Goal: Task Accomplishment & Management: Use online tool/utility

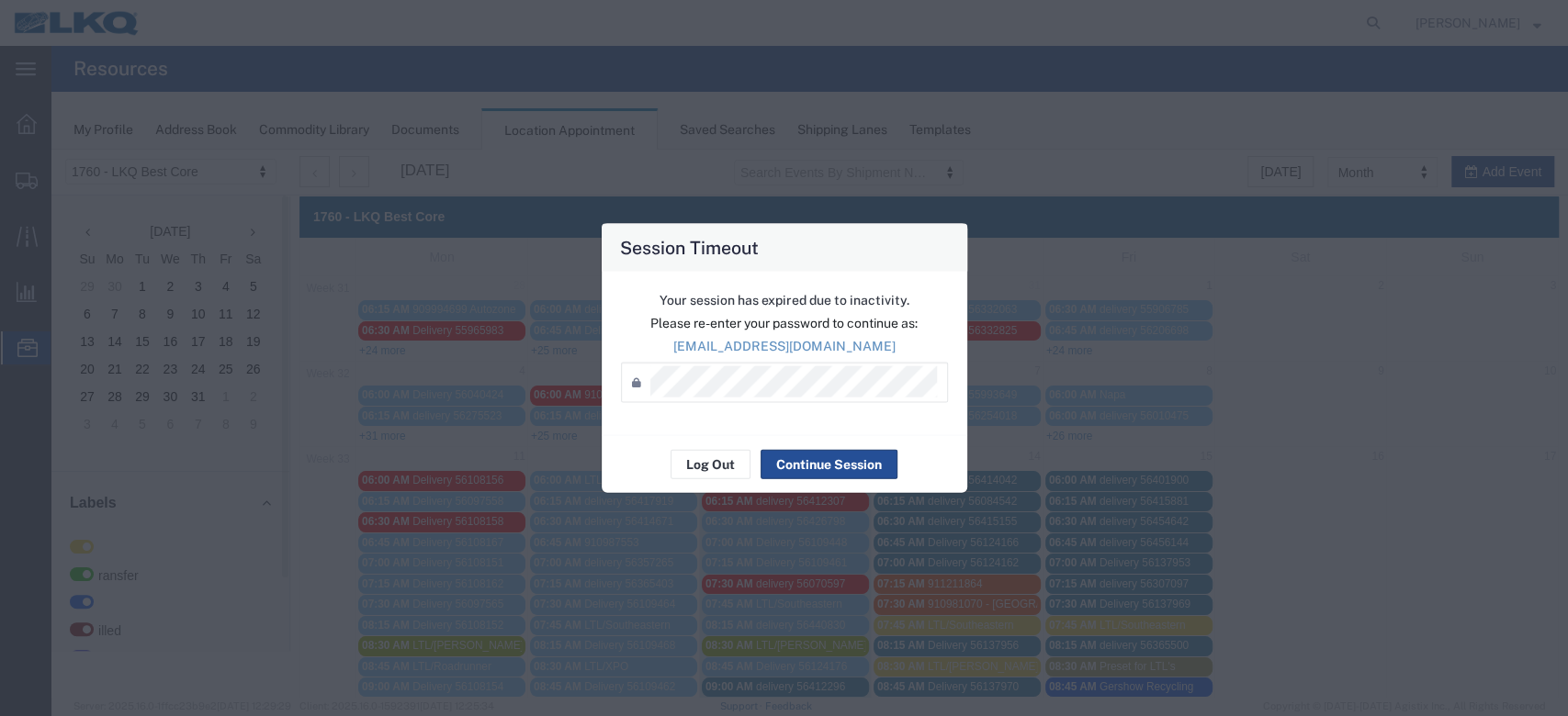
scroll to position [122, 0]
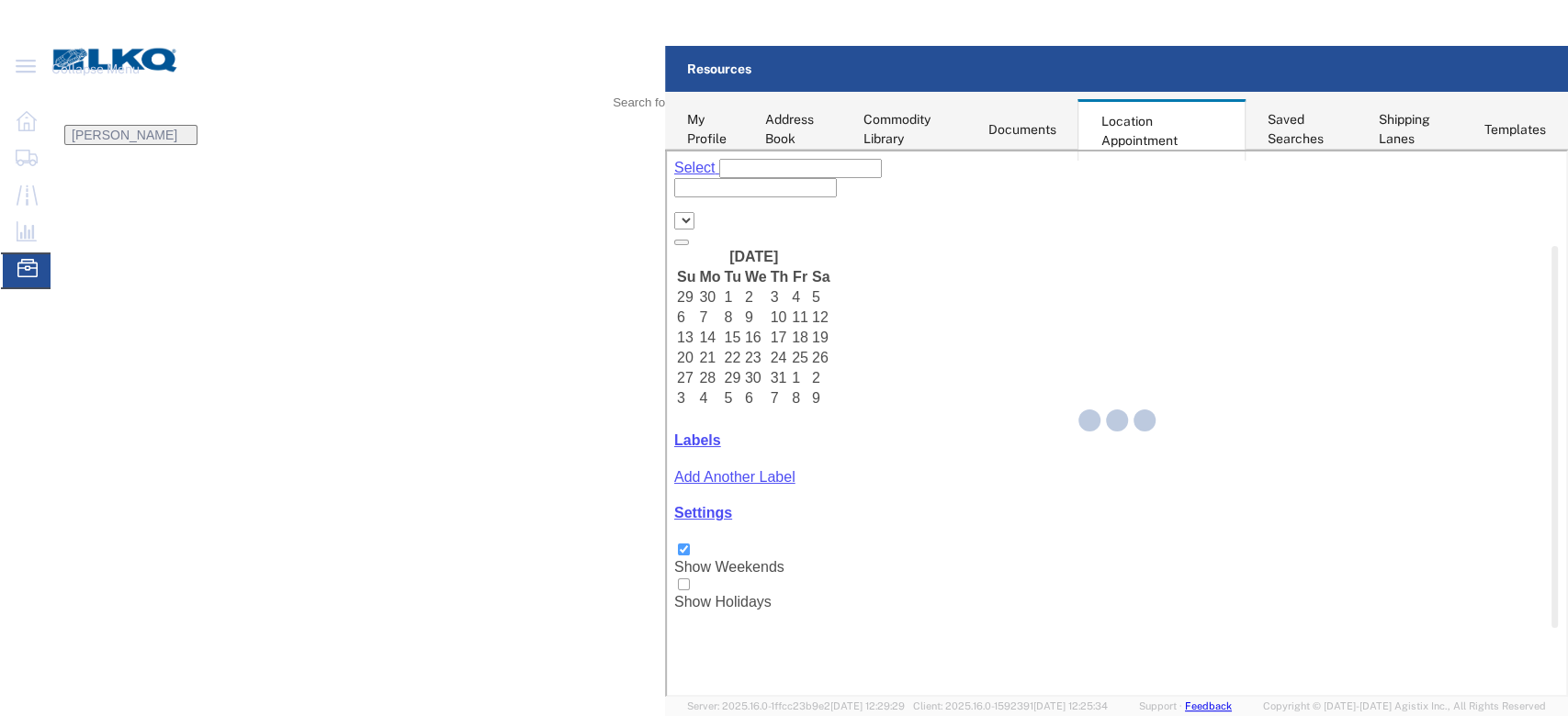
select select "27634"
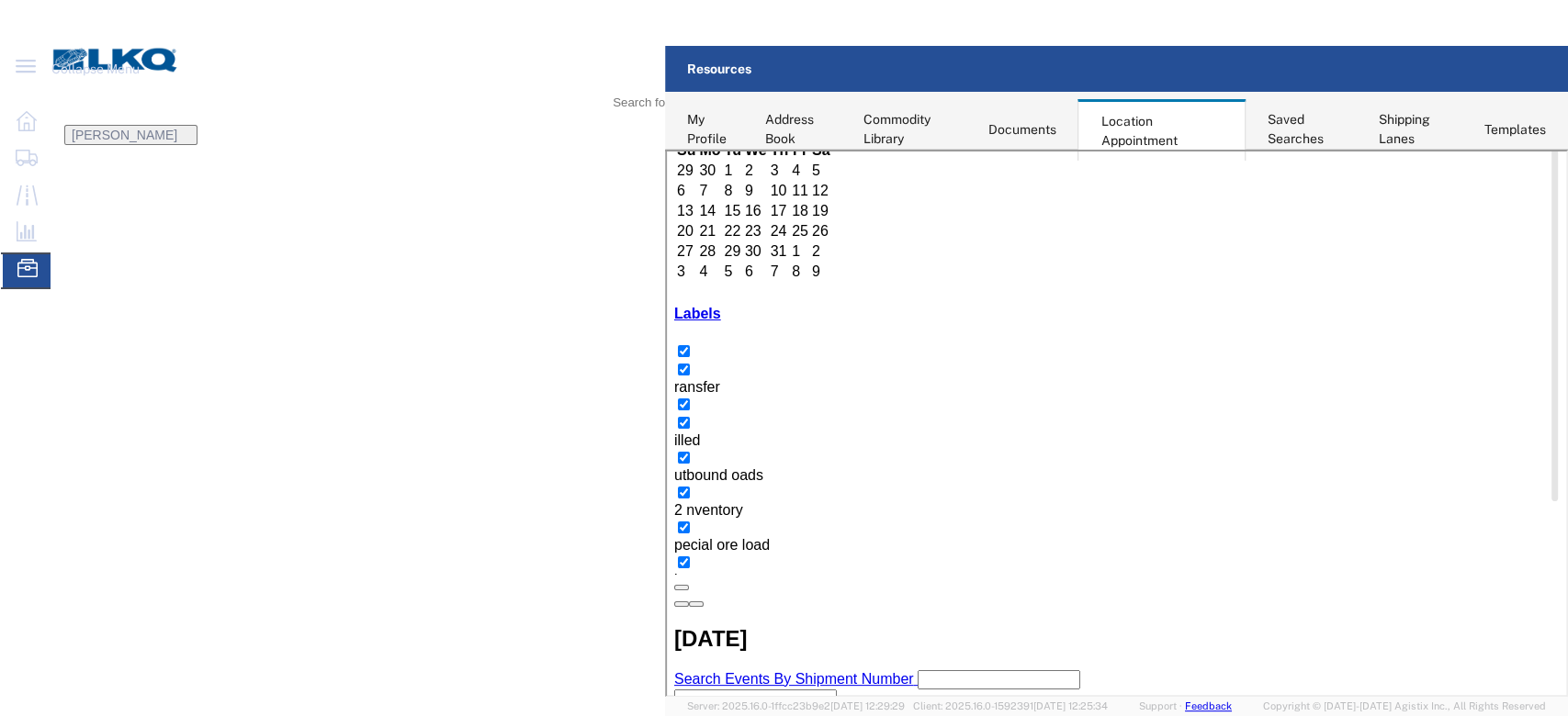
scroll to position [122, 0]
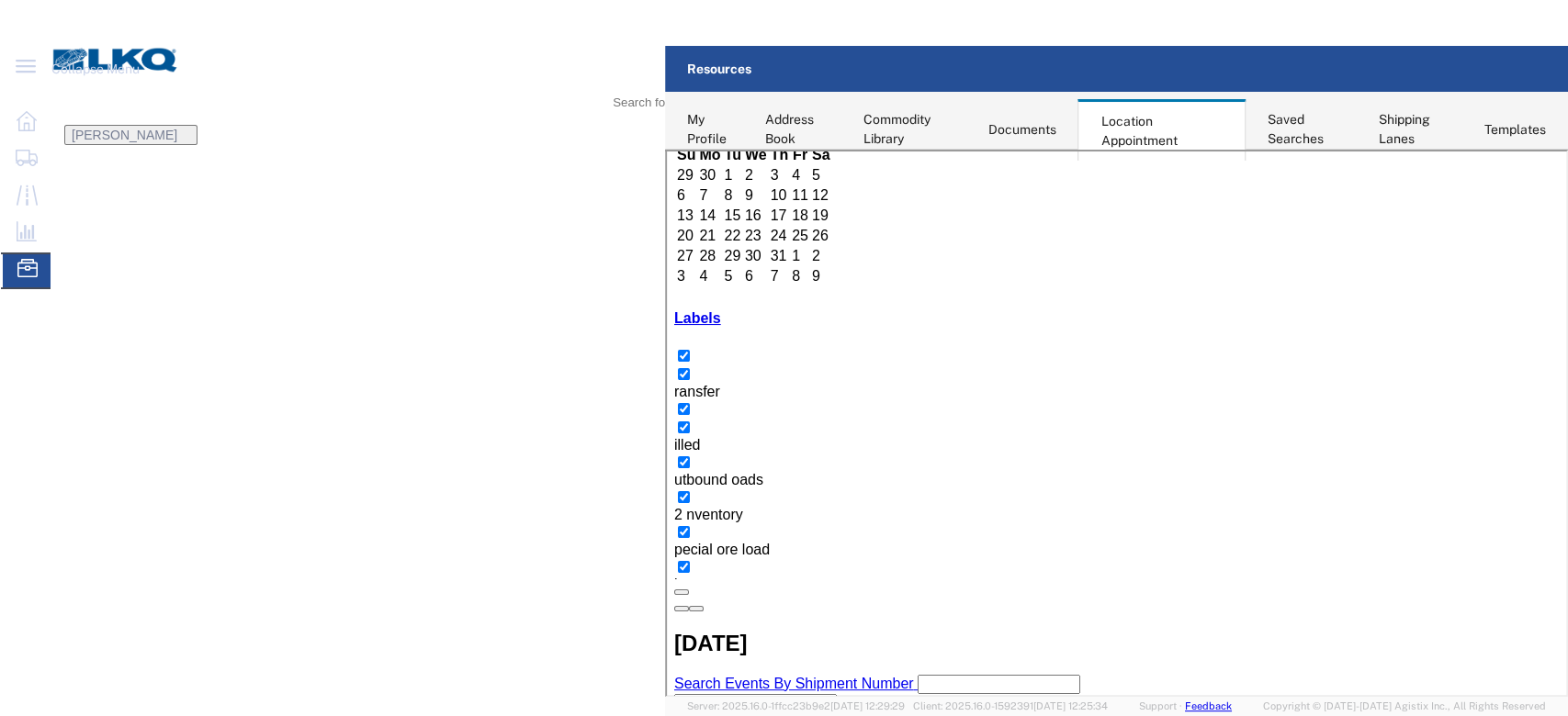
click at [637, 89] on icon at bounding box center [637, 89] width 0 height 0
type input "56414042"
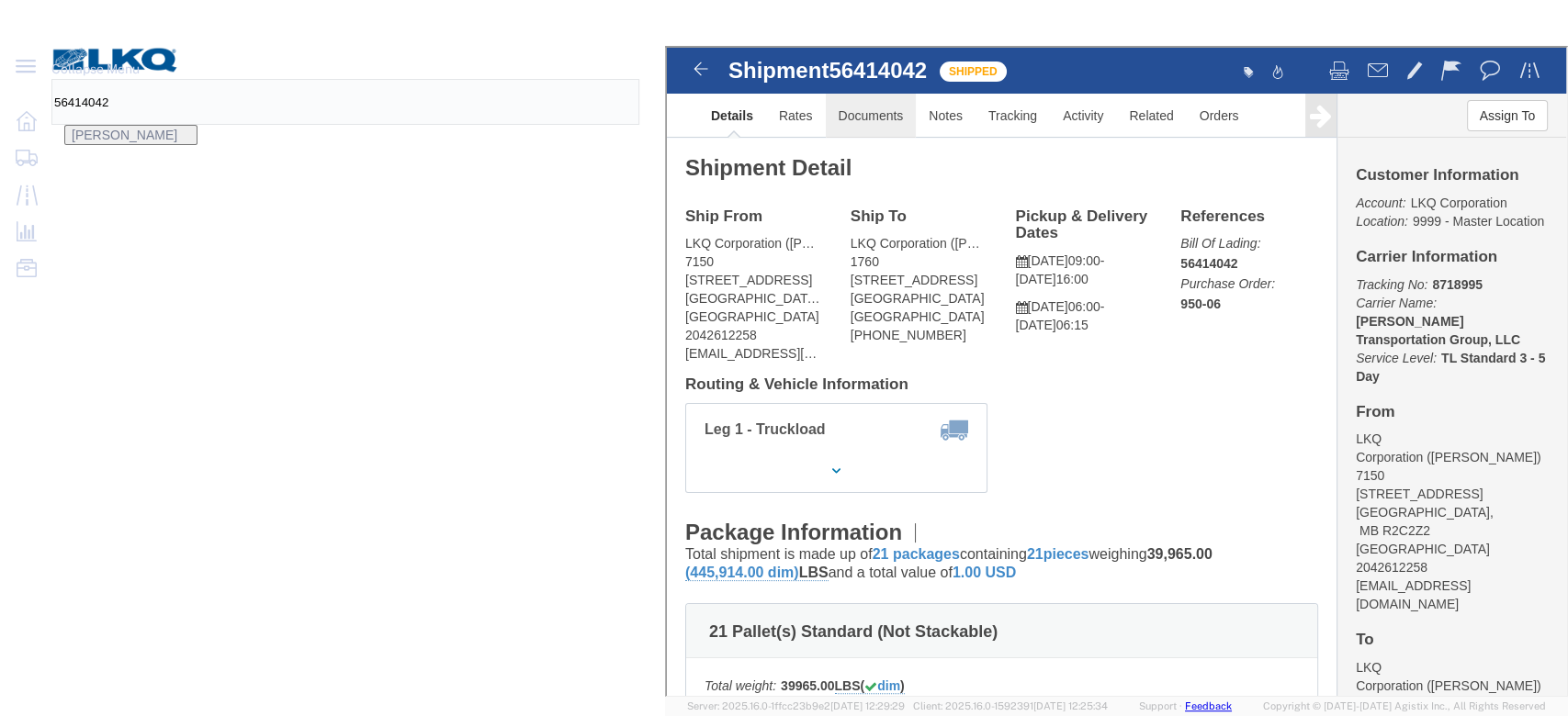
click link "Documents"
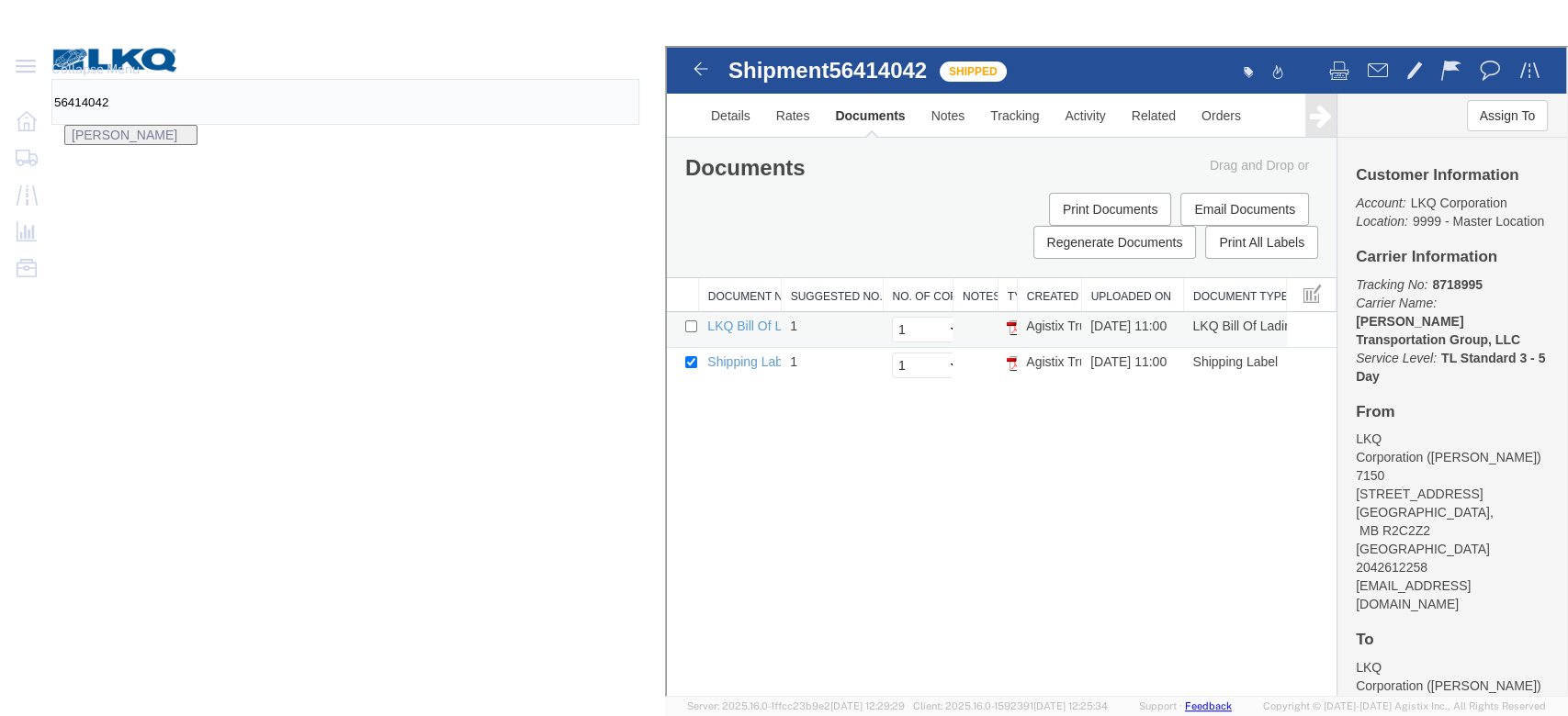
click at [1020, 319] on img at bounding box center [1012, 325] width 14 height 14
click at [0, 0] on span "Location Appointment" at bounding box center [0, 0] width 0 height 0
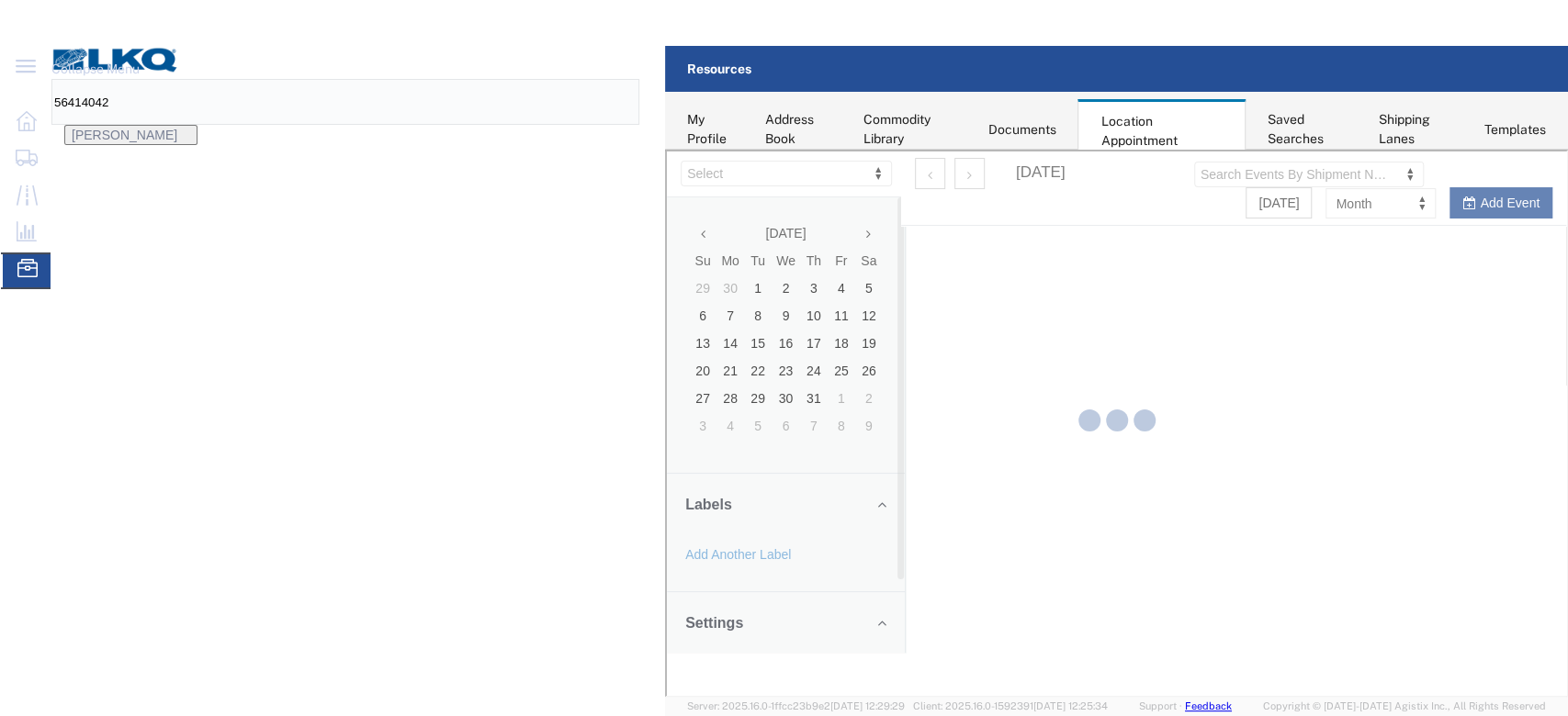
select select "27634"
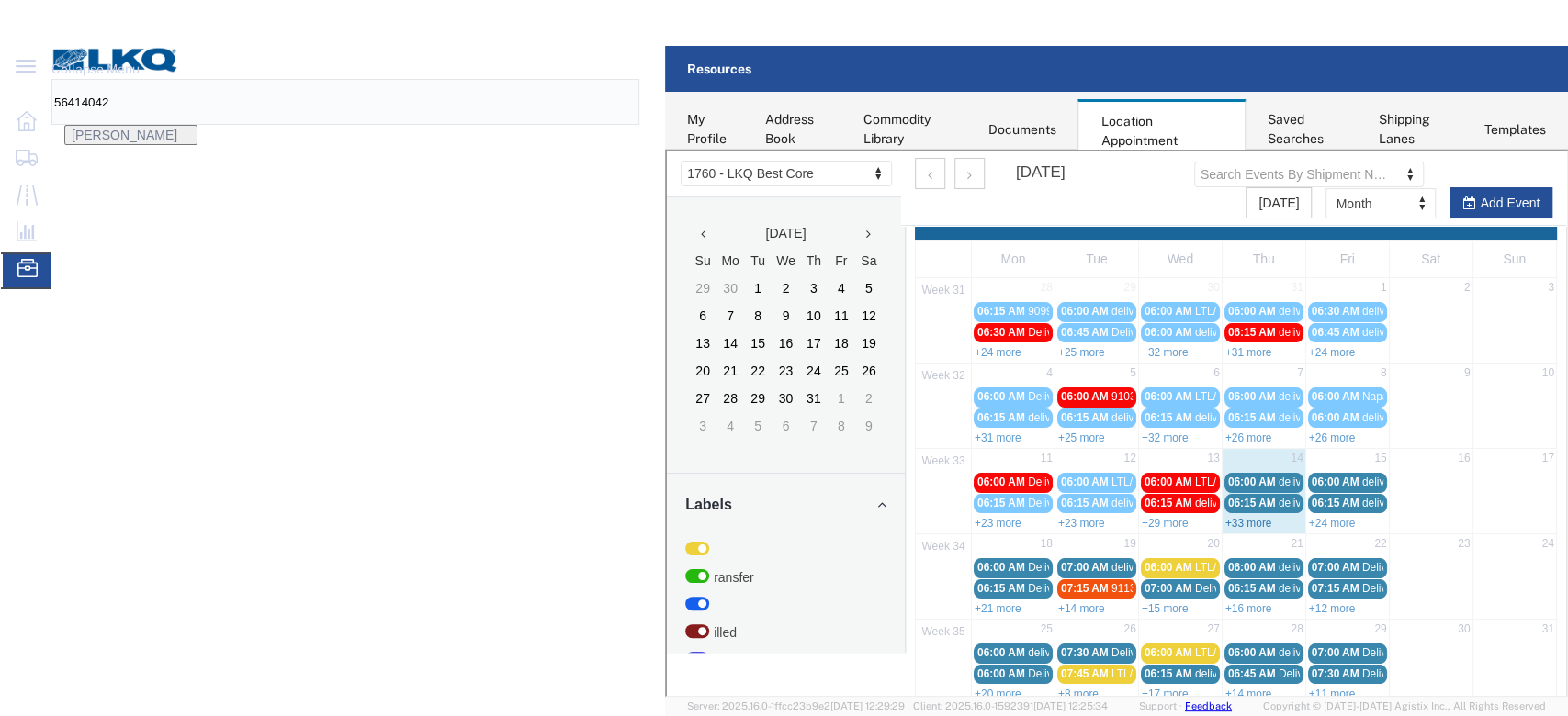
click at [1270, 519] on link "+33 more" at bounding box center [1246, 521] width 47 height 12
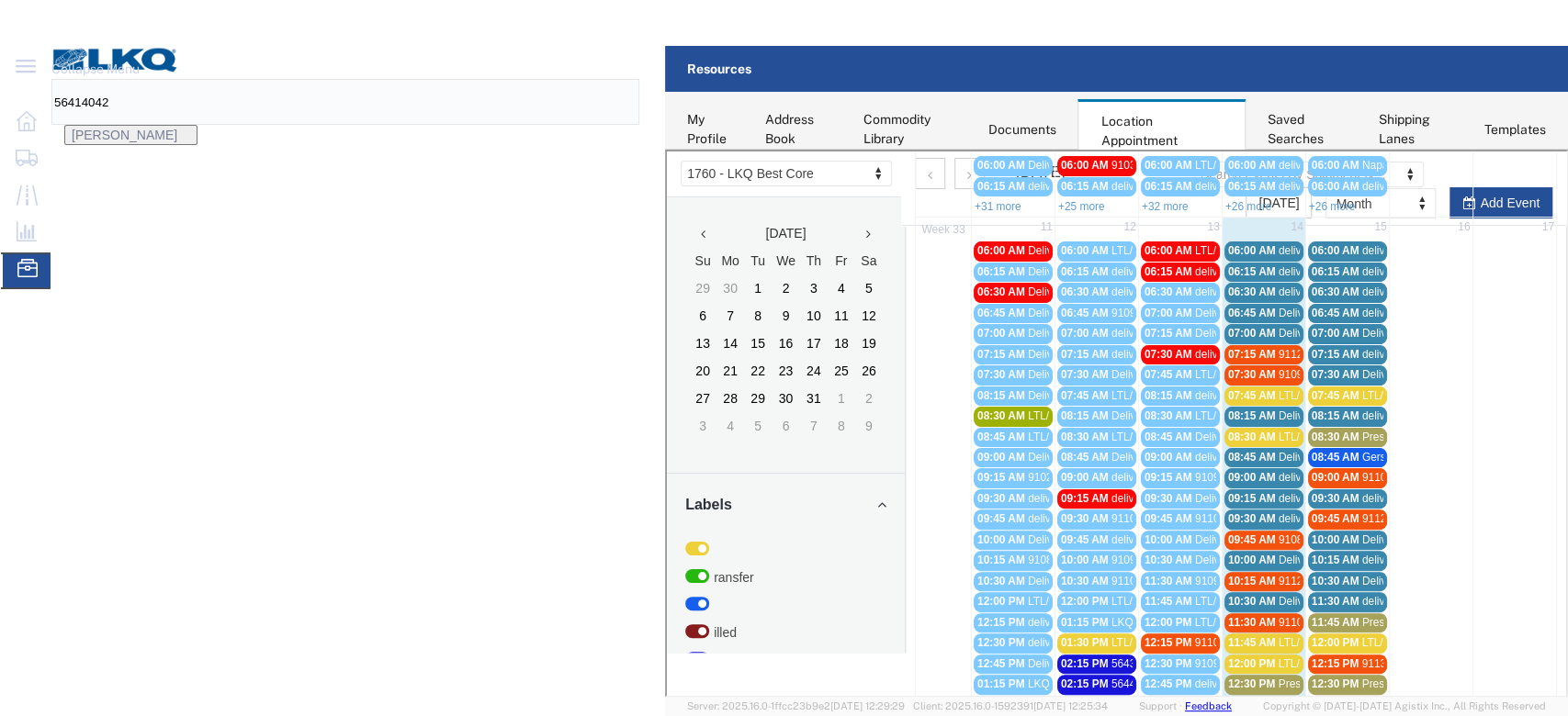
scroll to position [122, 0]
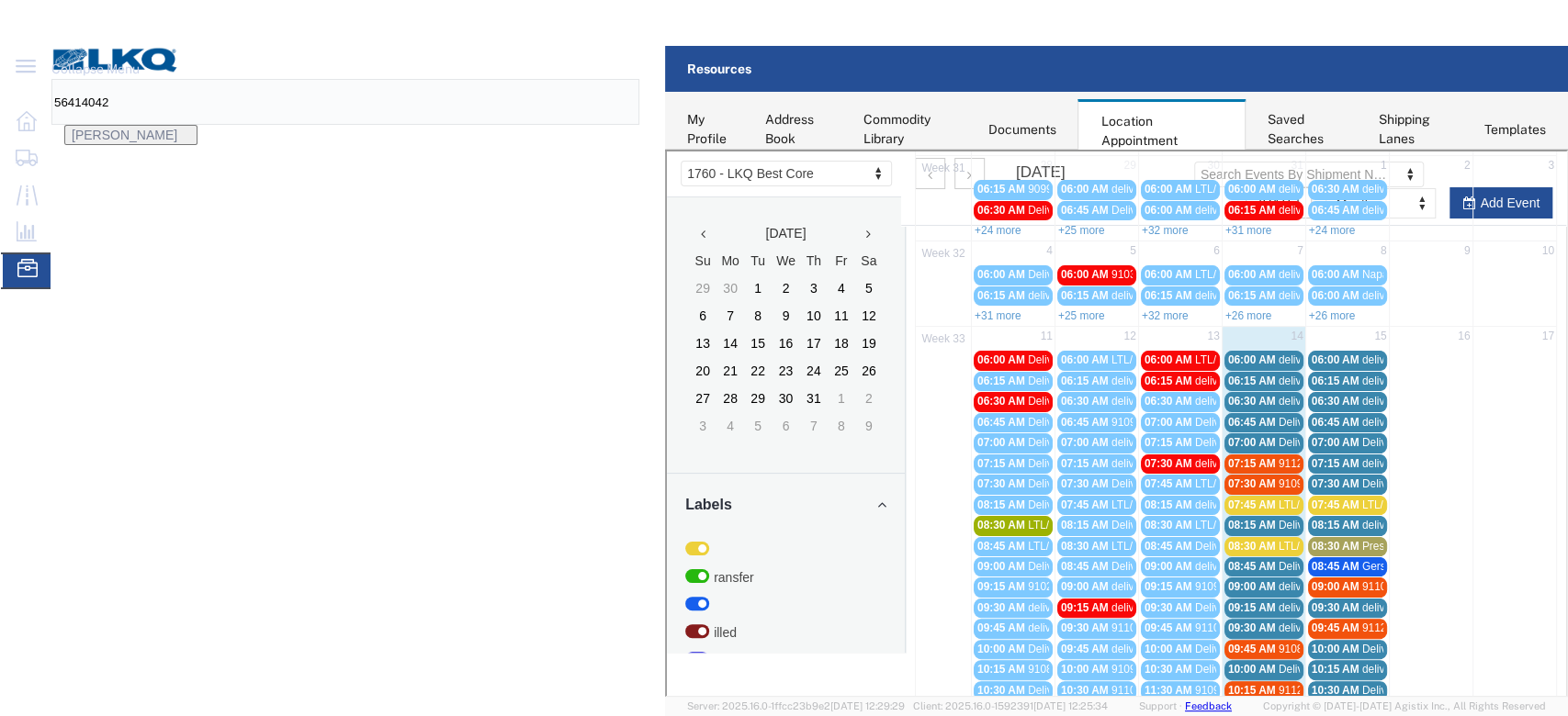
click at [1368, 416] on span "Delivery 56124166" at bounding box center [1322, 420] width 91 height 12
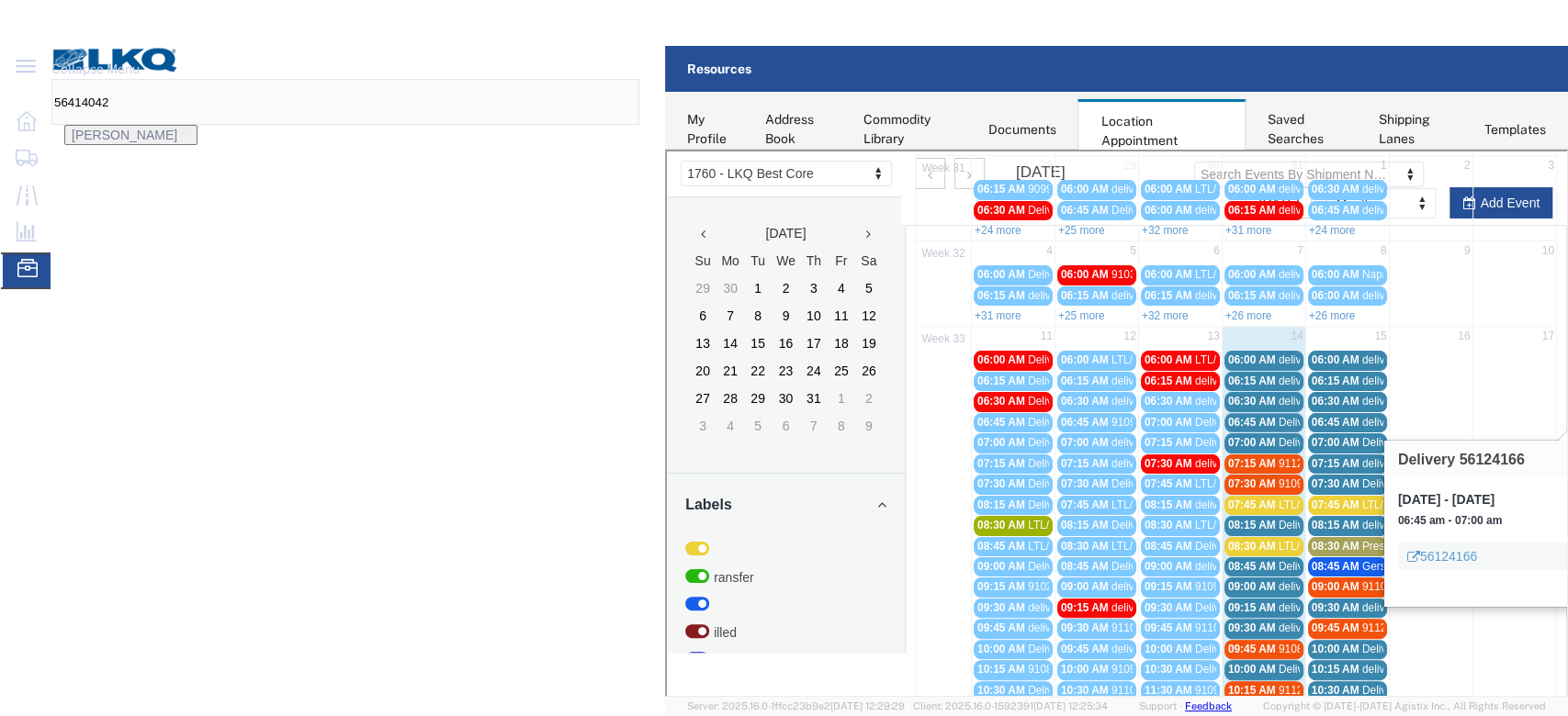
select select "1"
select select
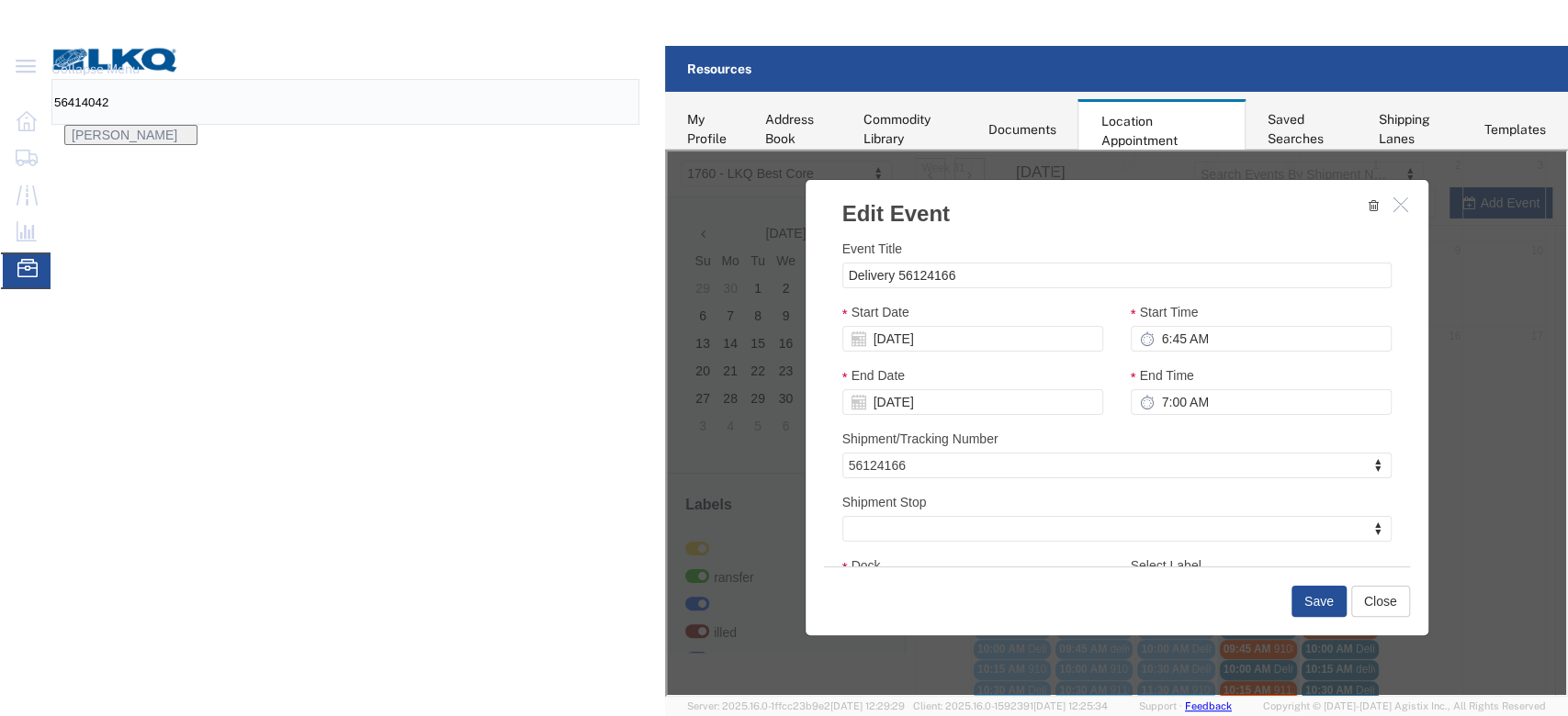
select select
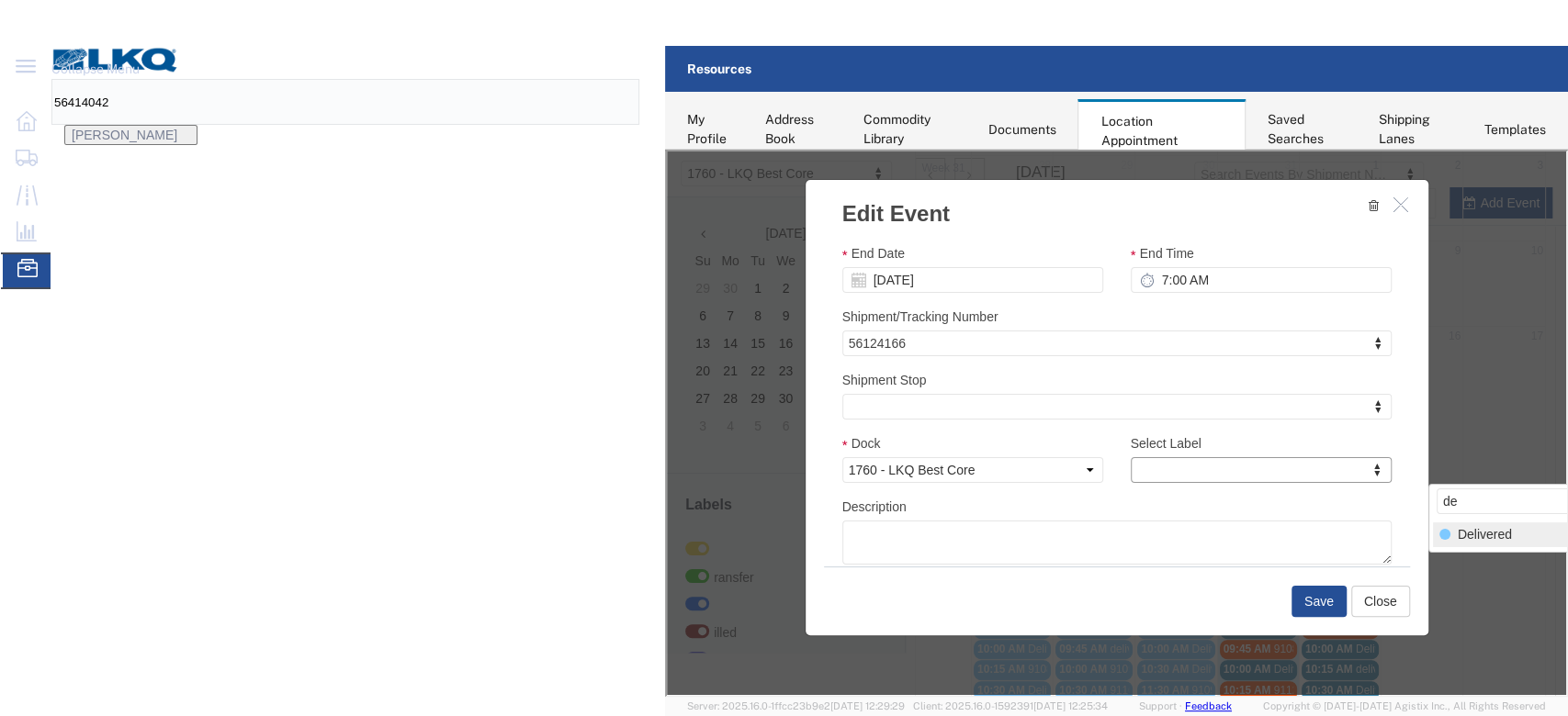
type input "de"
select select "40"
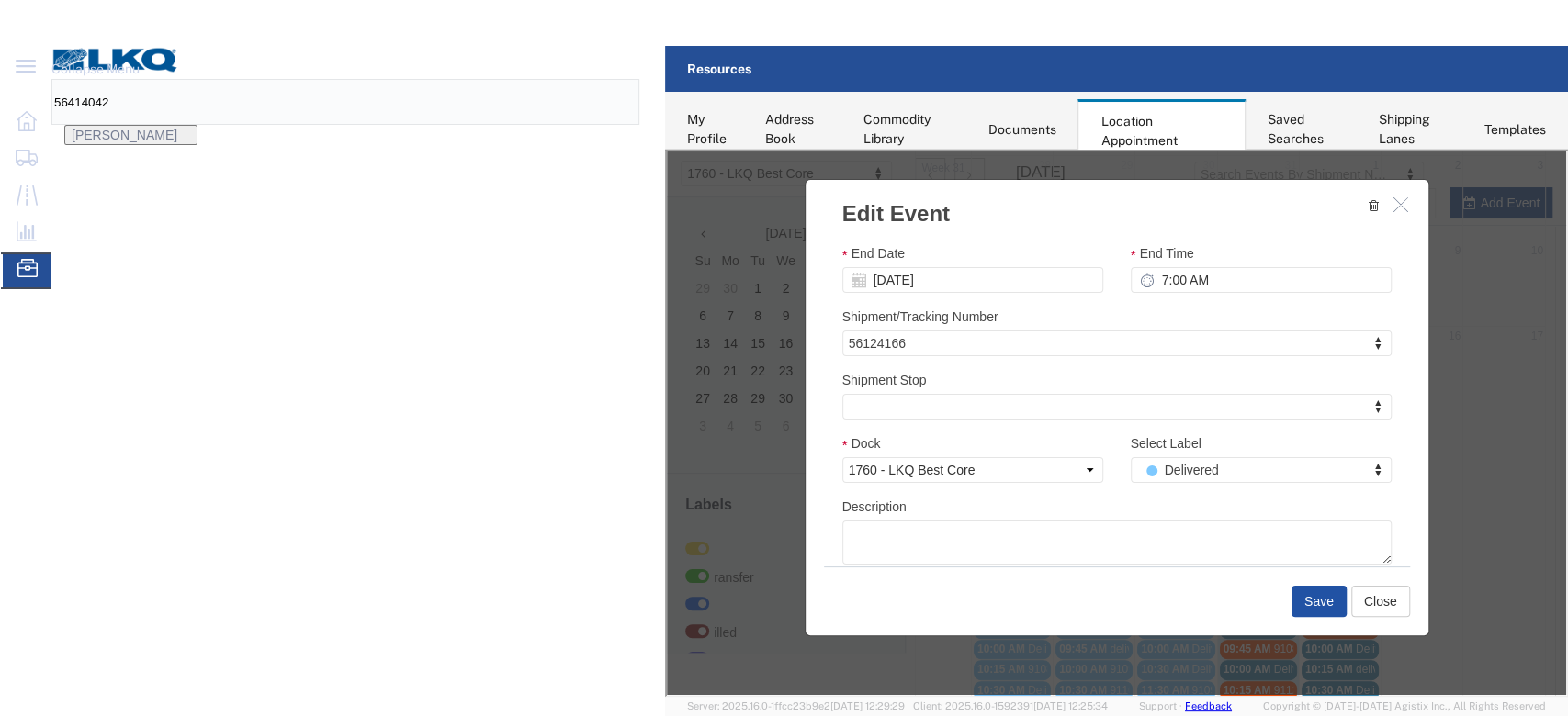
click at [1345, 602] on button "Save" at bounding box center [1316, 600] width 55 height 32
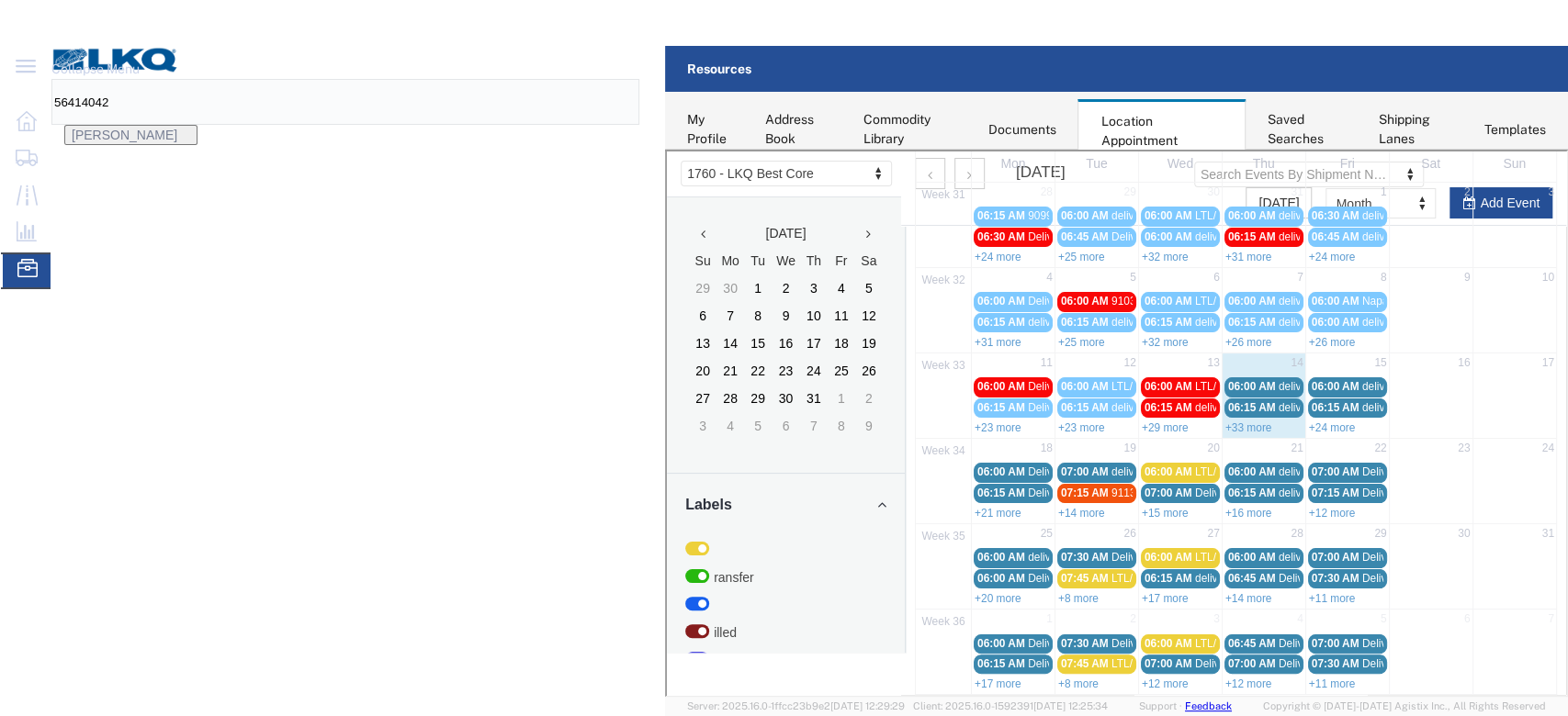
scroll to position [0, 0]
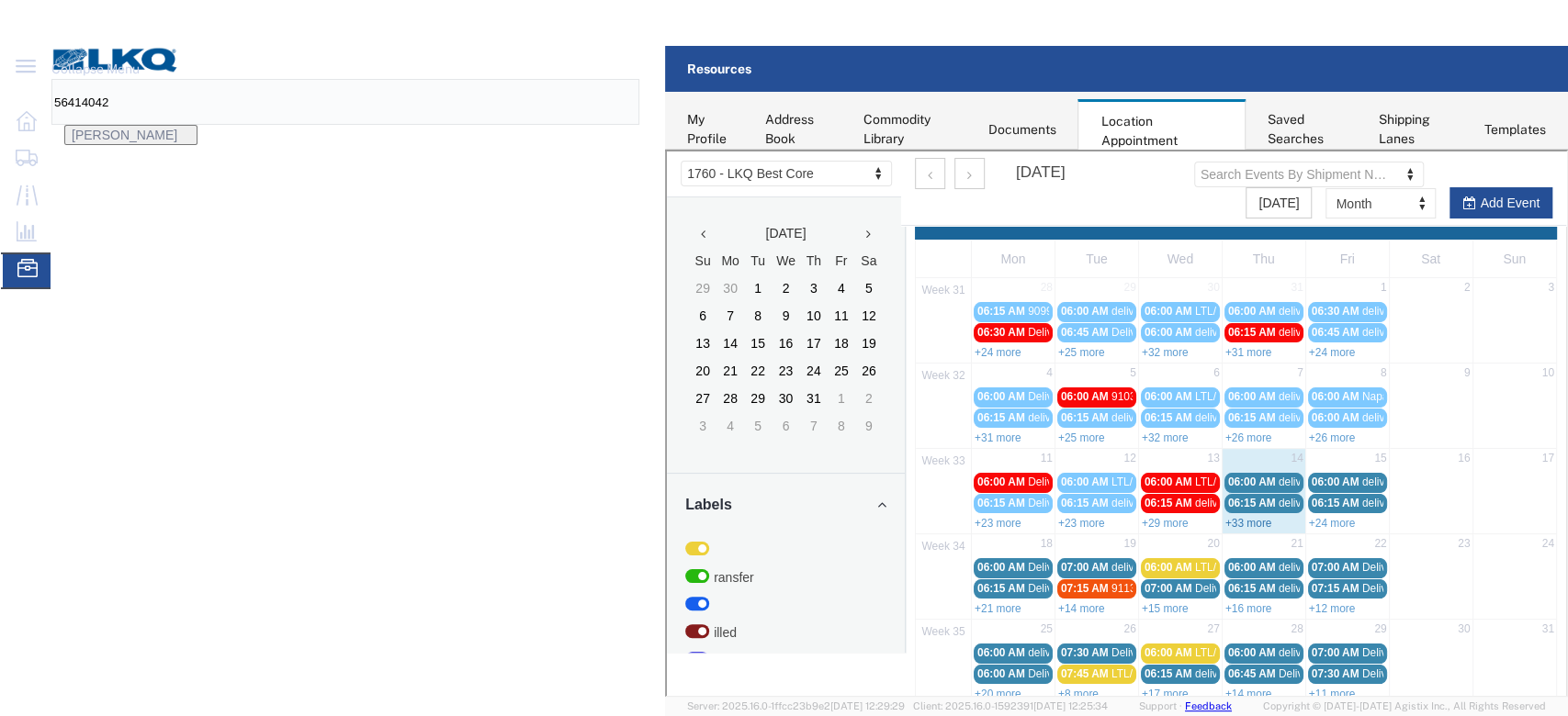
click at [1270, 515] on link "+33 more" at bounding box center [1246, 521] width 47 height 12
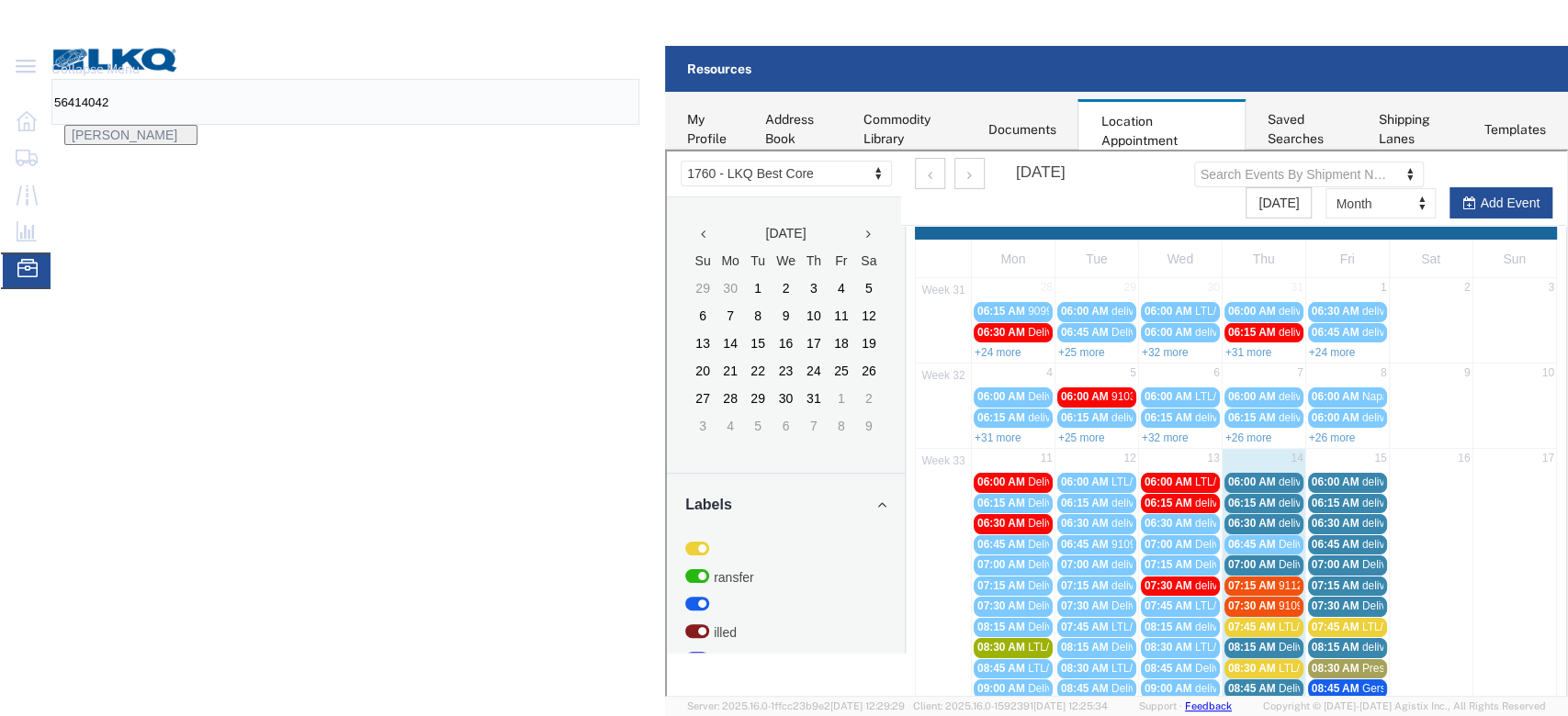
click at [1366, 479] on span "delivery 56414042" at bounding box center [1321, 480] width 89 height 12
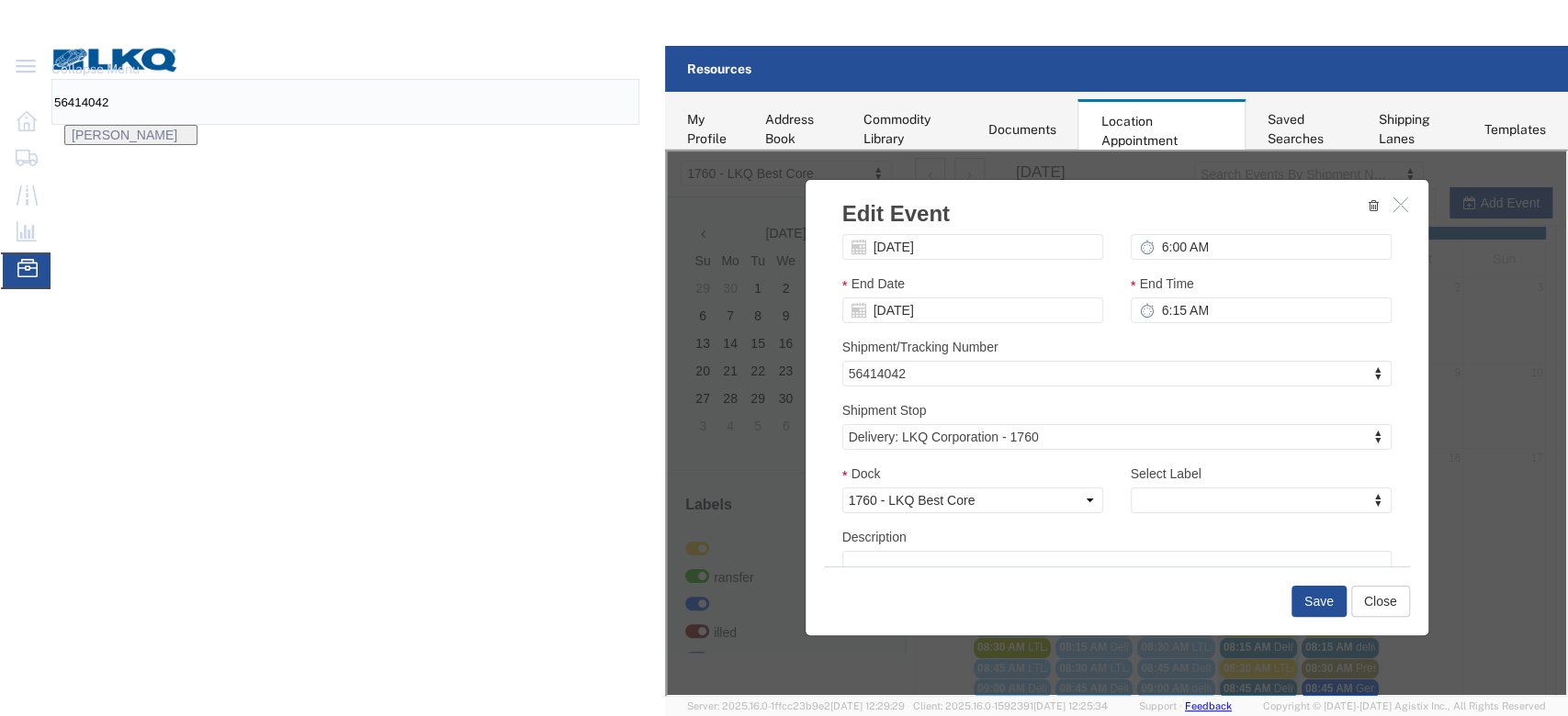
scroll to position [183, 0]
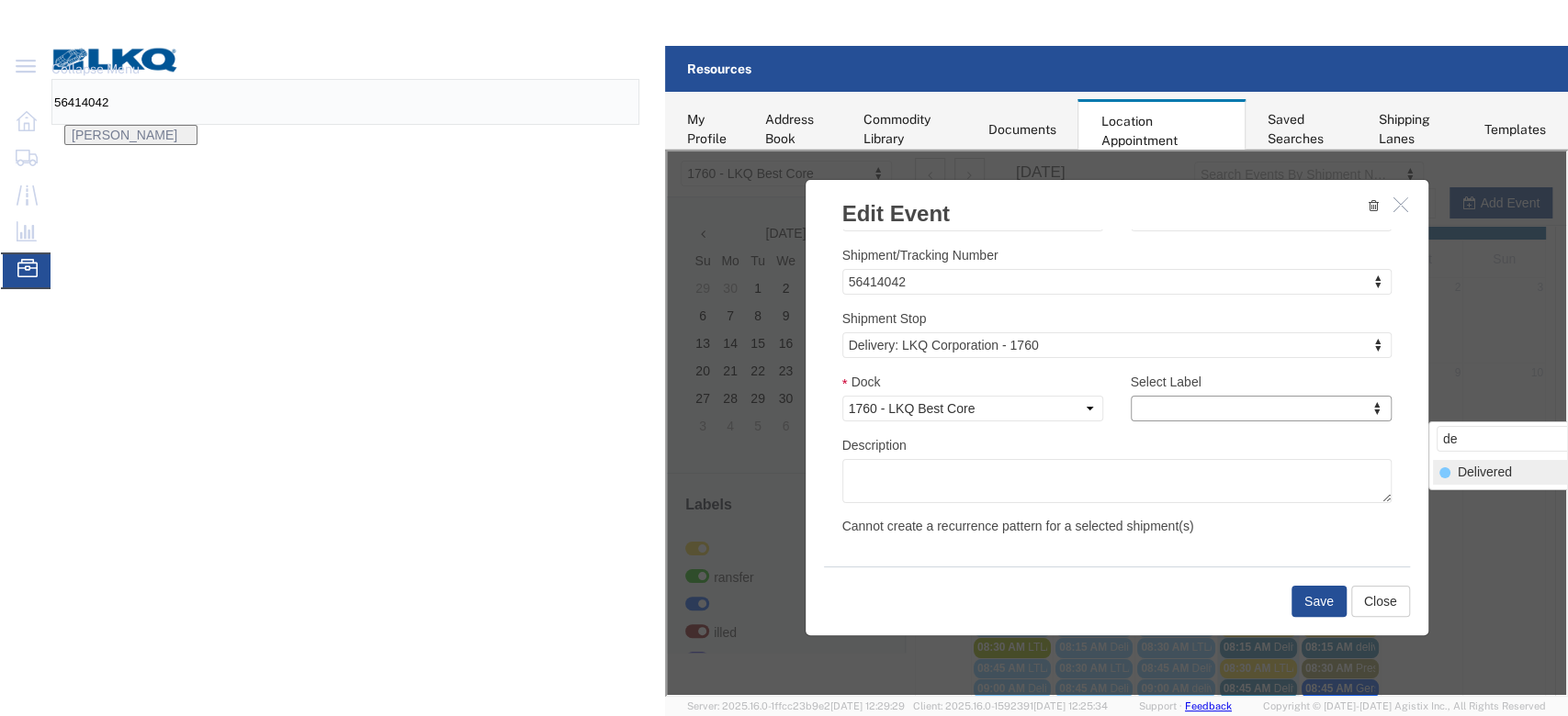
type input "de"
select select "40"
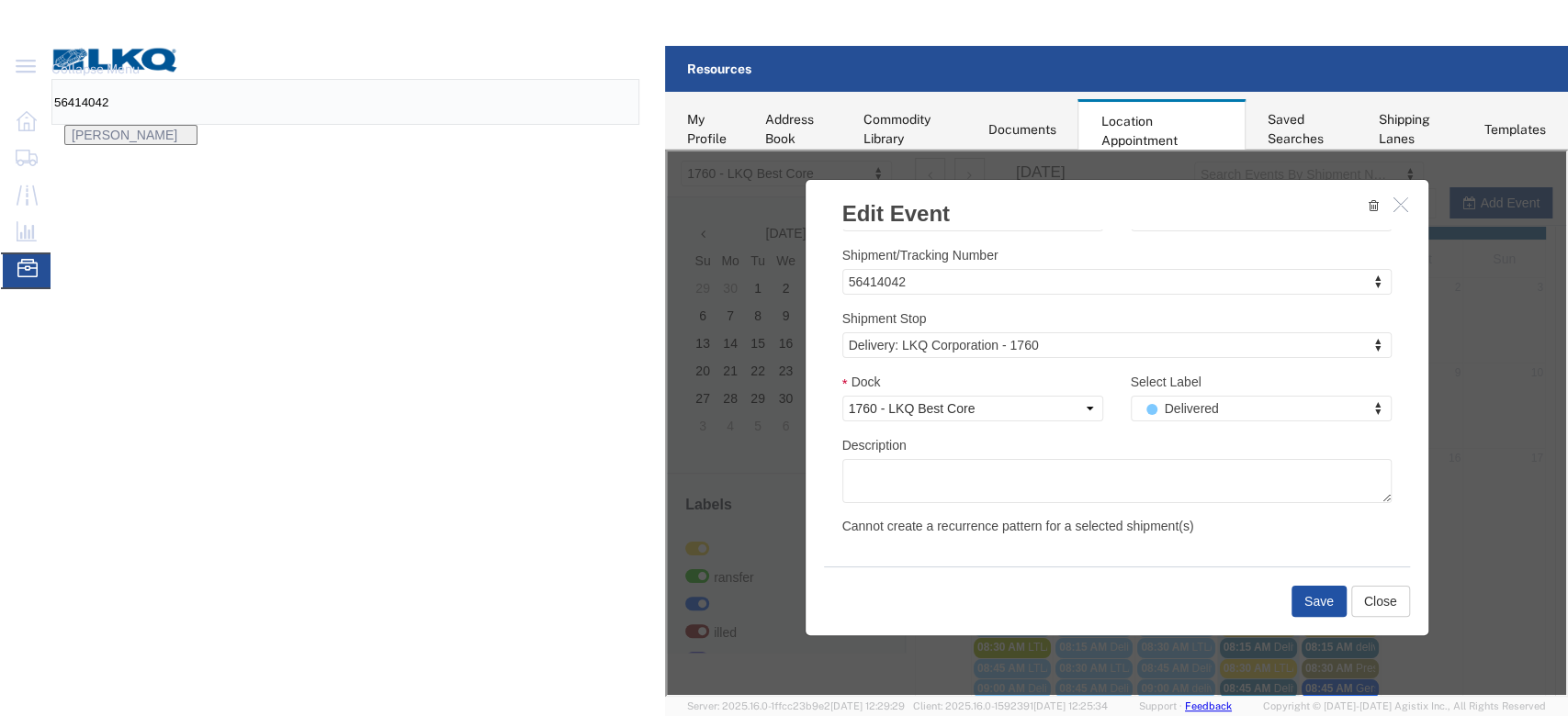
click at [1345, 598] on button "Save" at bounding box center [1316, 600] width 55 height 32
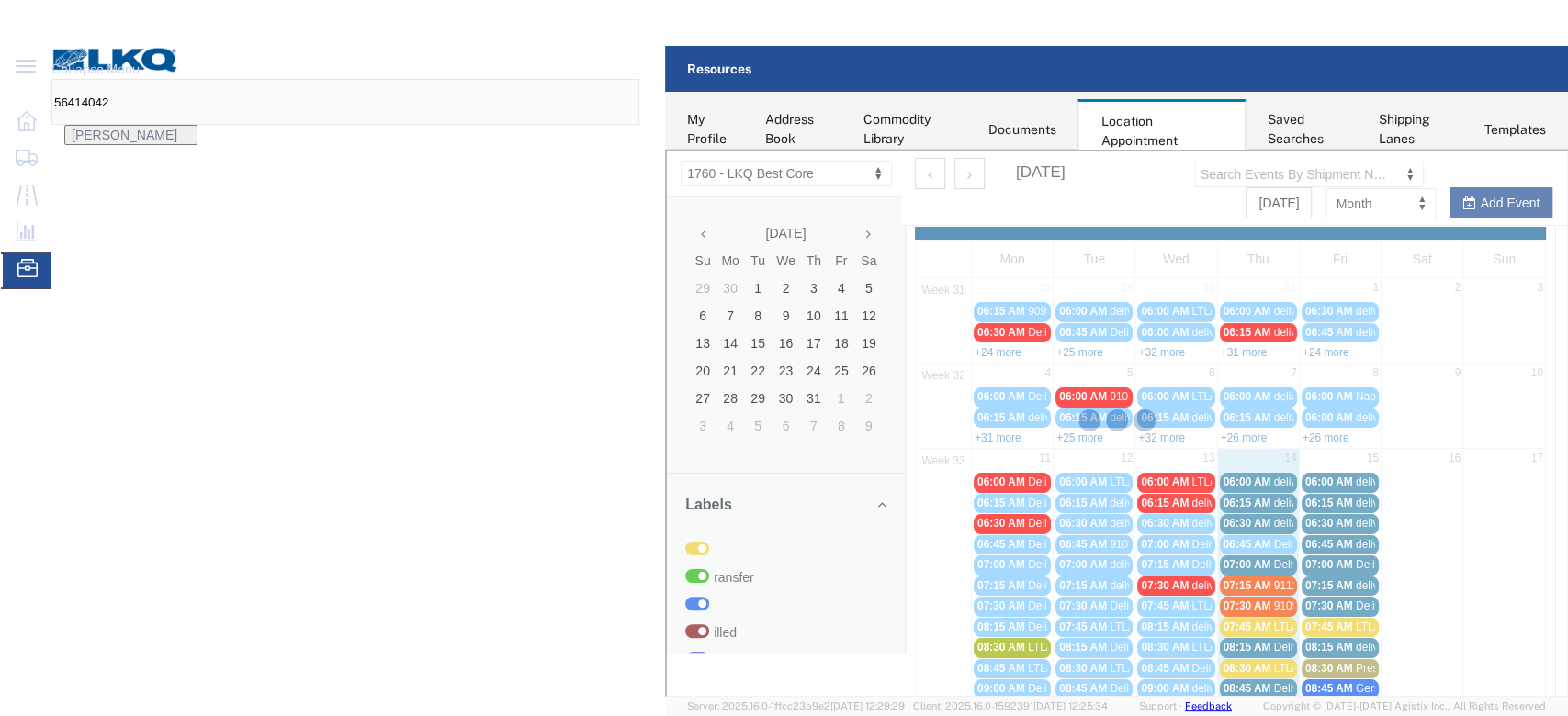
scroll to position [176, 0]
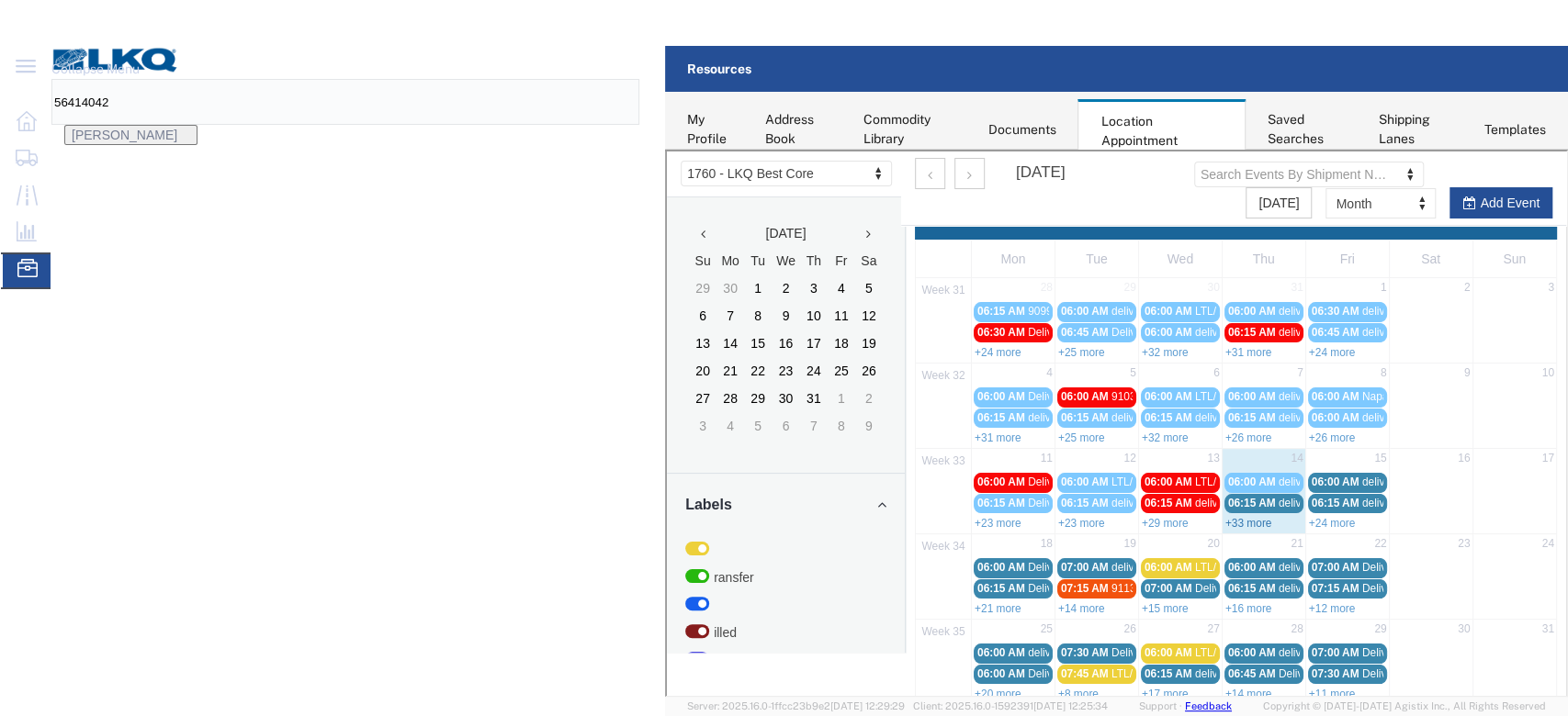
click at [1270, 518] on link "+33 more" at bounding box center [1246, 521] width 47 height 12
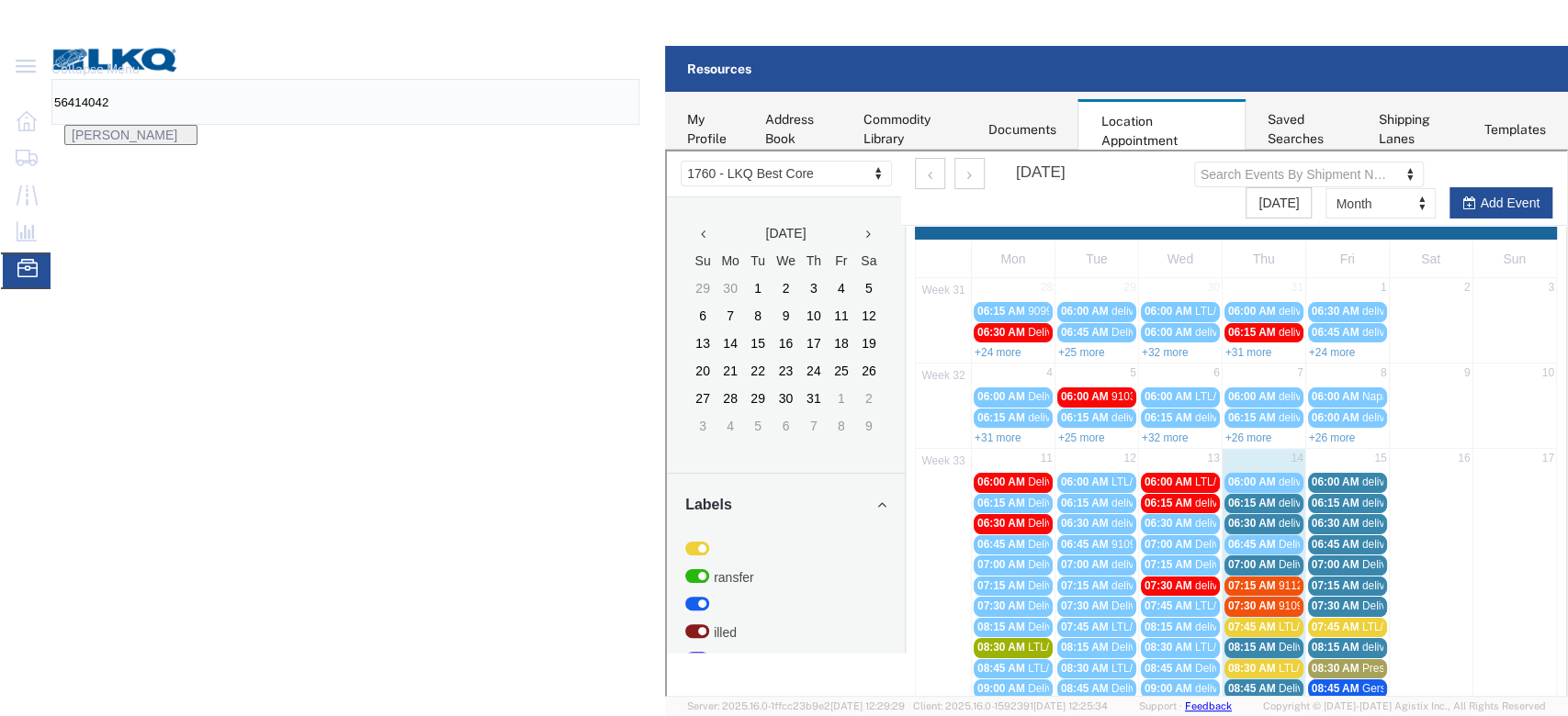
scroll to position [122, 0]
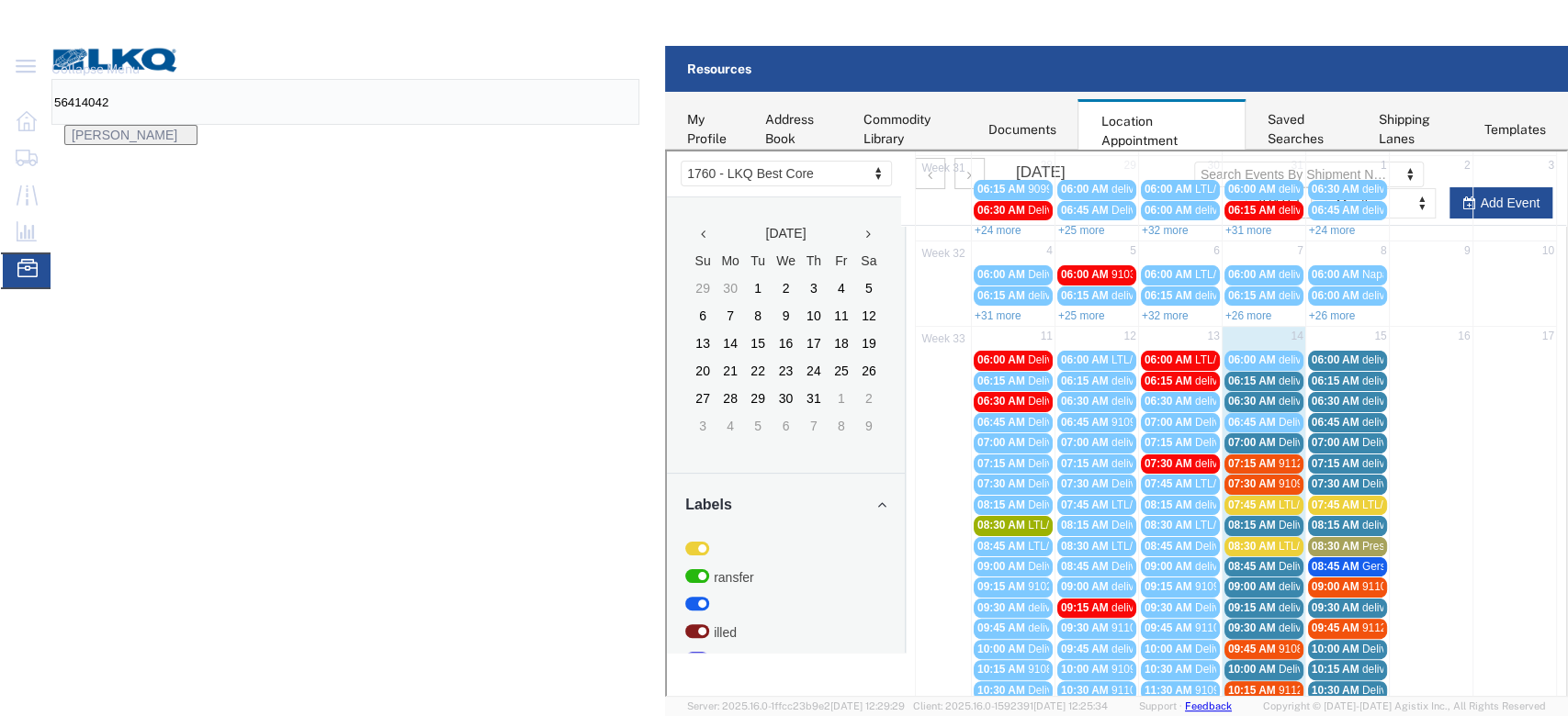
click at [1368, 438] on span "Delivery 56124162" at bounding box center [1322, 441] width 91 height 12
select select "100"
select select "1"
select select
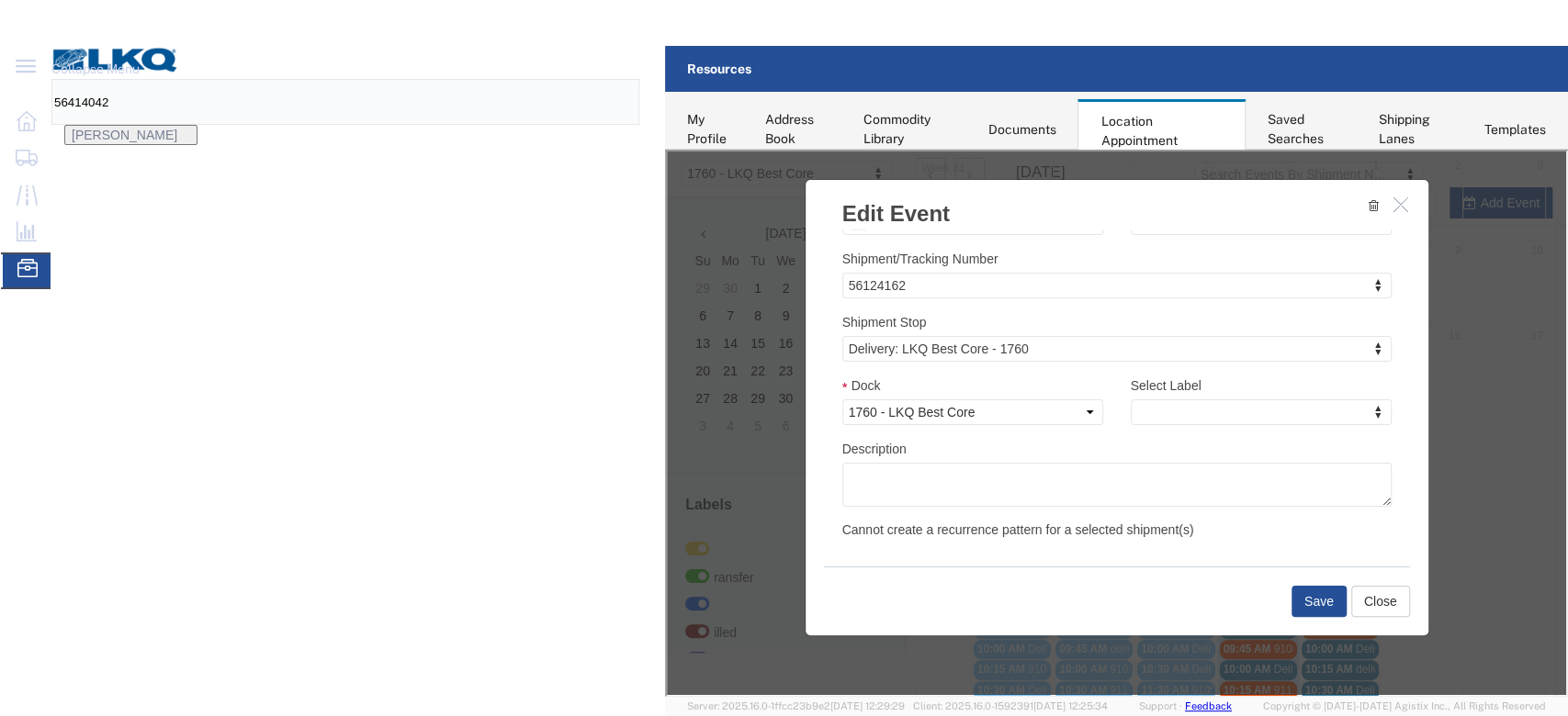
scroll to position [183, 0]
type input "de"
click at [1557, 483] on div "Select Label de Delivered" at bounding box center [1555, 455] width 255 height 69
select select "40"
click at [1345, 590] on button "Save" at bounding box center [1316, 600] width 55 height 32
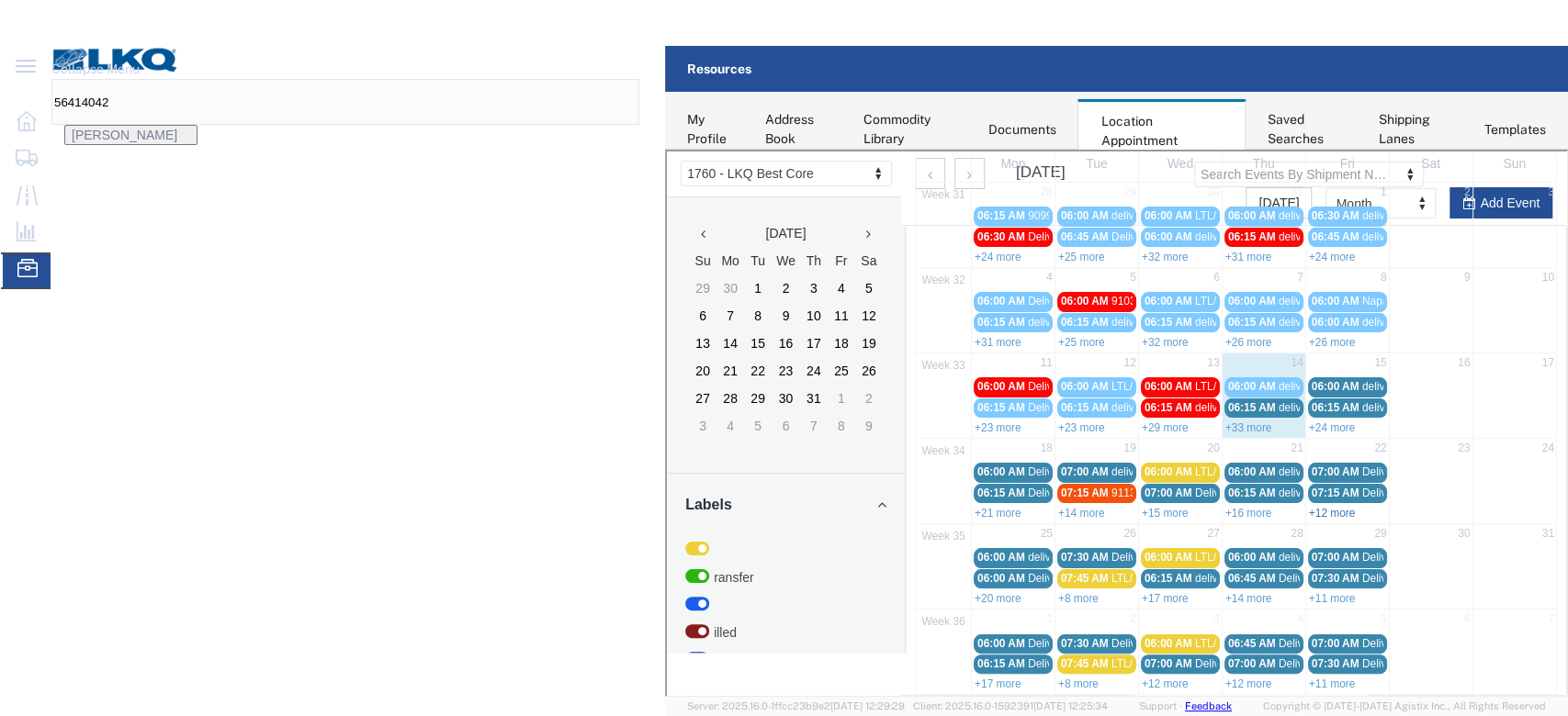
scroll to position [0, 0]
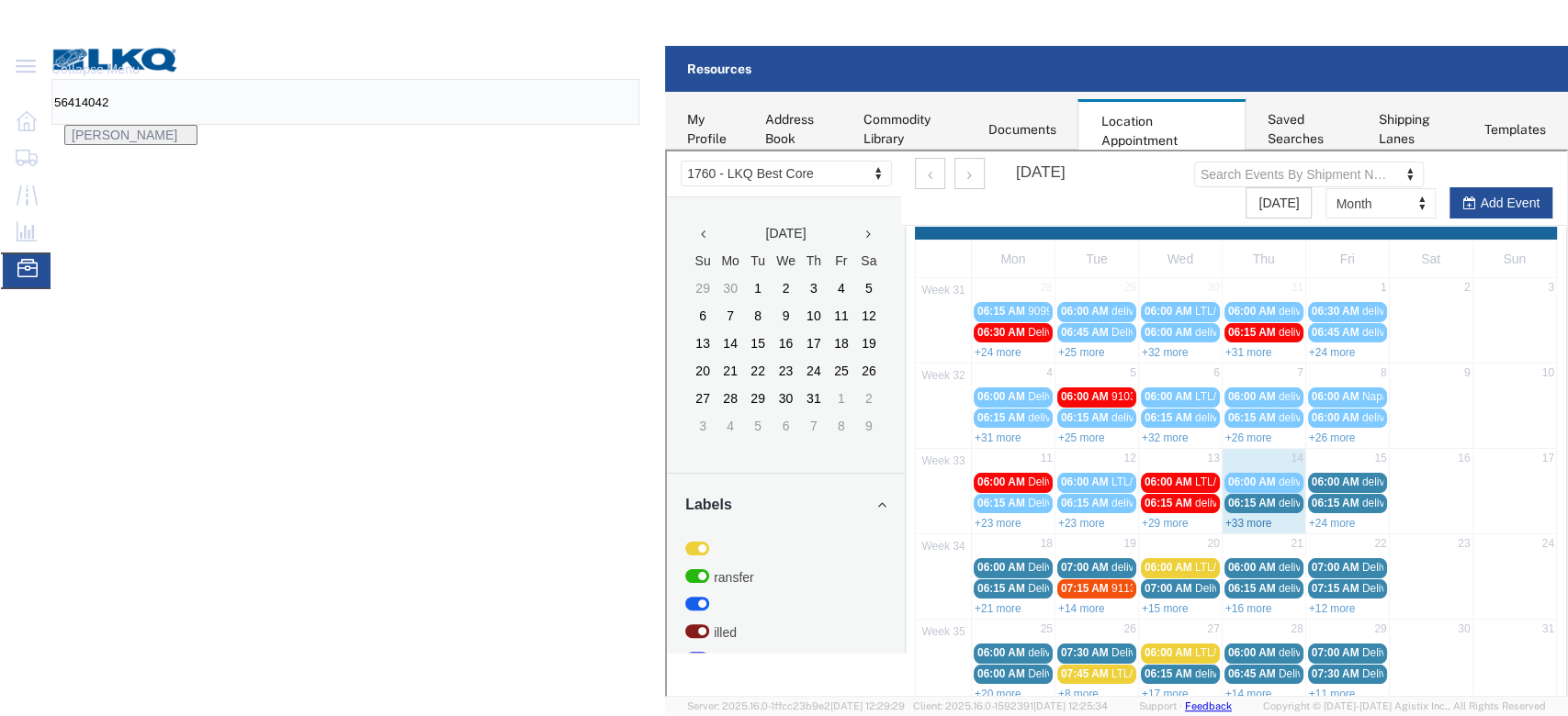
click at [1270, 519] on link "+33 more" at bounding box center [1246, 521] width 47 height 12
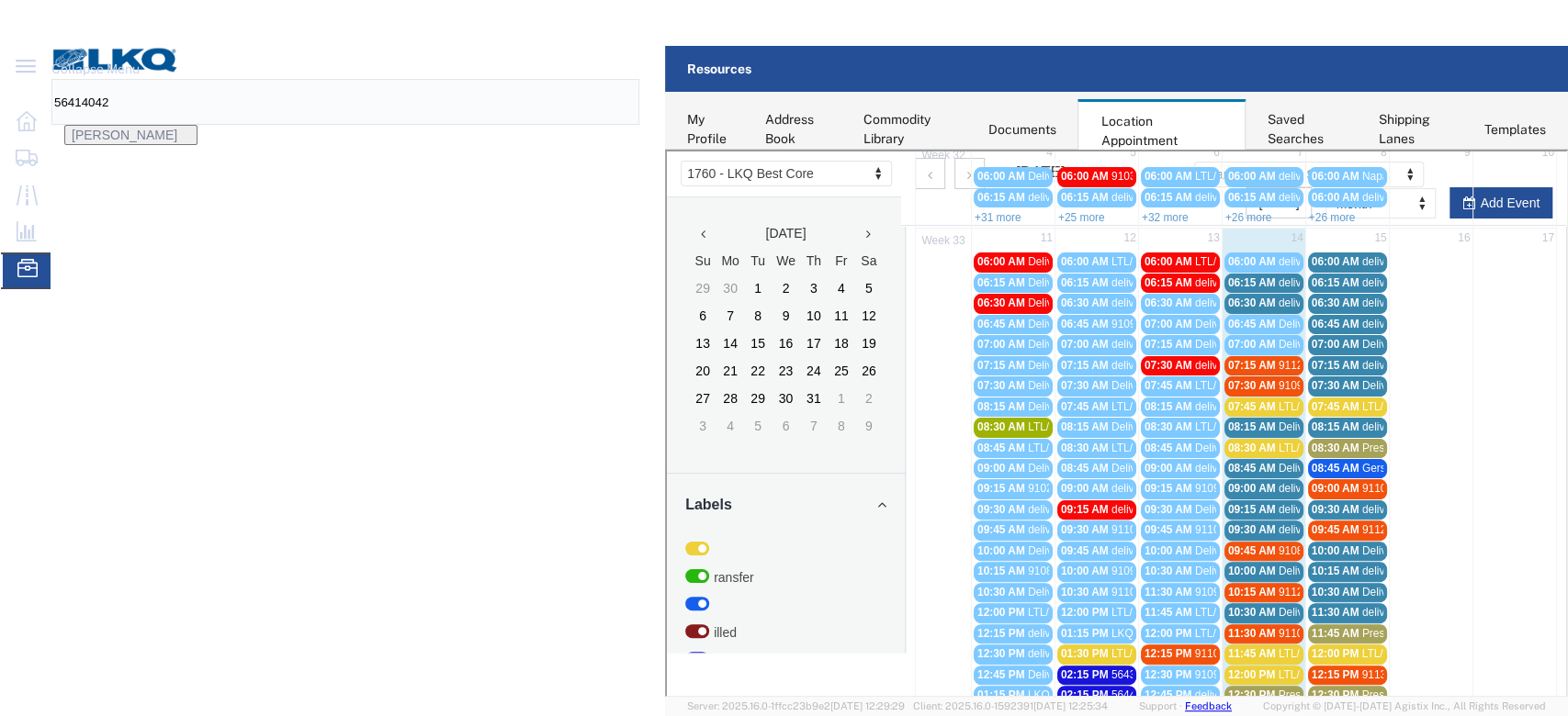
scroll to position [122, 0]
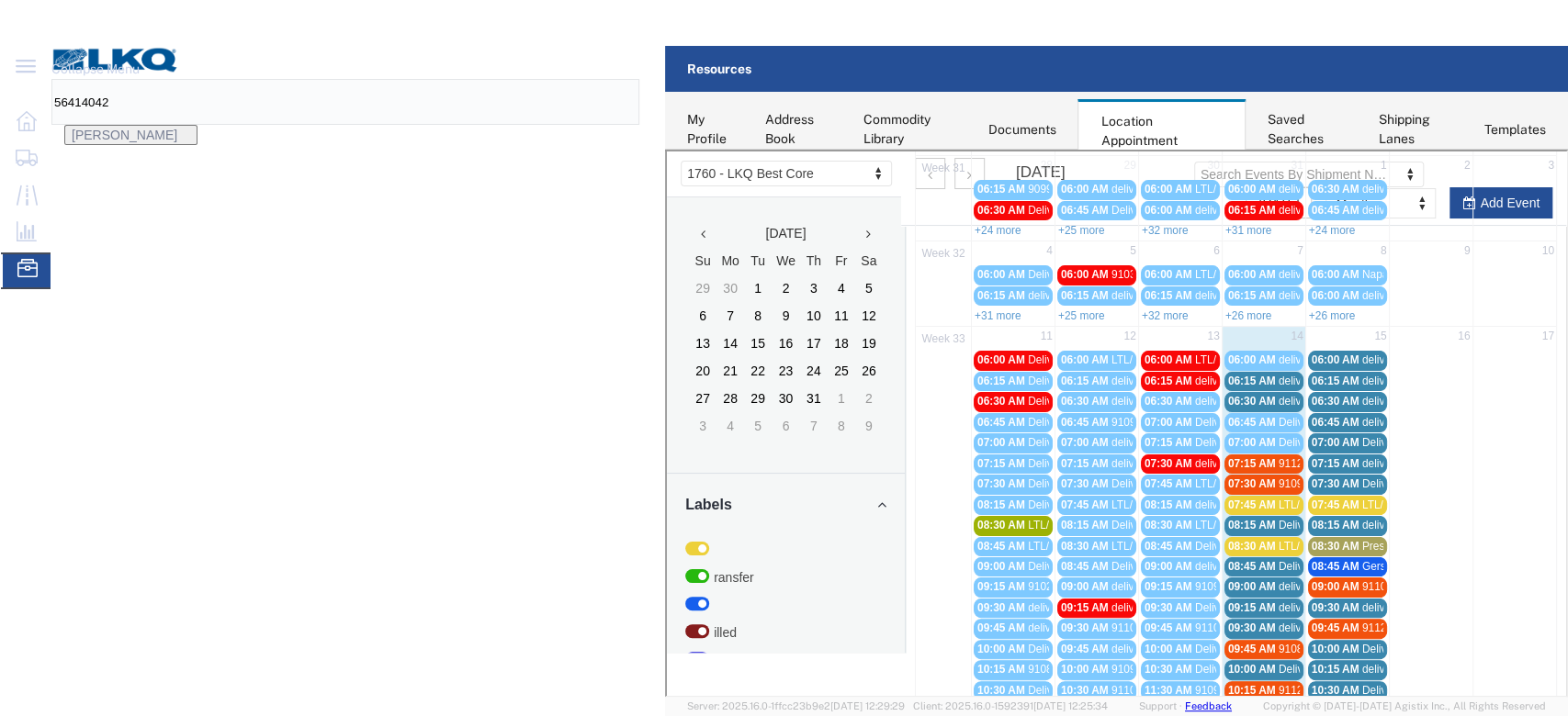
click at [1366, 375] on span "delivery 56084542" at bounding box center [1321, 378] width 89 height 12
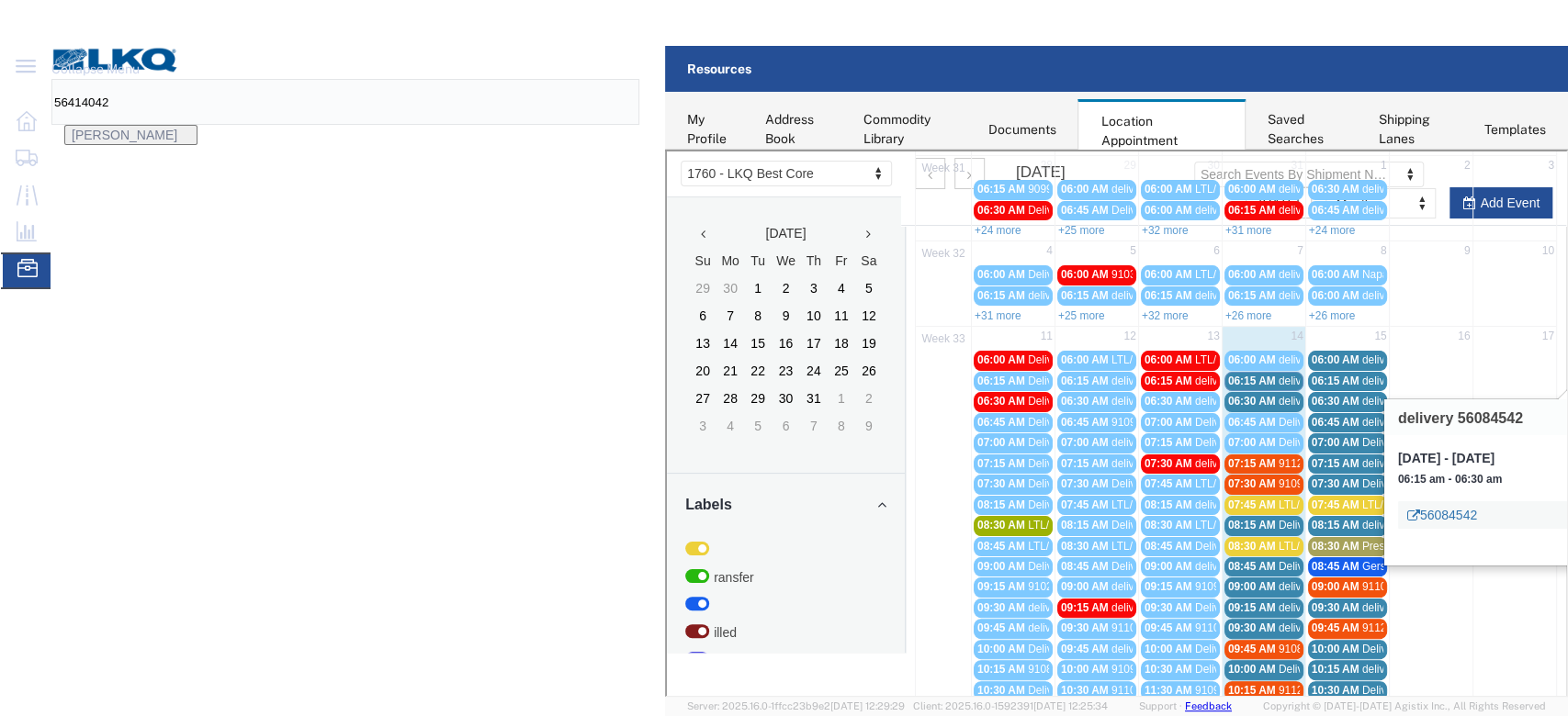
click at [1459, 506] on link "56084542" at bounding box center [1440, 513] width 70 height 18
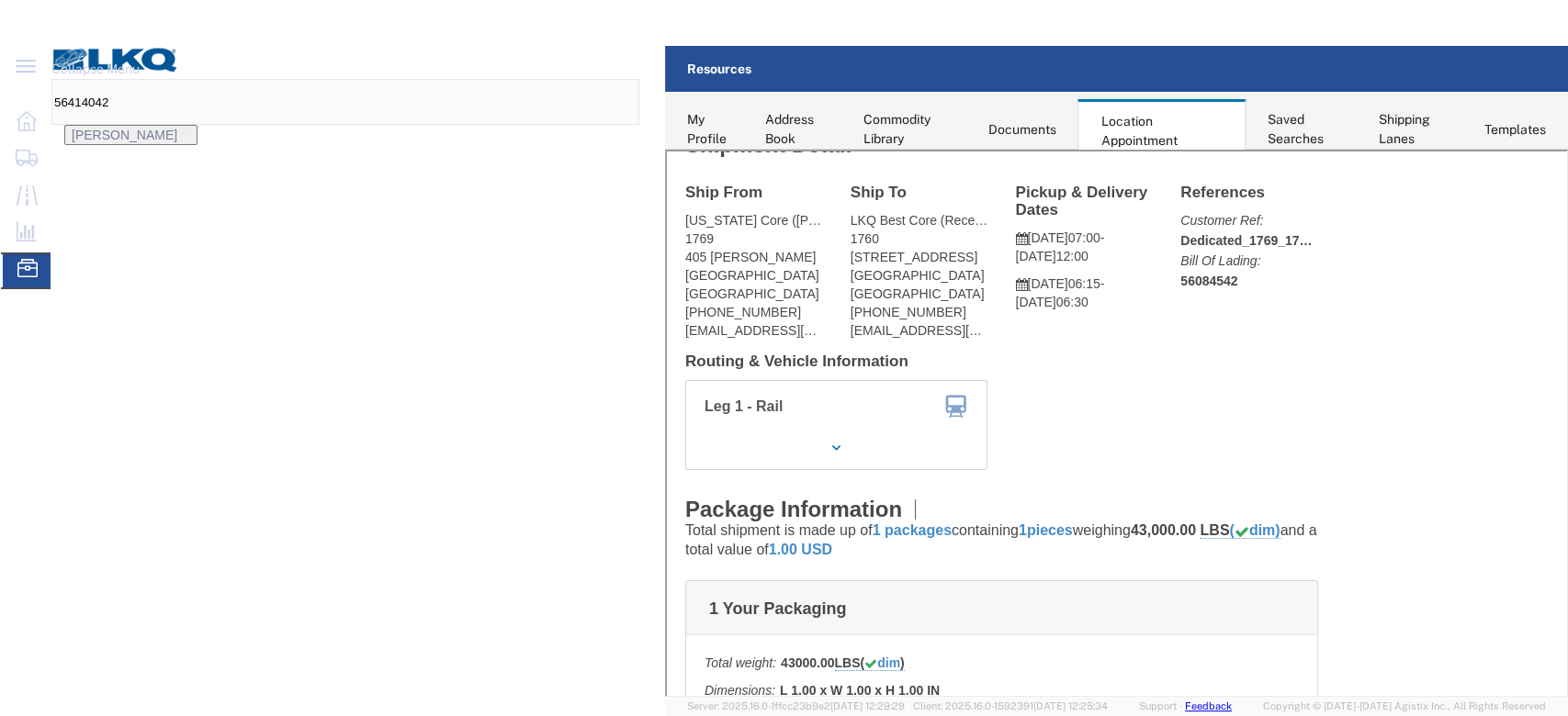
scroll to position [0, 0]
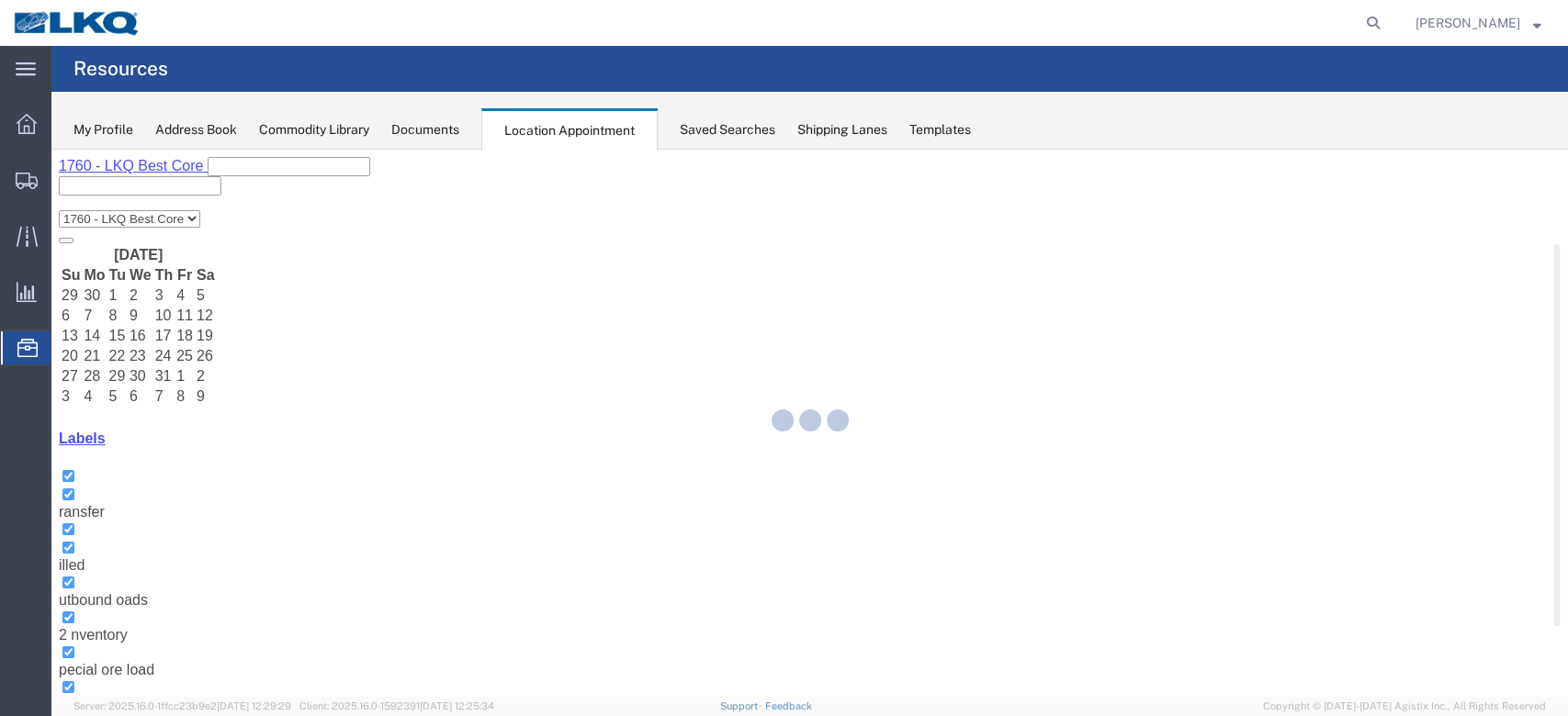
select select "27634"
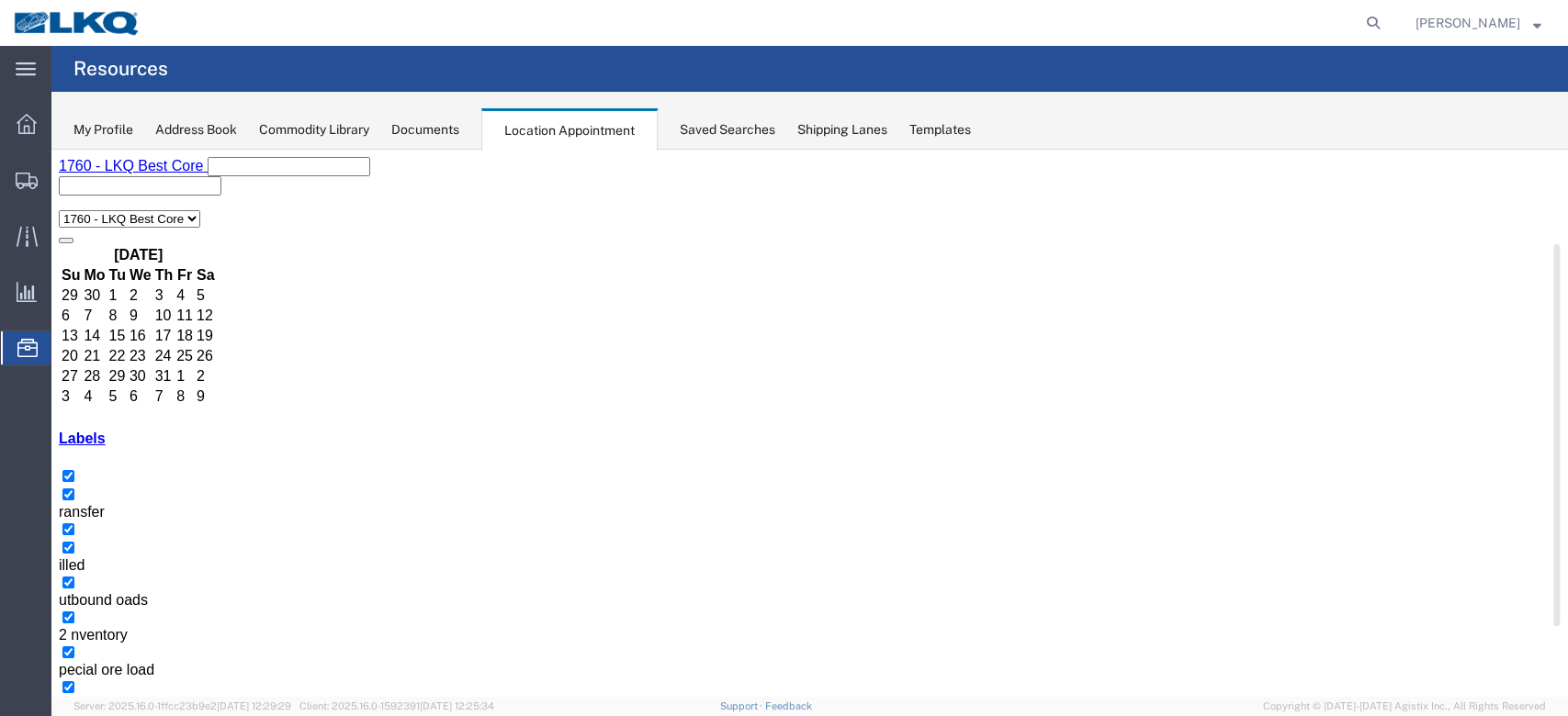
select select "1"
select select
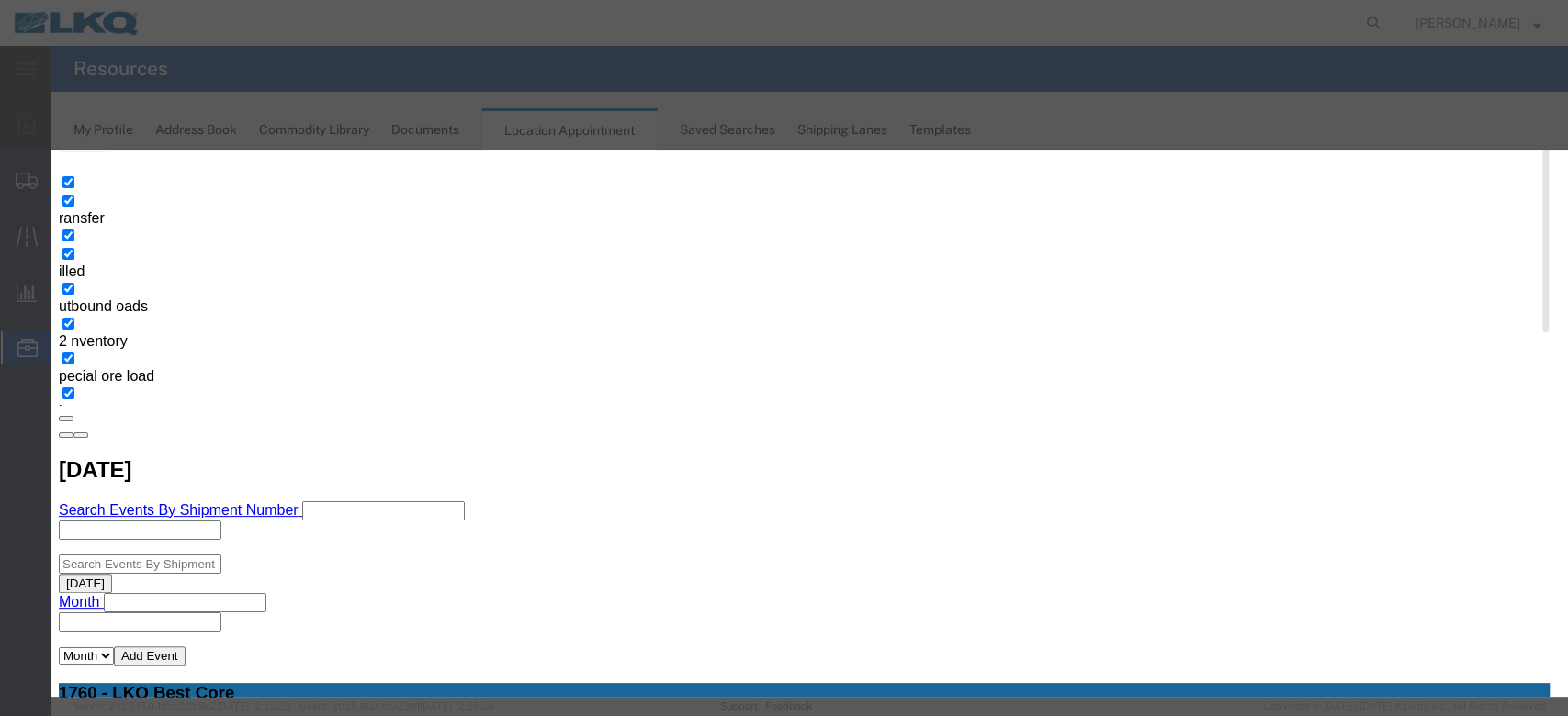
scroll to position [368, 0]
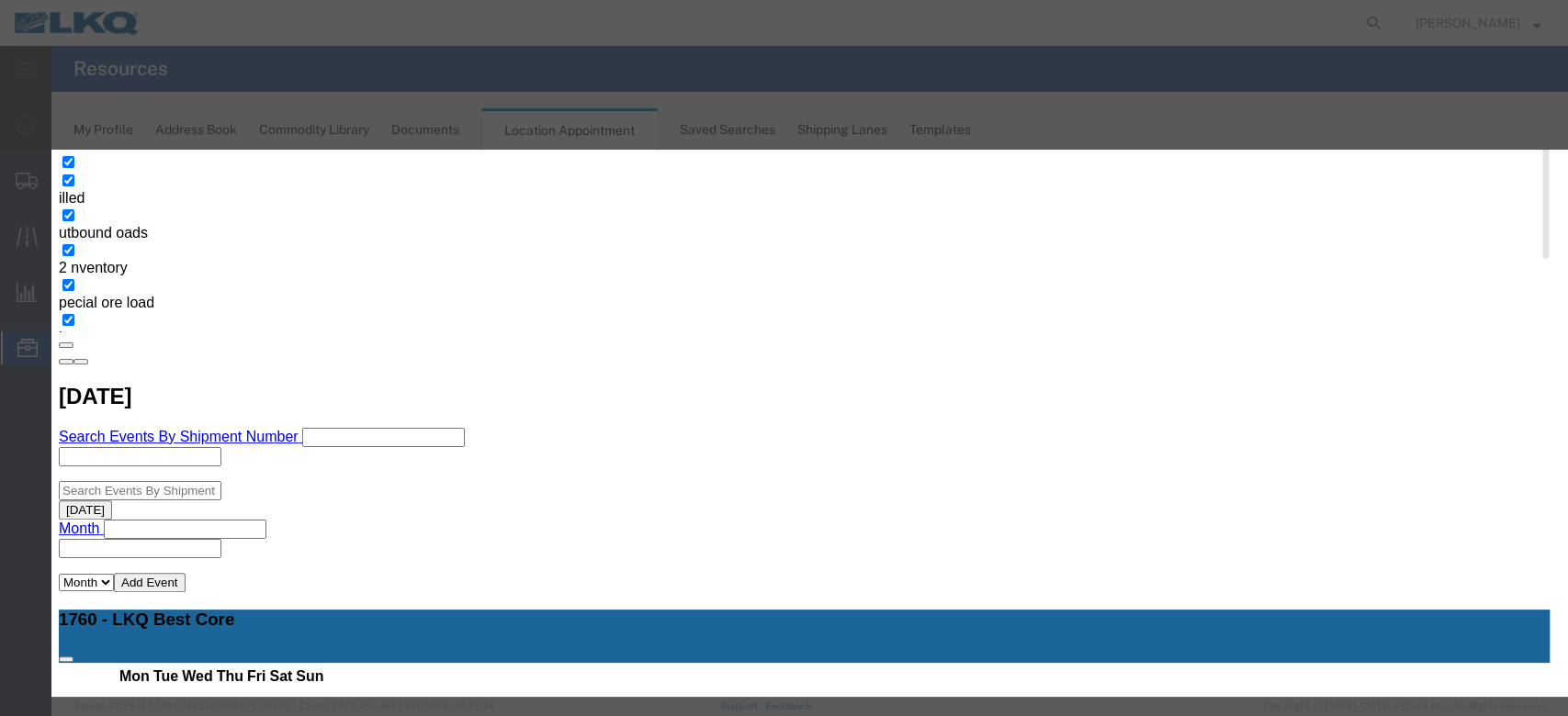
select select
type input "de"
select select "40"
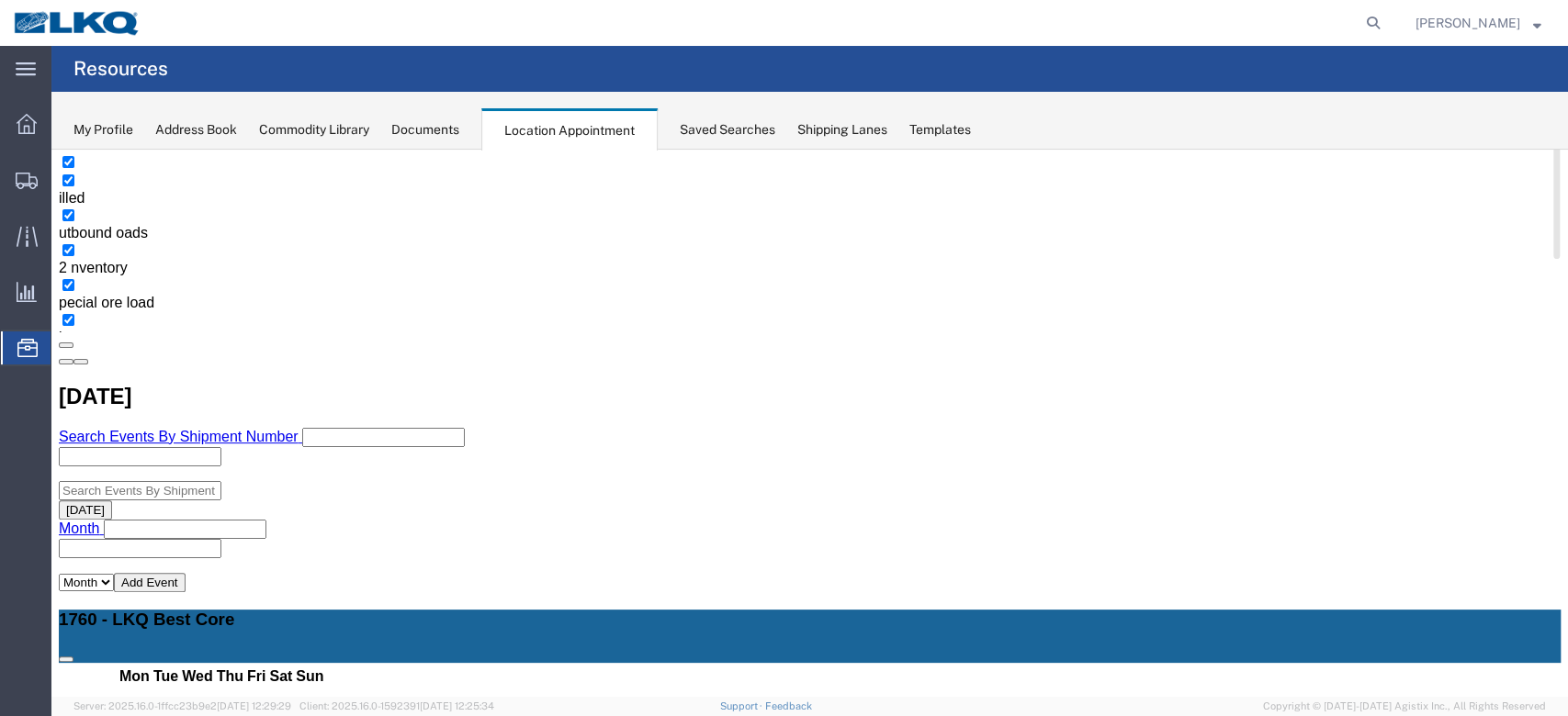
scroll to position [0, 0]
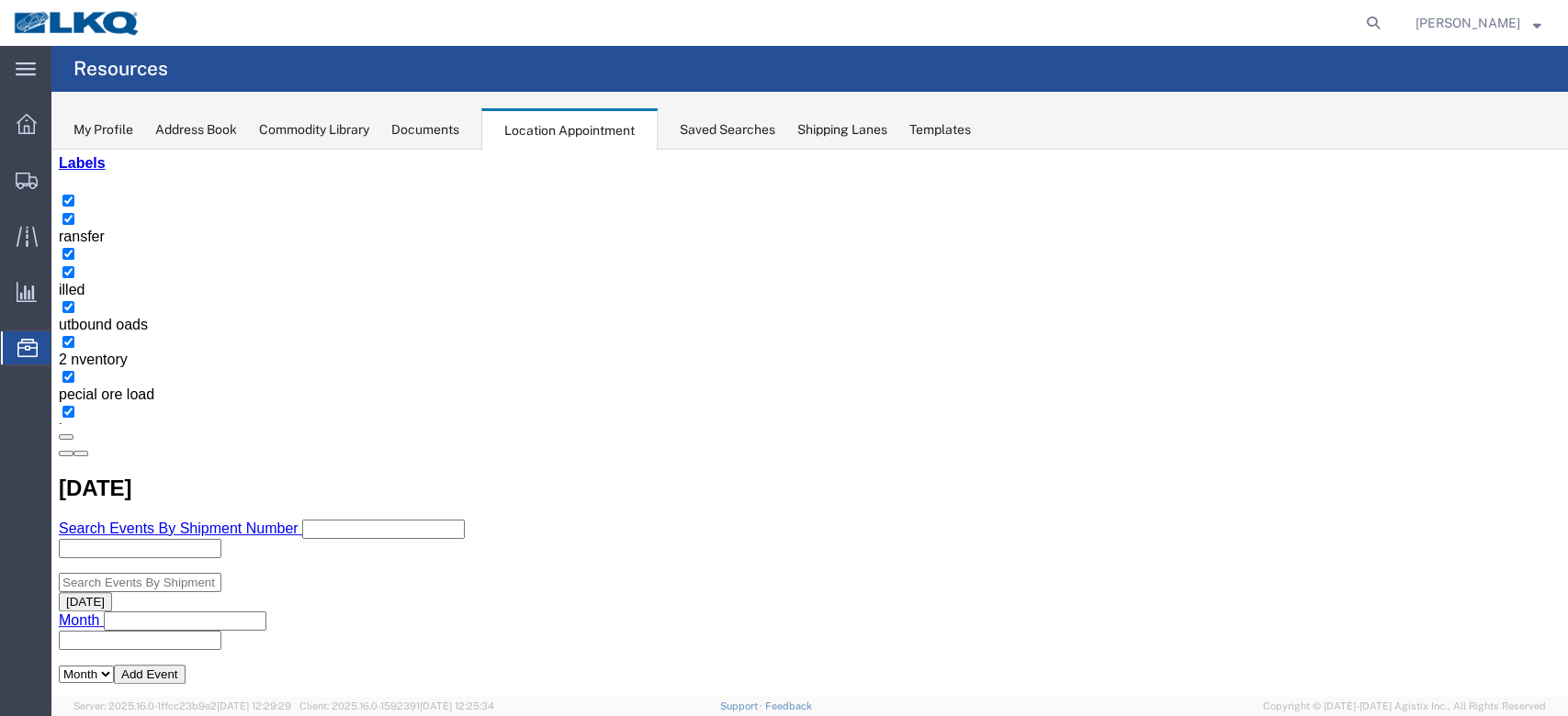
scroll to position [122, 0]
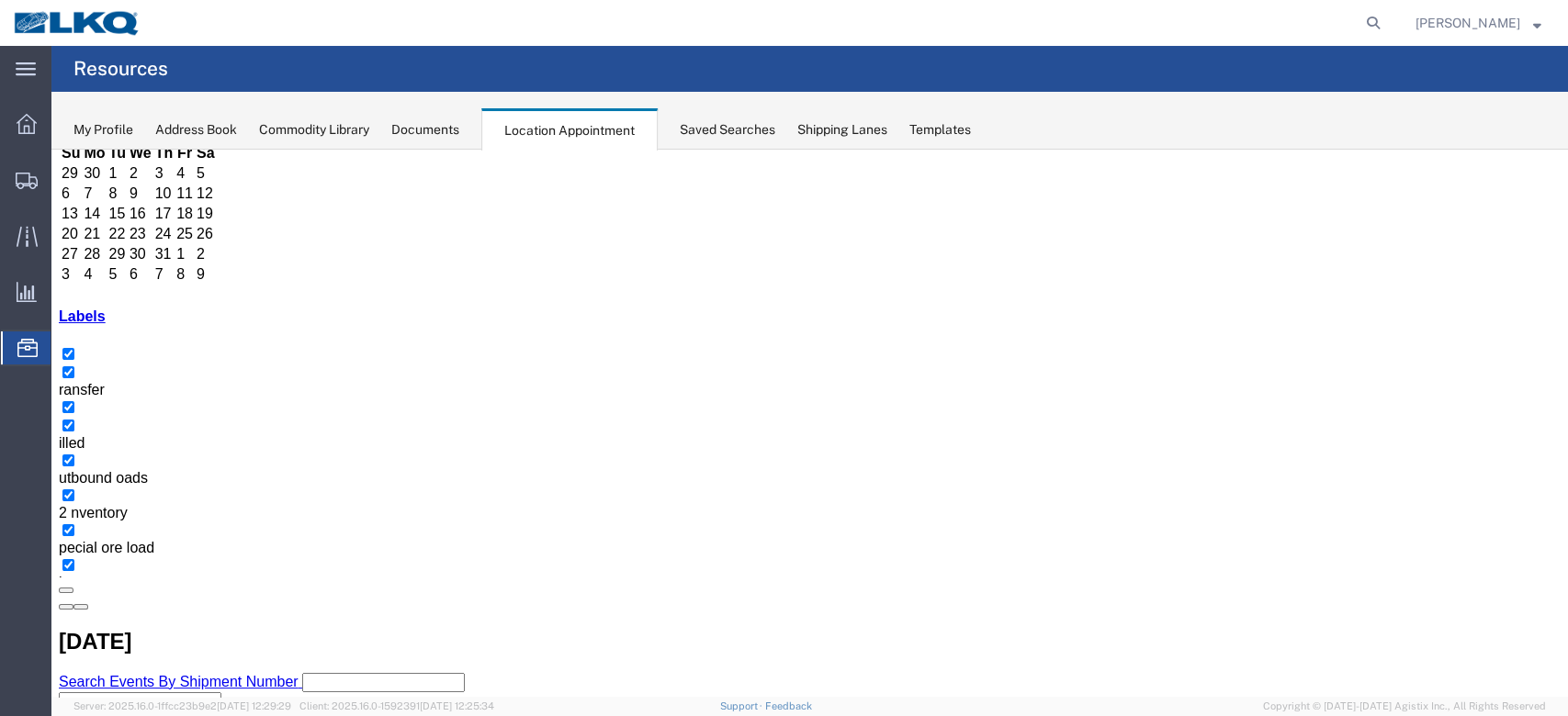
select select "100"
select select "1"
select select
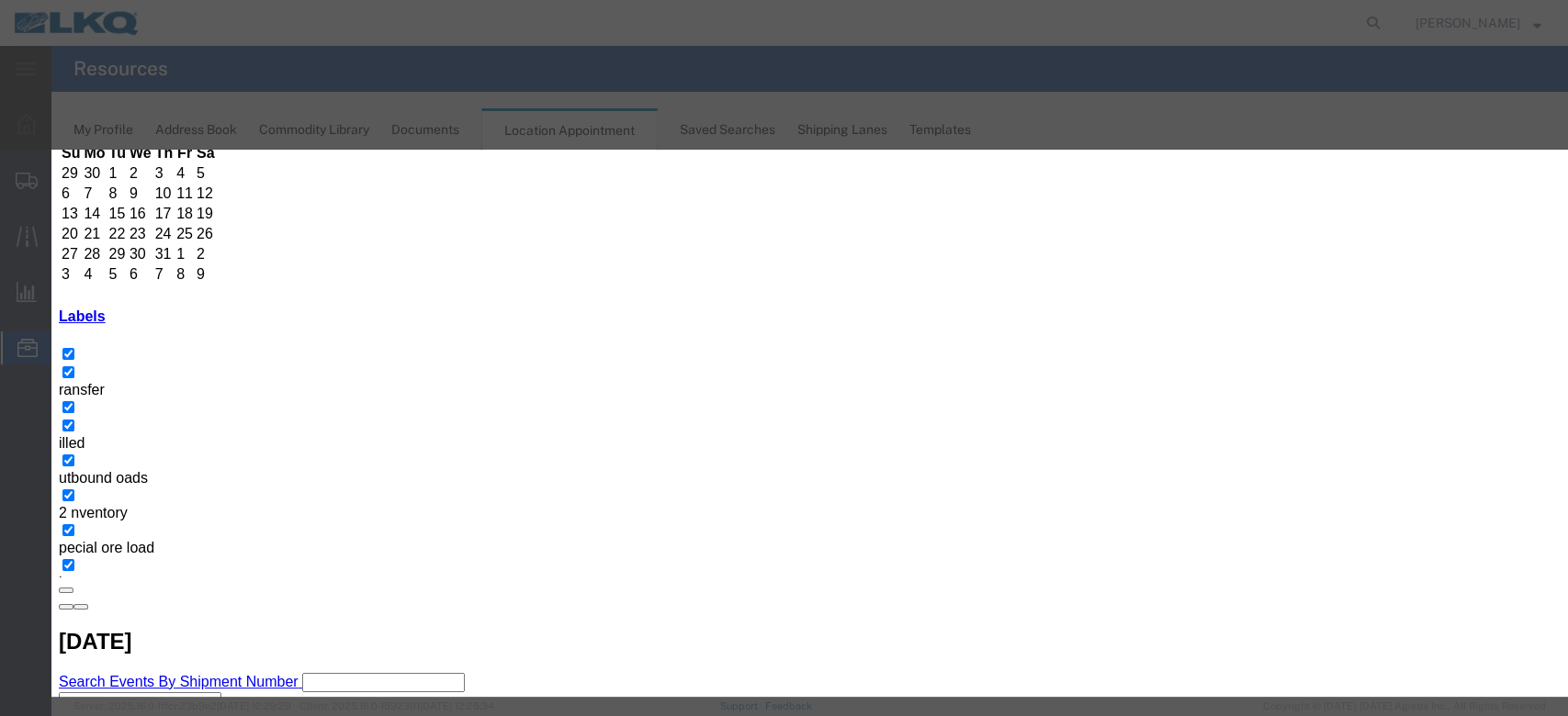
scroll to position [183, 0]
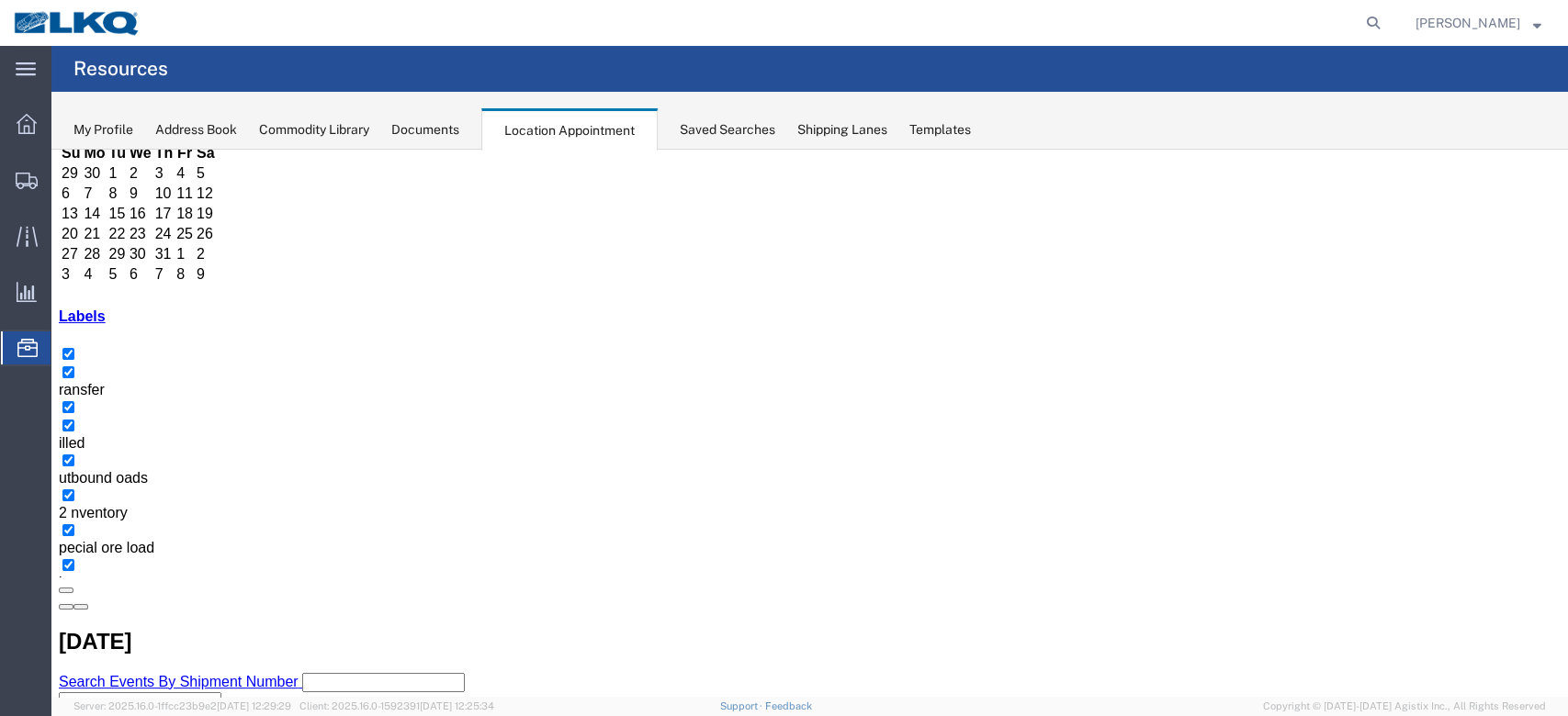
scroll to position [176, 0]
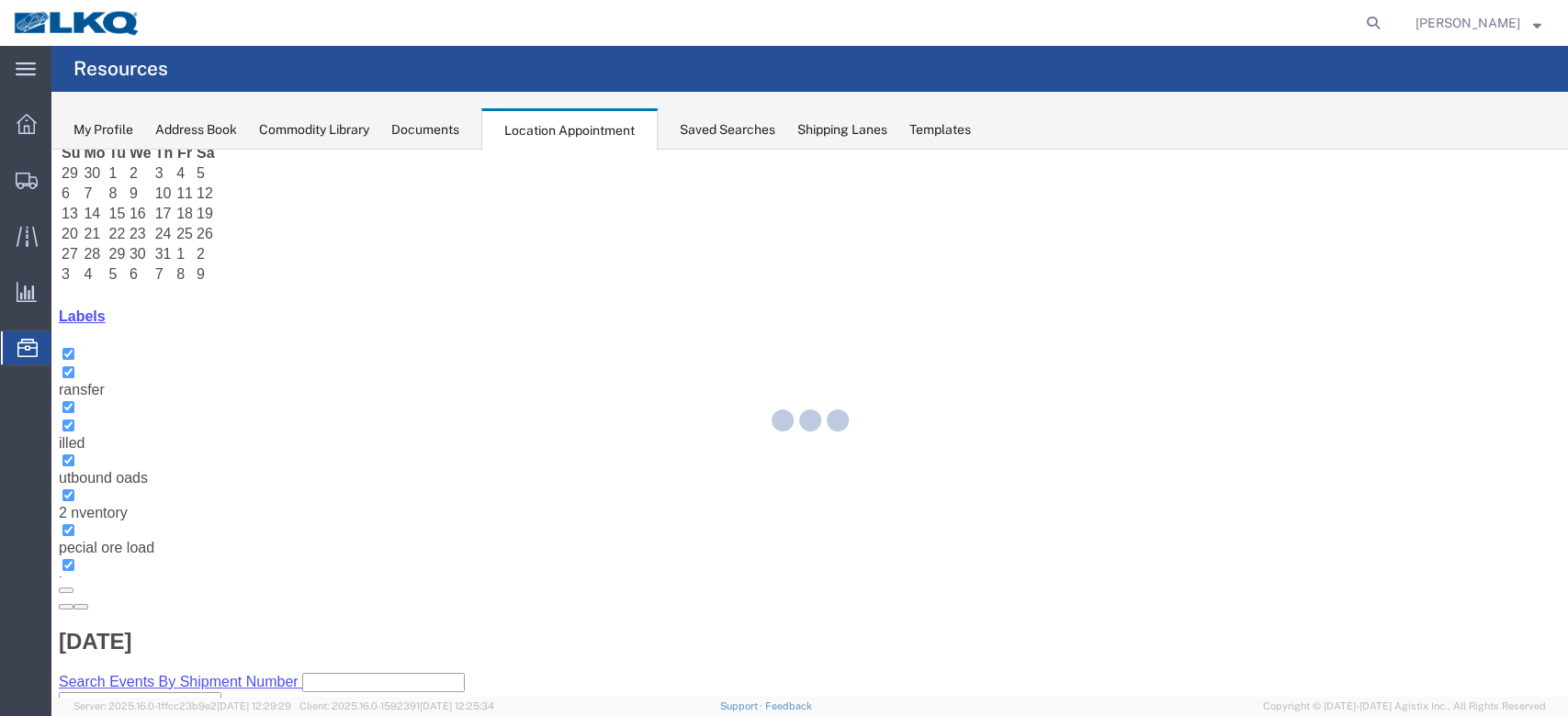
select select "100"
select select "1"
select select
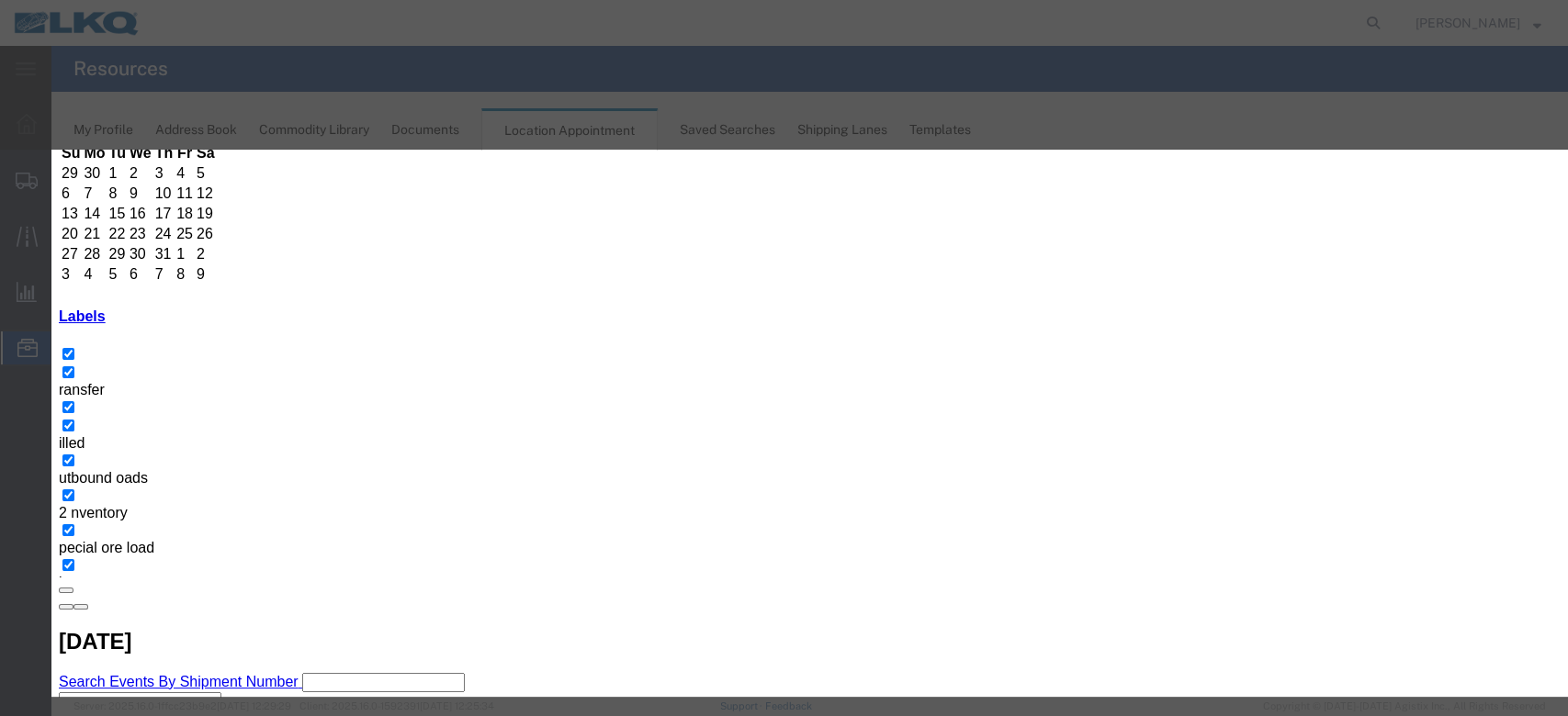
scroll to position [183, 0]
type input "r"
select select "160"
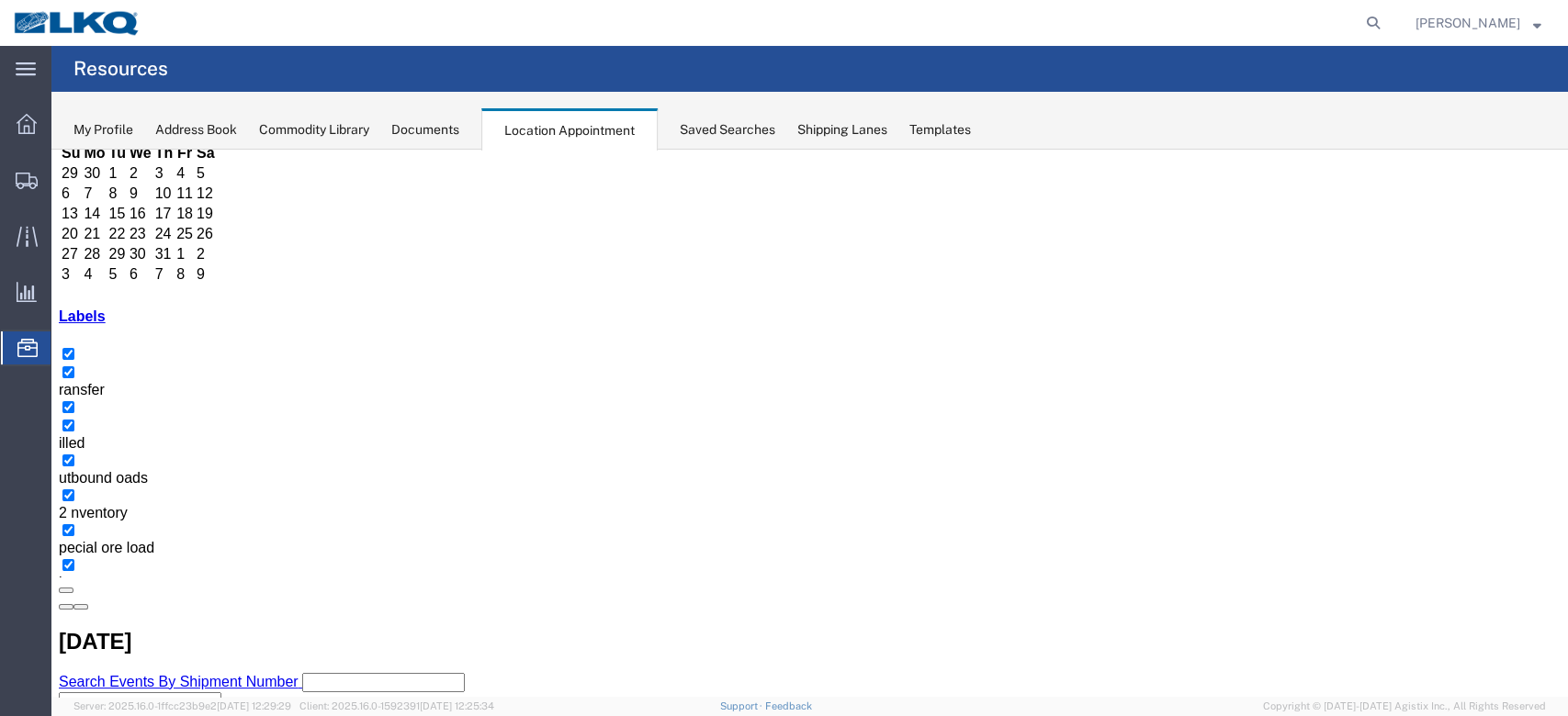
scroll to position [0, 0]
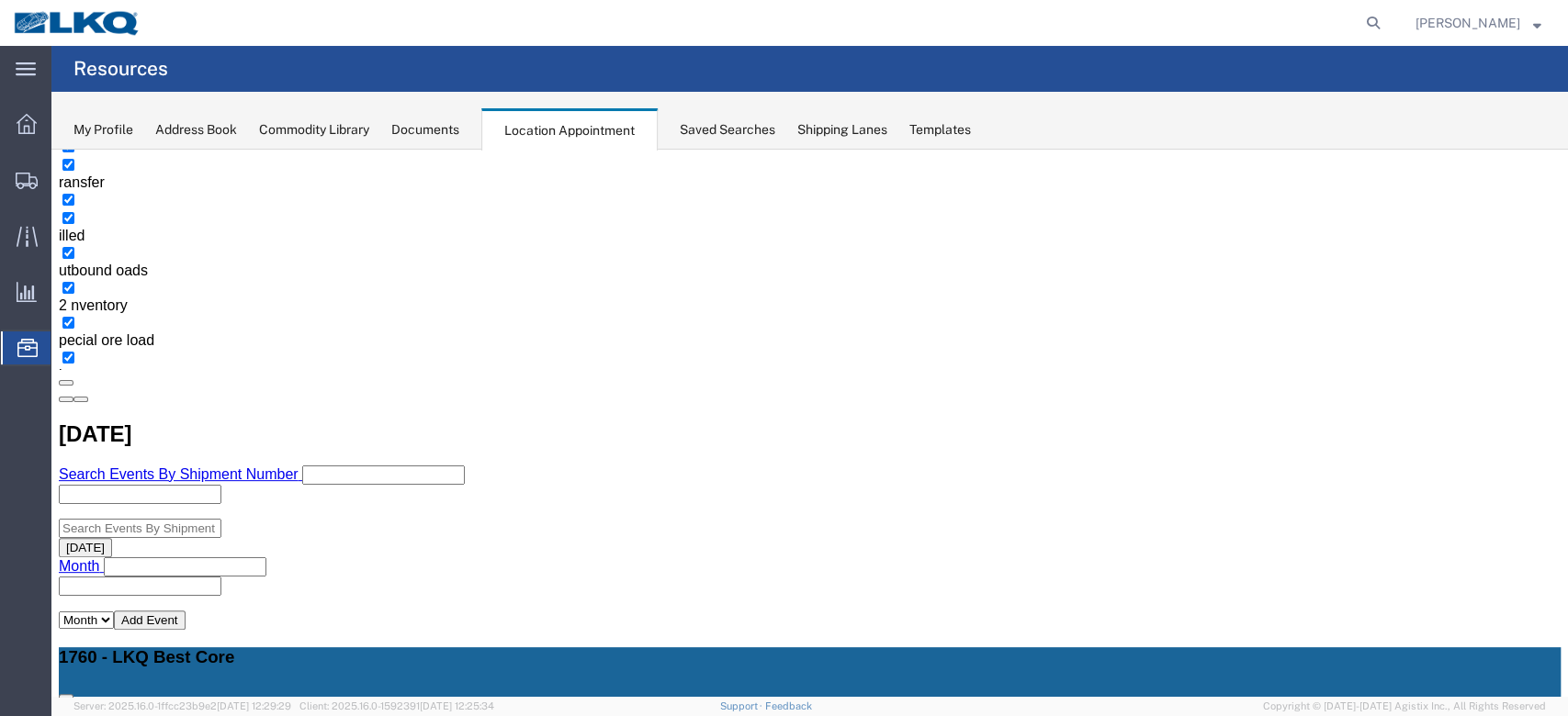
scroll to position [368, 0]
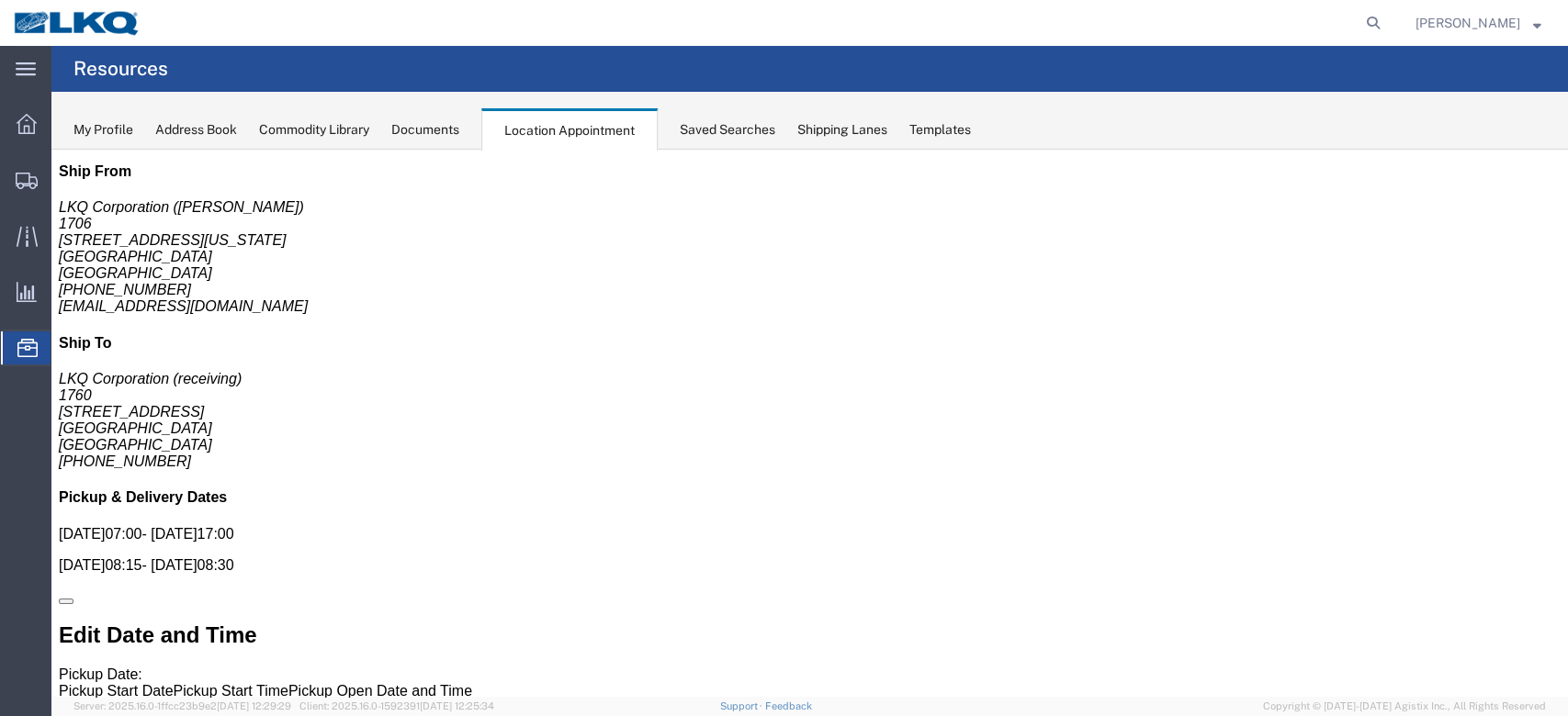
scroll to position [0, 0]
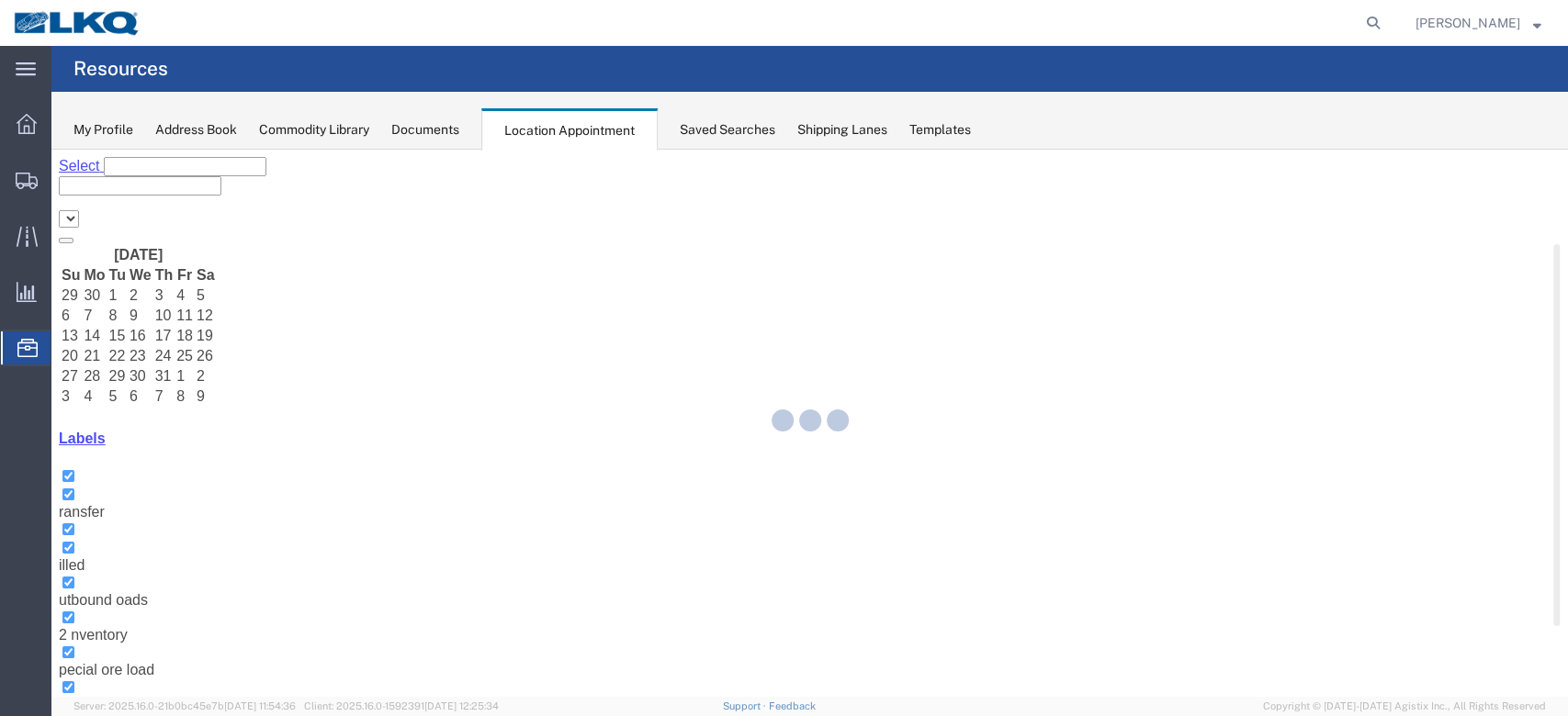
select select "27634"
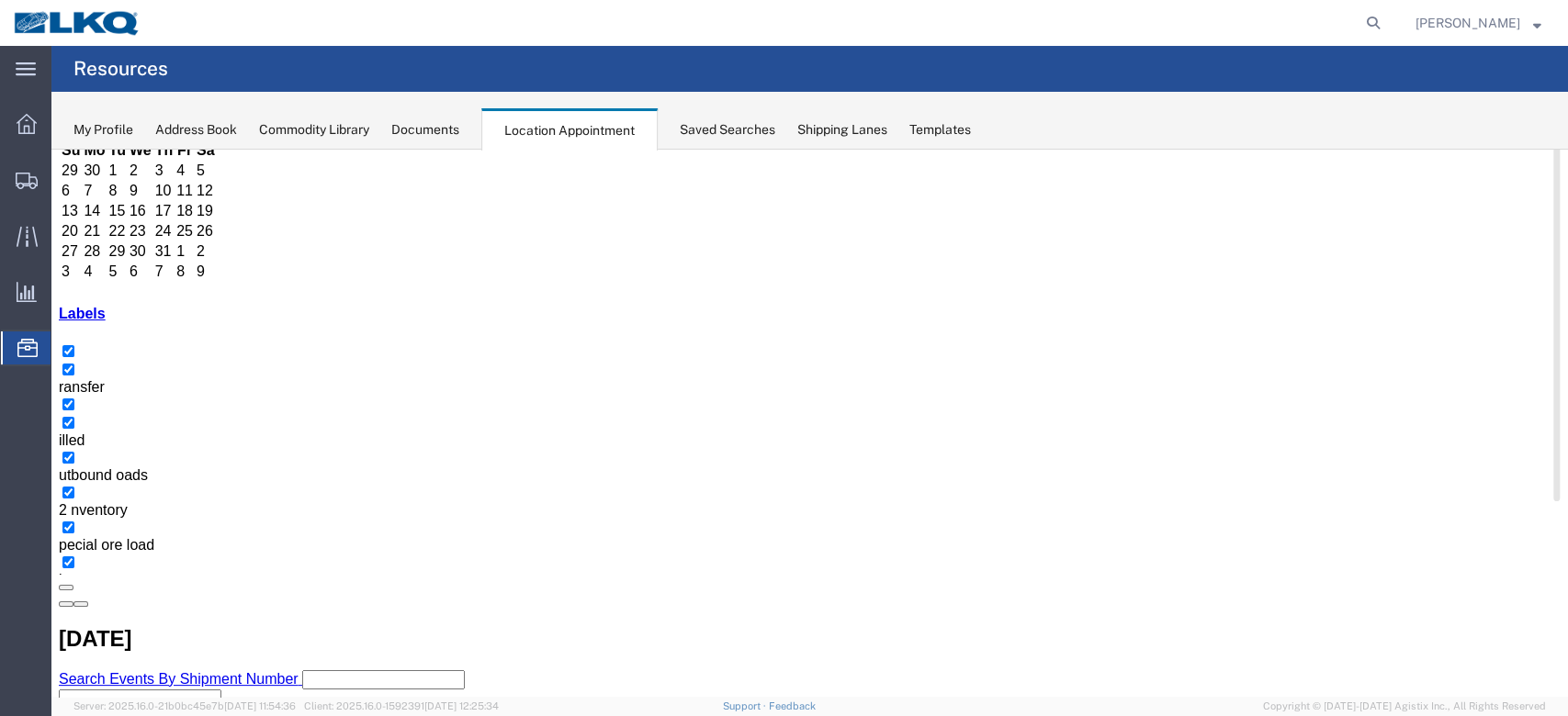
scroll to position [245, 0]
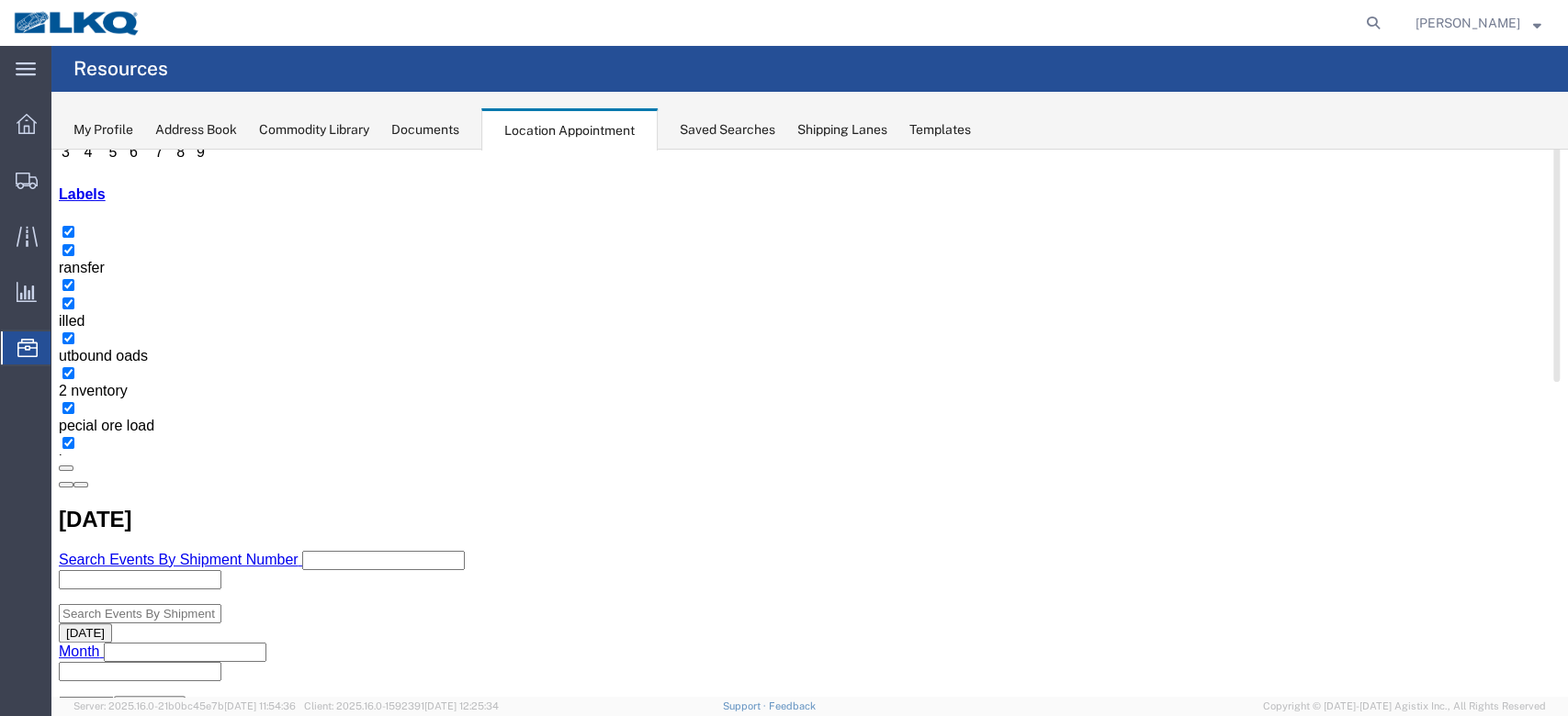
select select "1"
select select
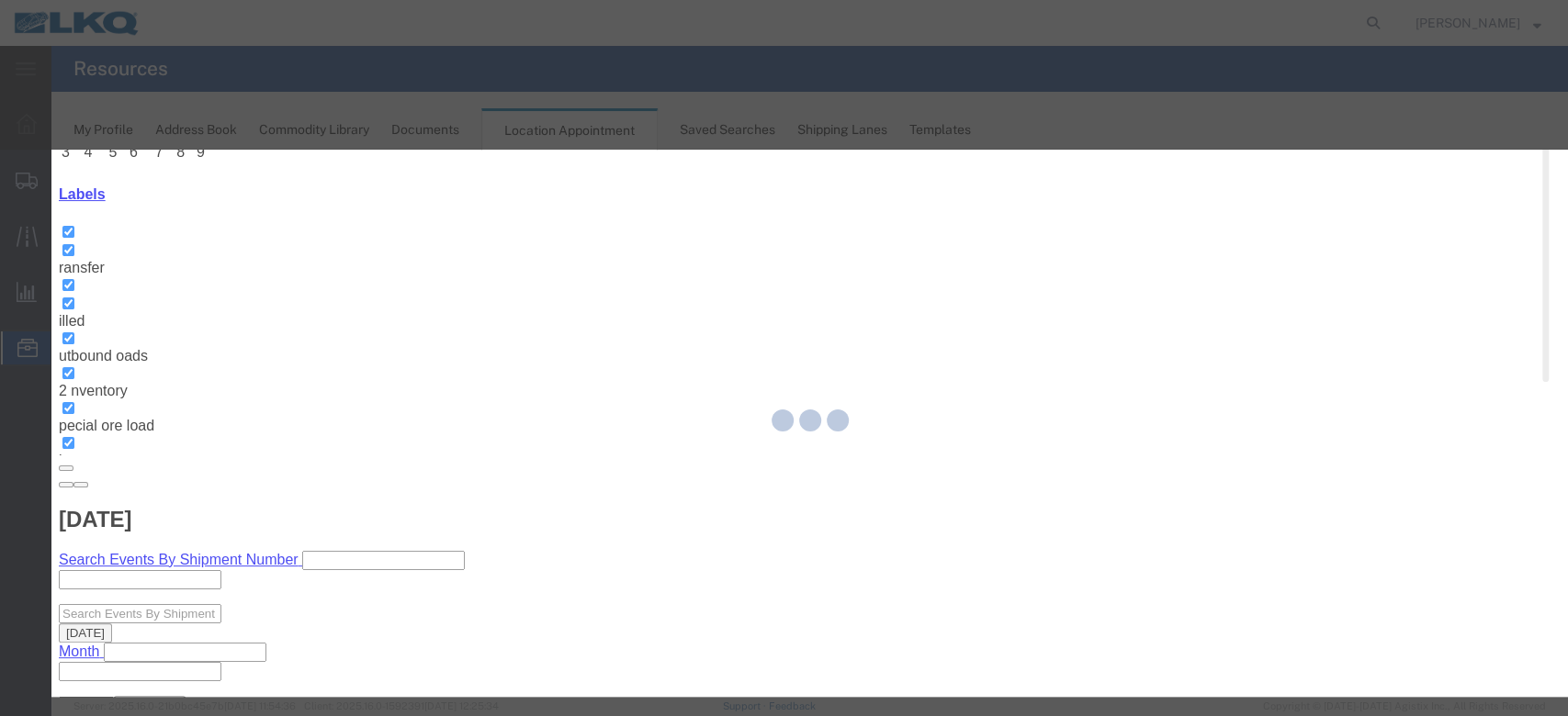
select select
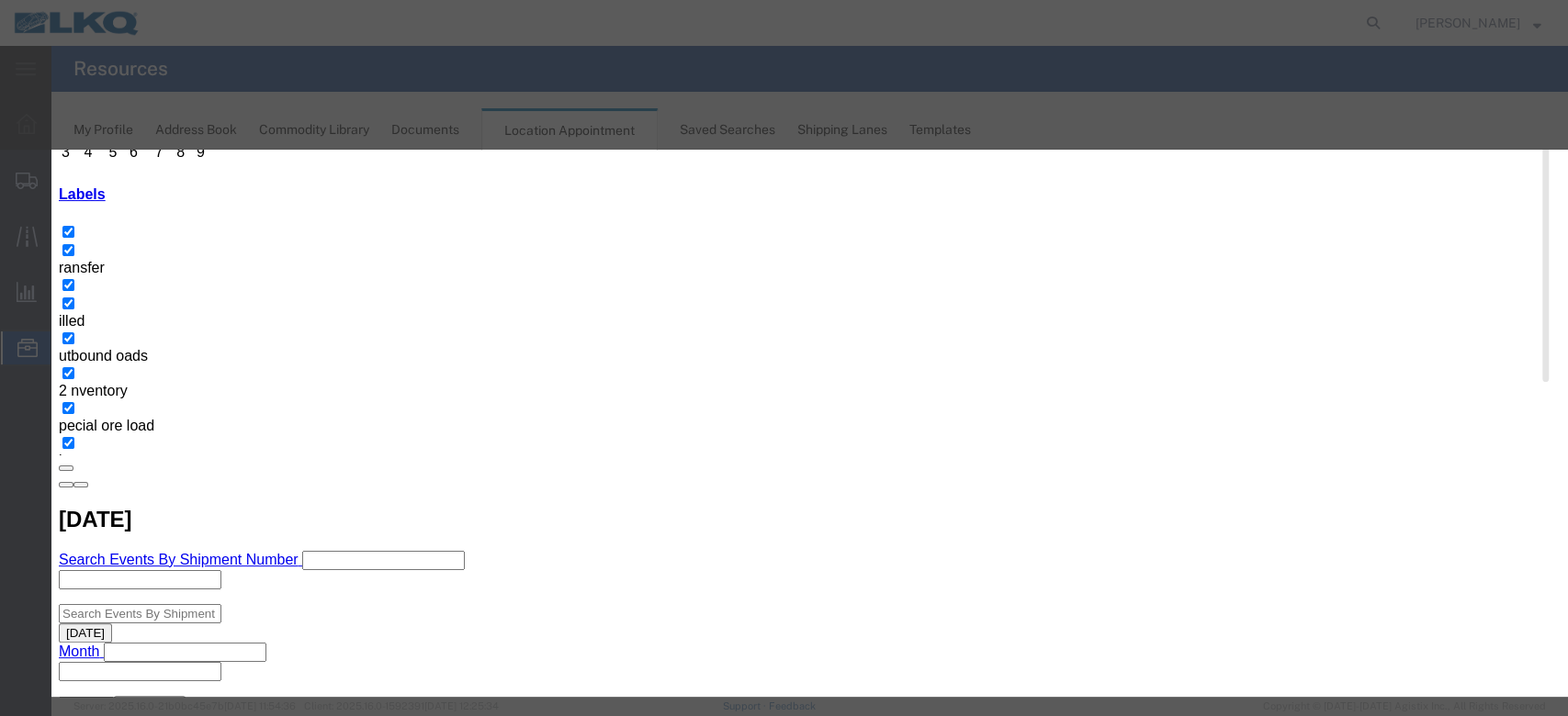
scroll to position [183, 0]
type input "de"
select select "40"
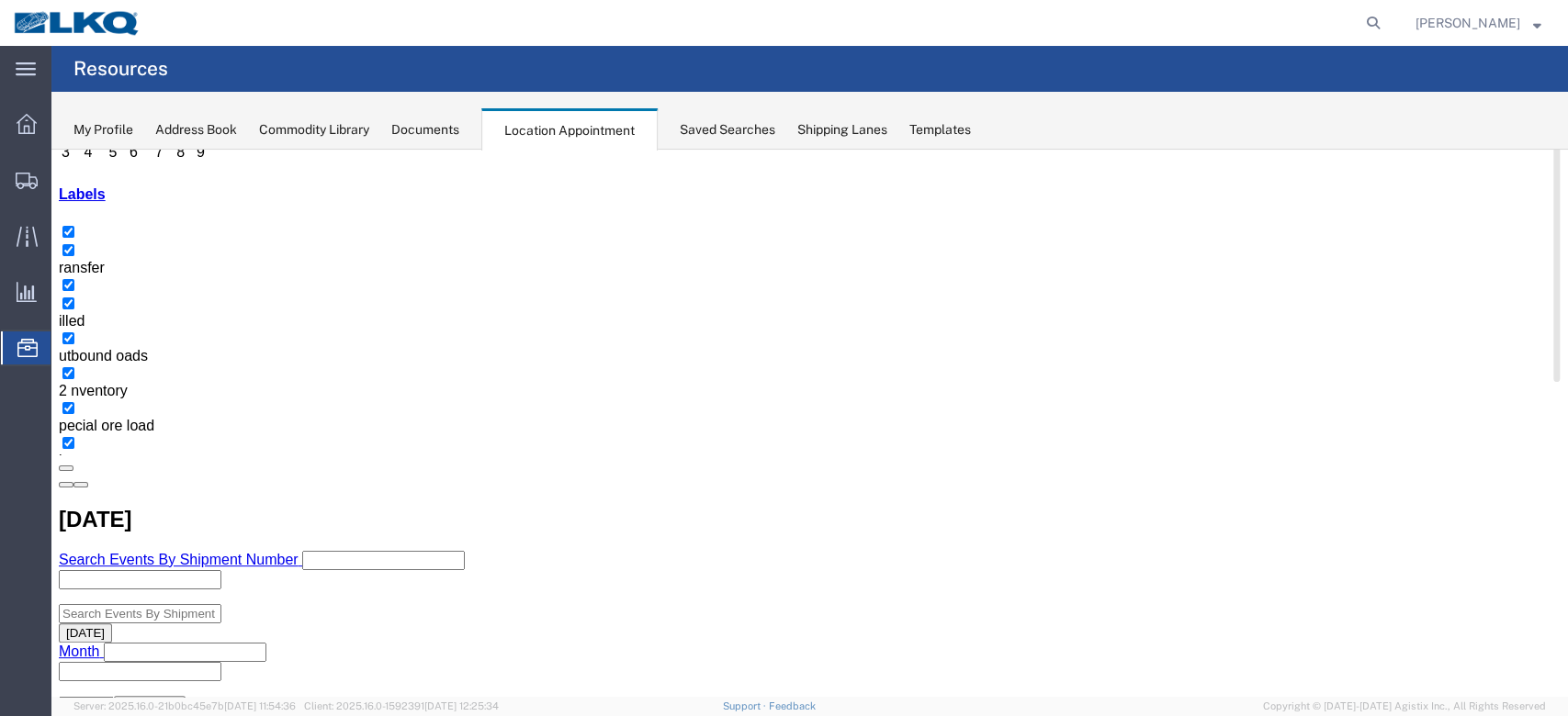
scroll to position [0, 0]
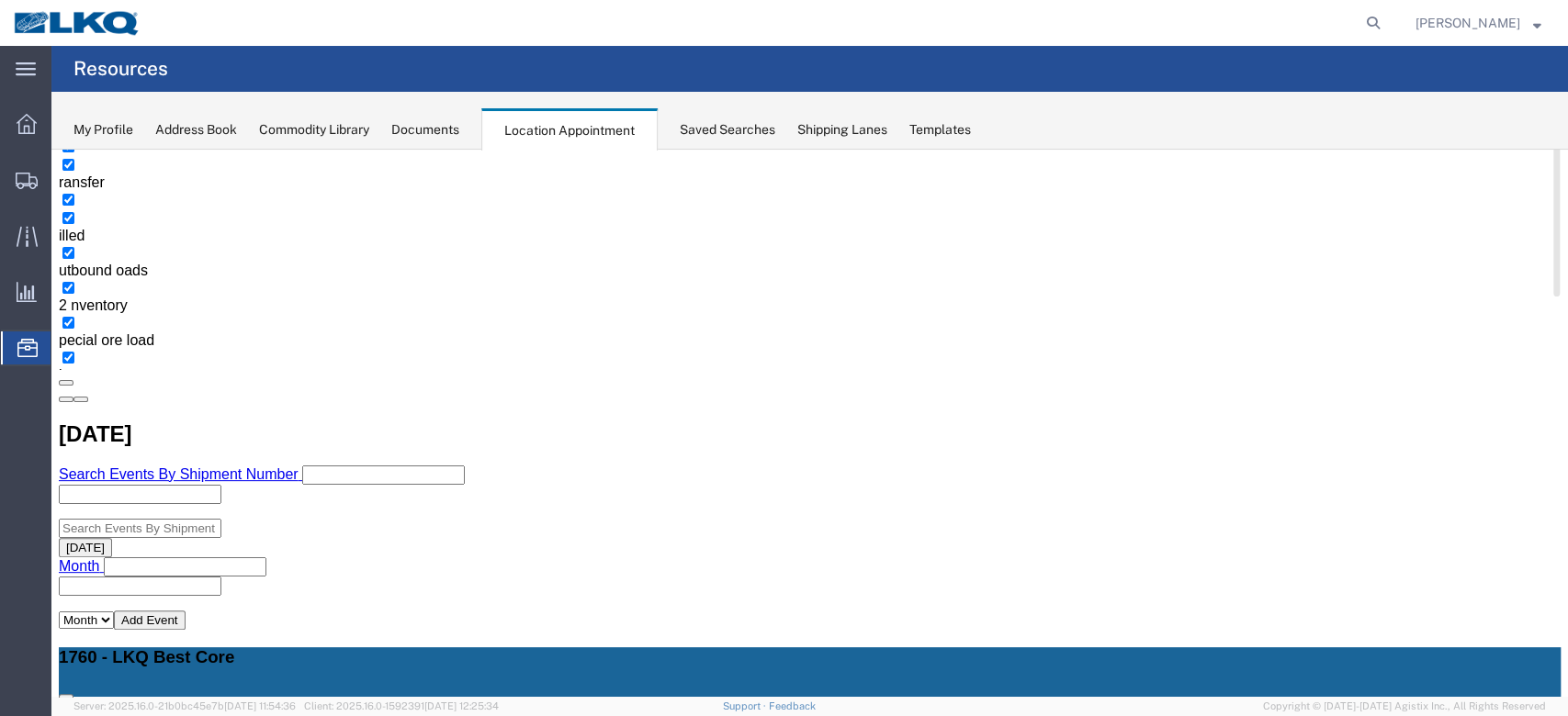
scroll to position [368, 0]
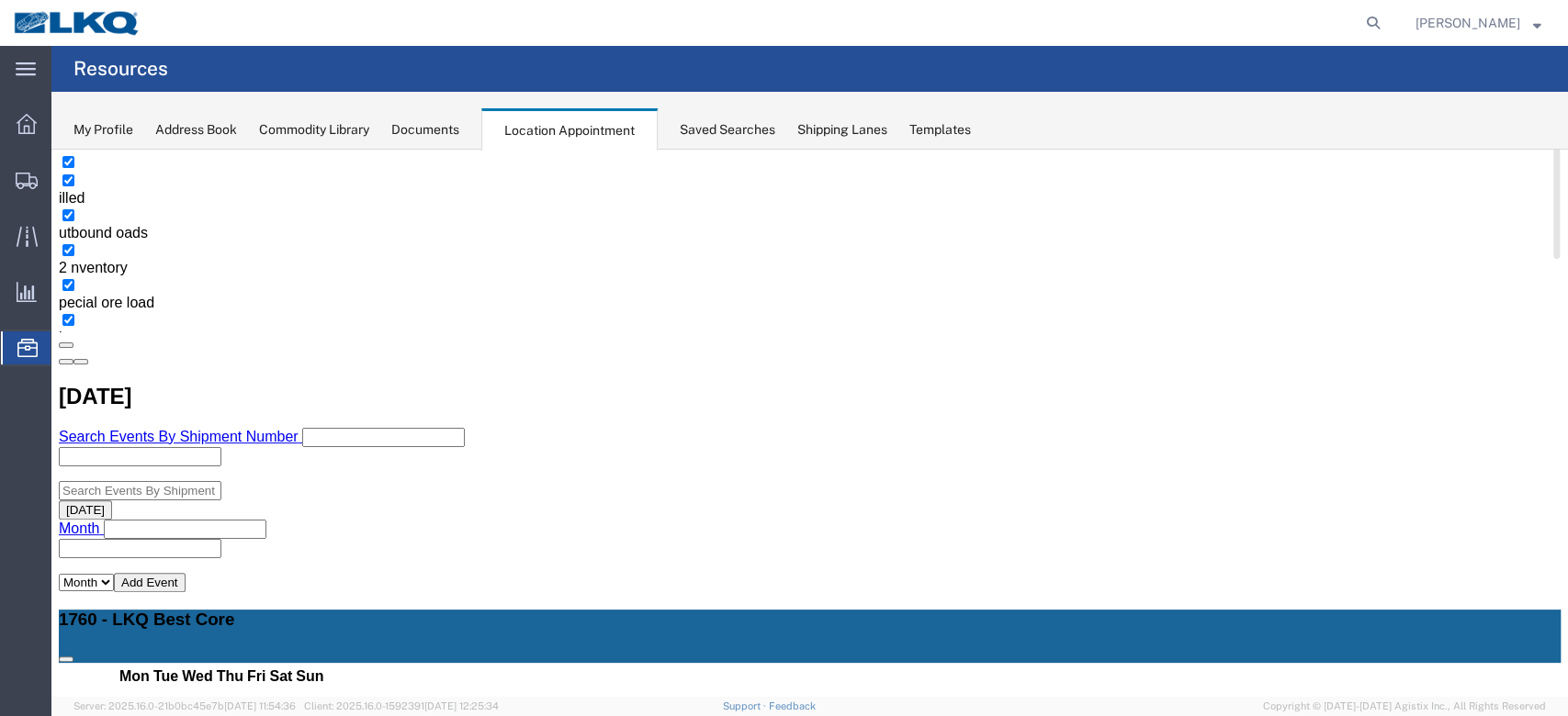
select select "1"
select select "24"
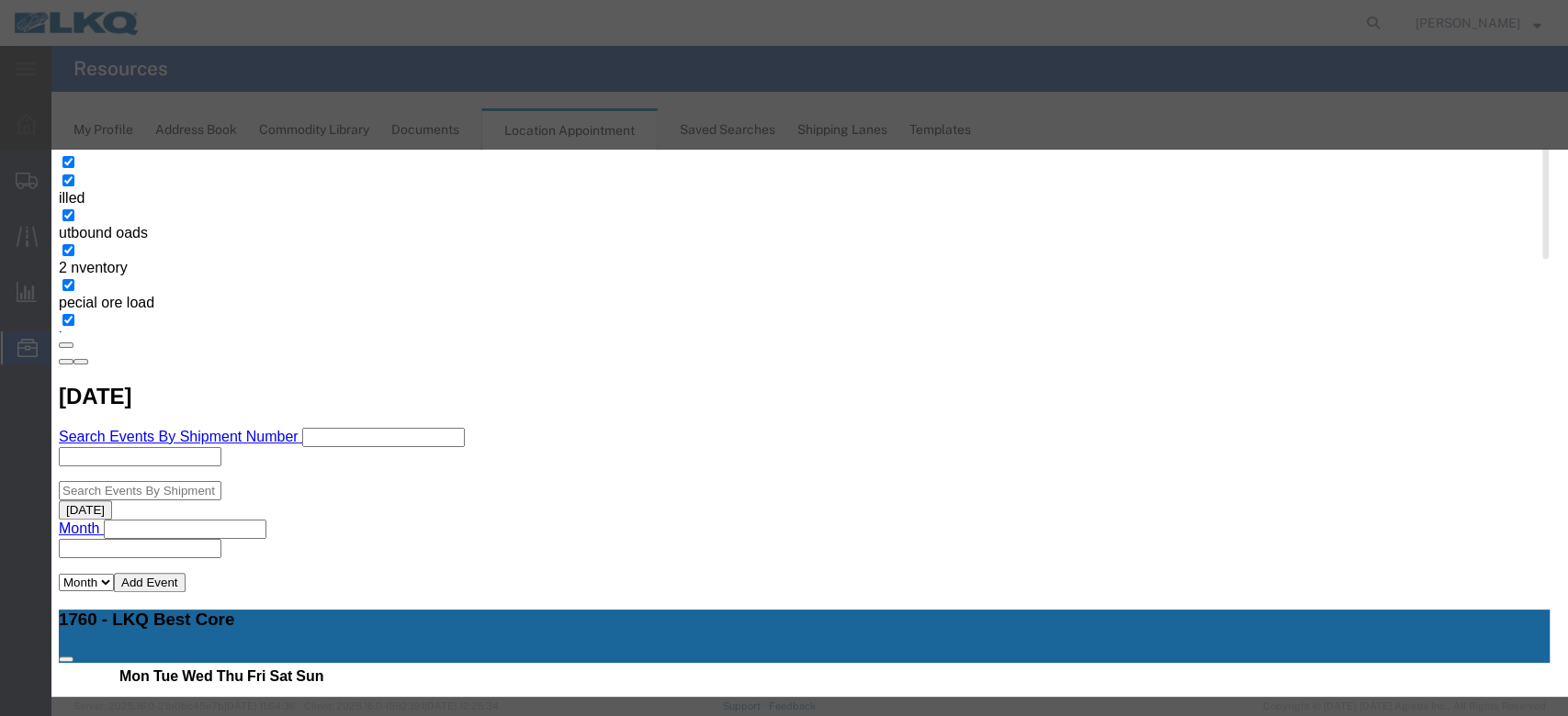
scroll to position [122, 0]
type input "de"
drag, startPoint x: 929, startPoint y: 530, endPoint x: 957, endPoint y: 547, distance: 32.8
select select "40"
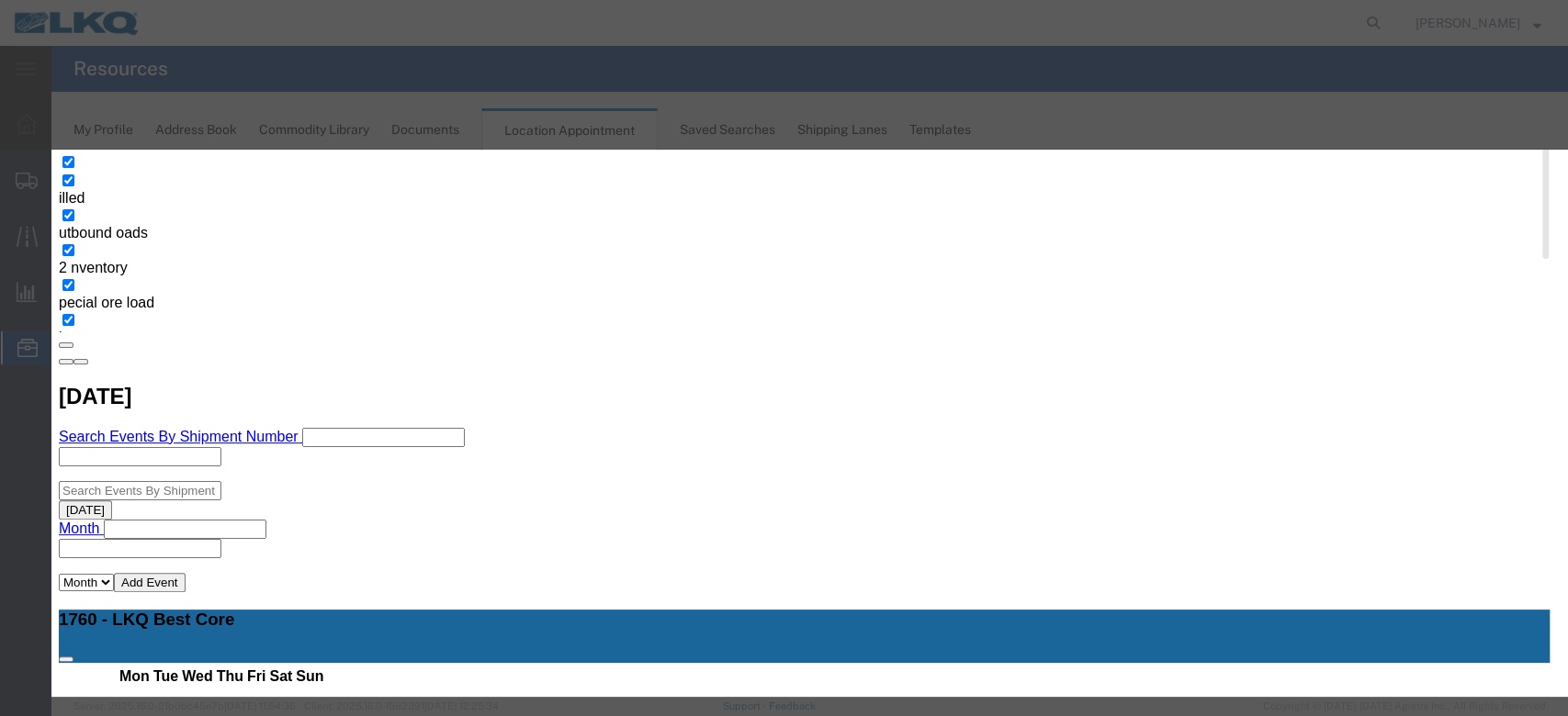
drag, startPoint x: 1014, startPoint y: 596, endPoint x: 1051, endPoint y: 559, distance: 52.3
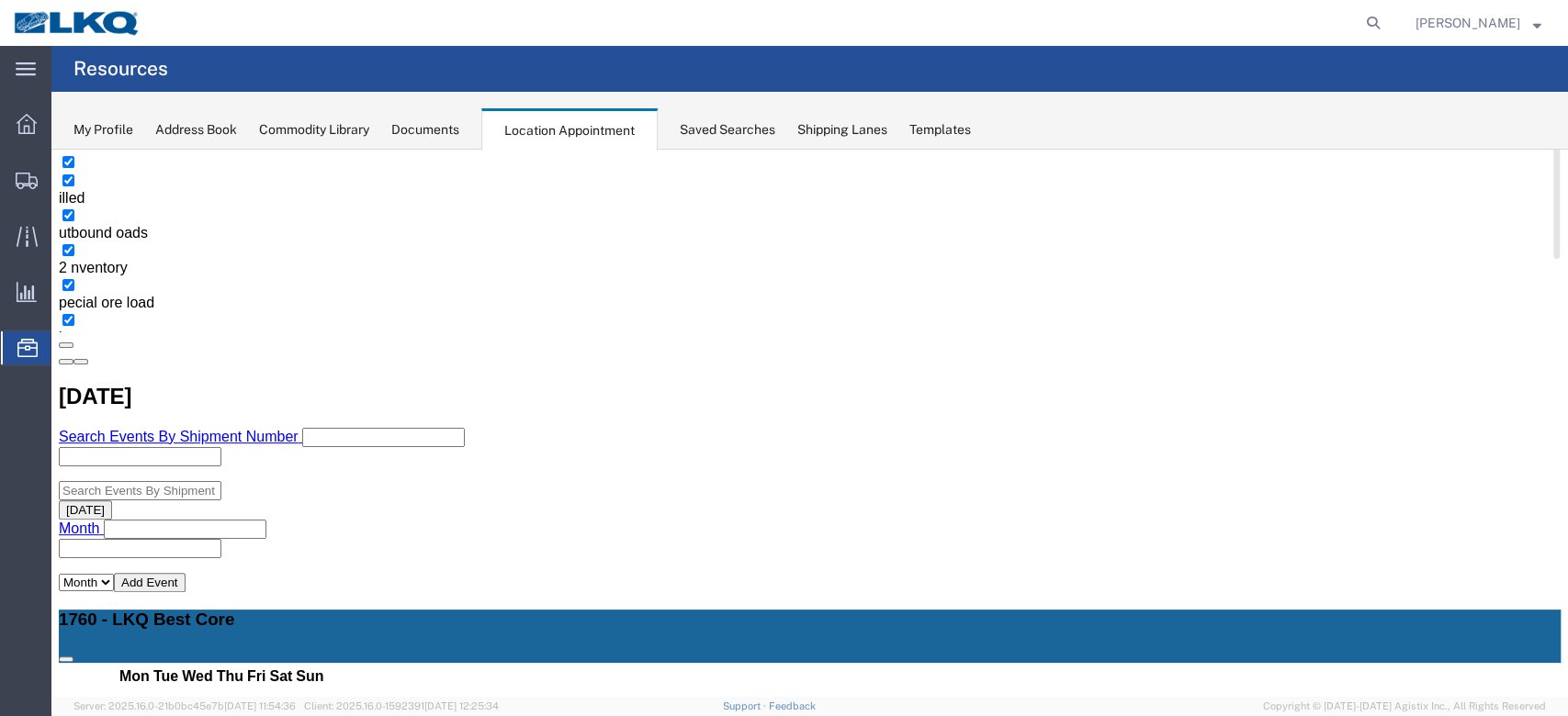
scroll to position [0, 0]
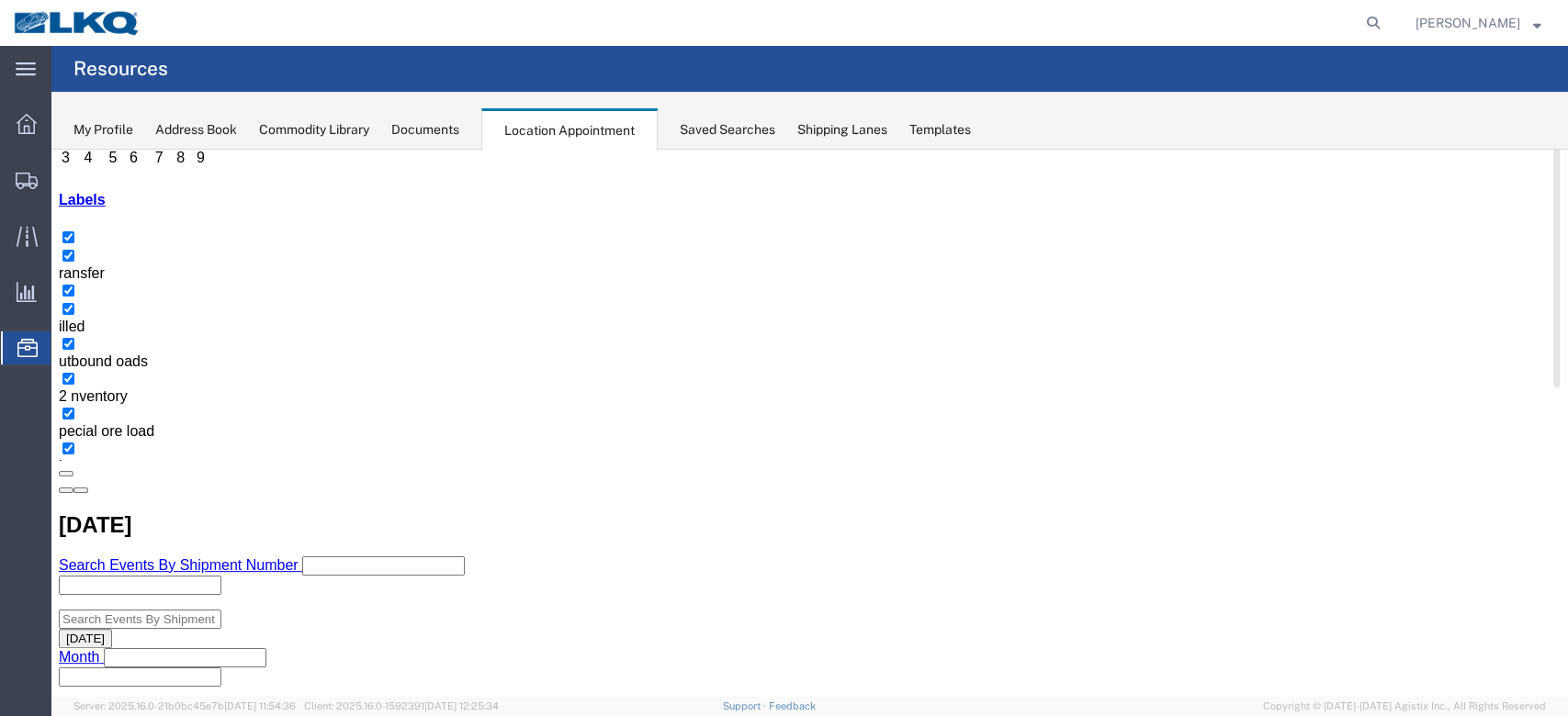
scroll to position [245, 0]
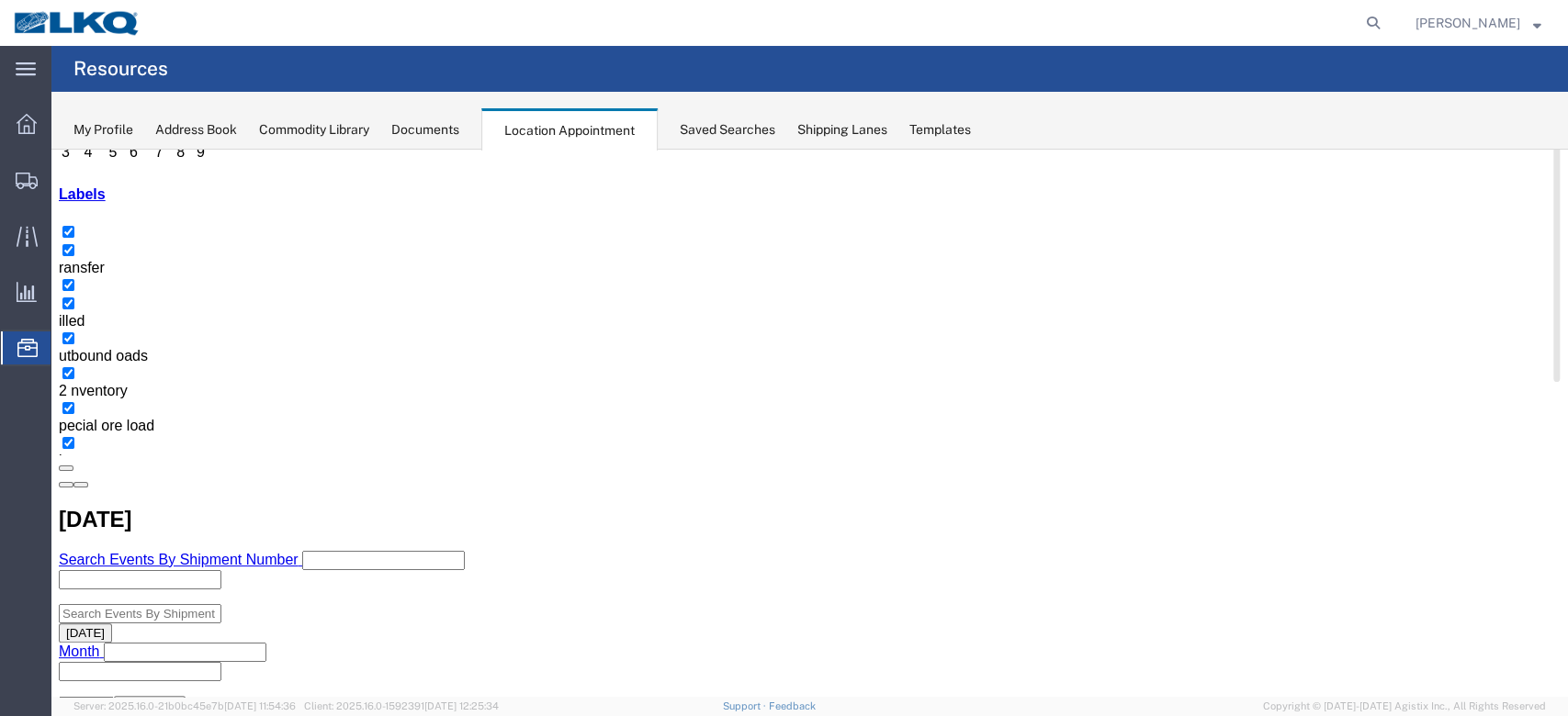
select select "1"
select select
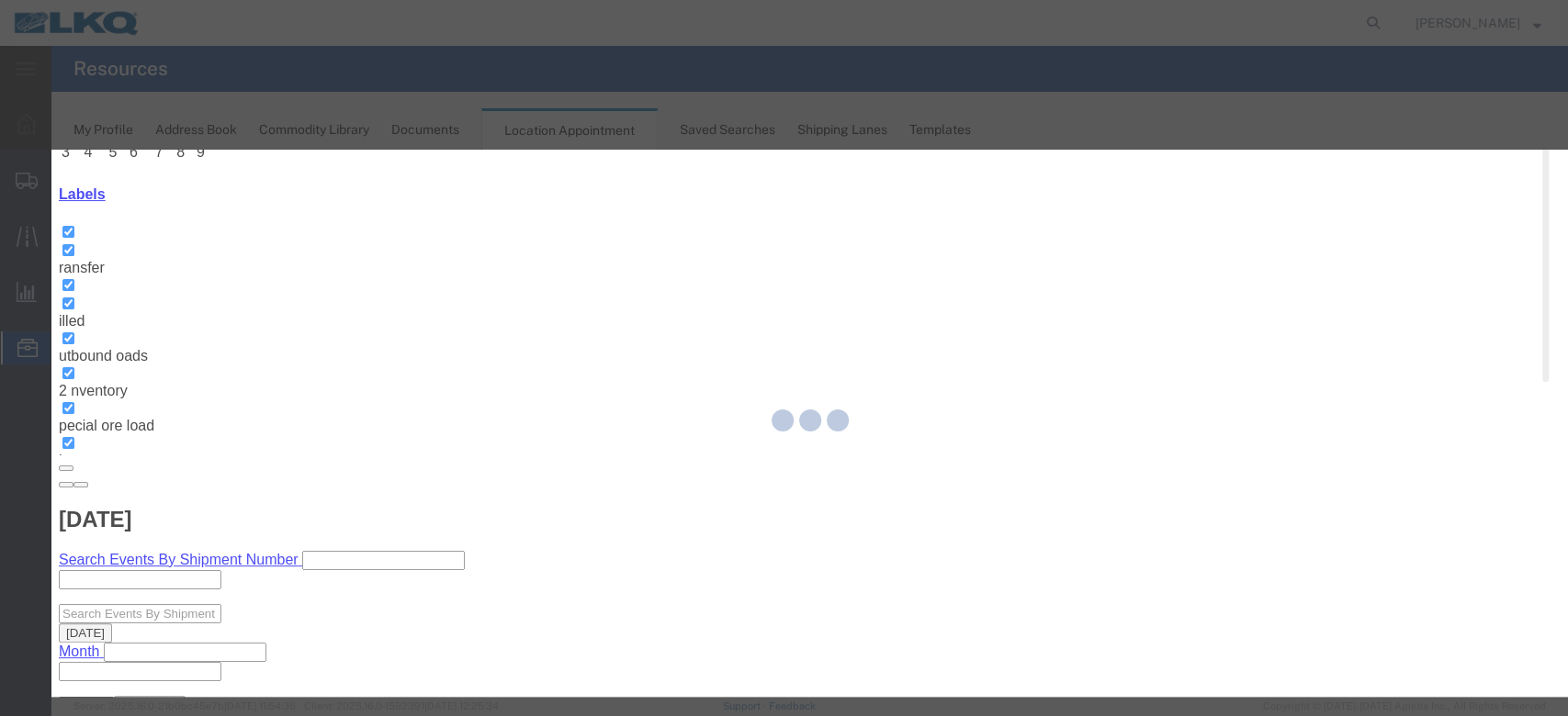
select select
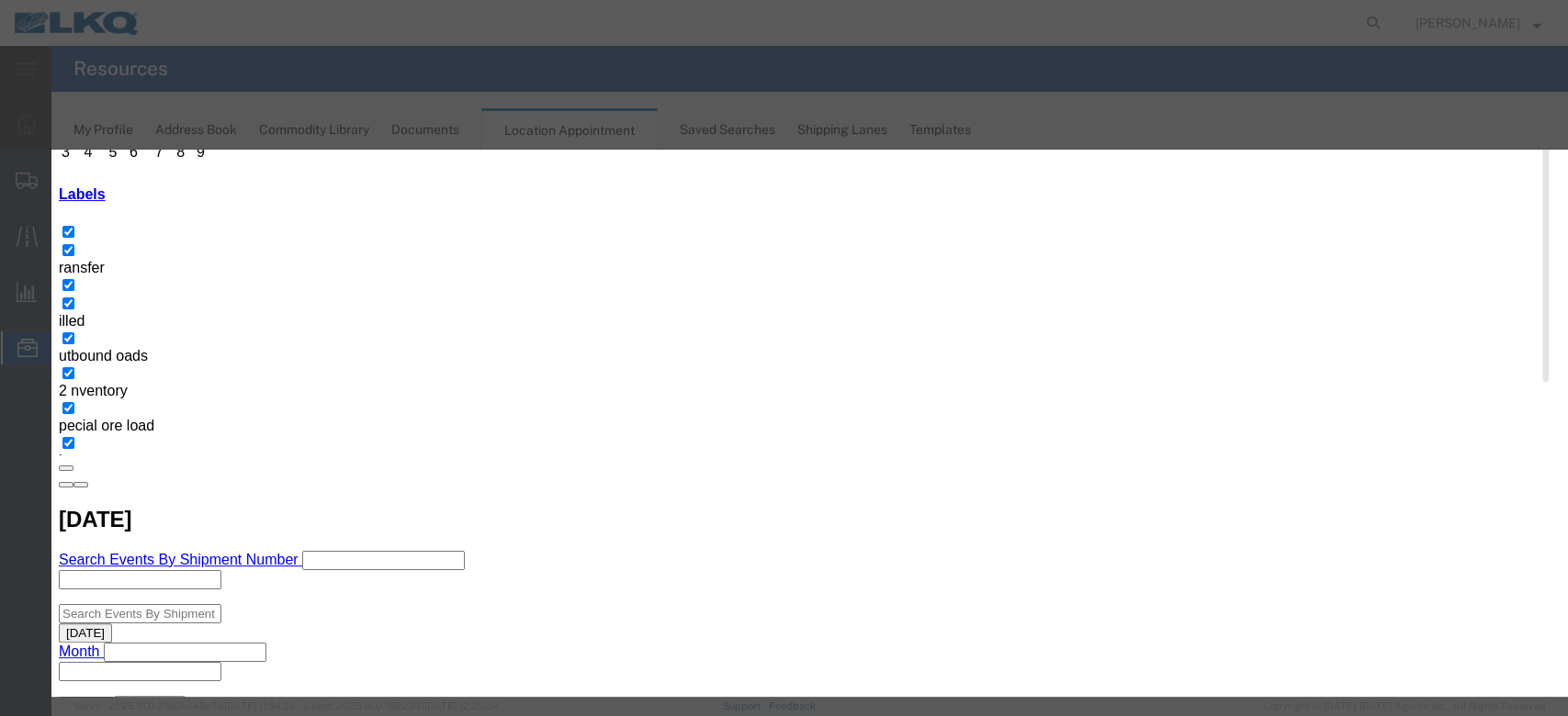
scroll to position [183, 0]
type input "de"
select select "40"
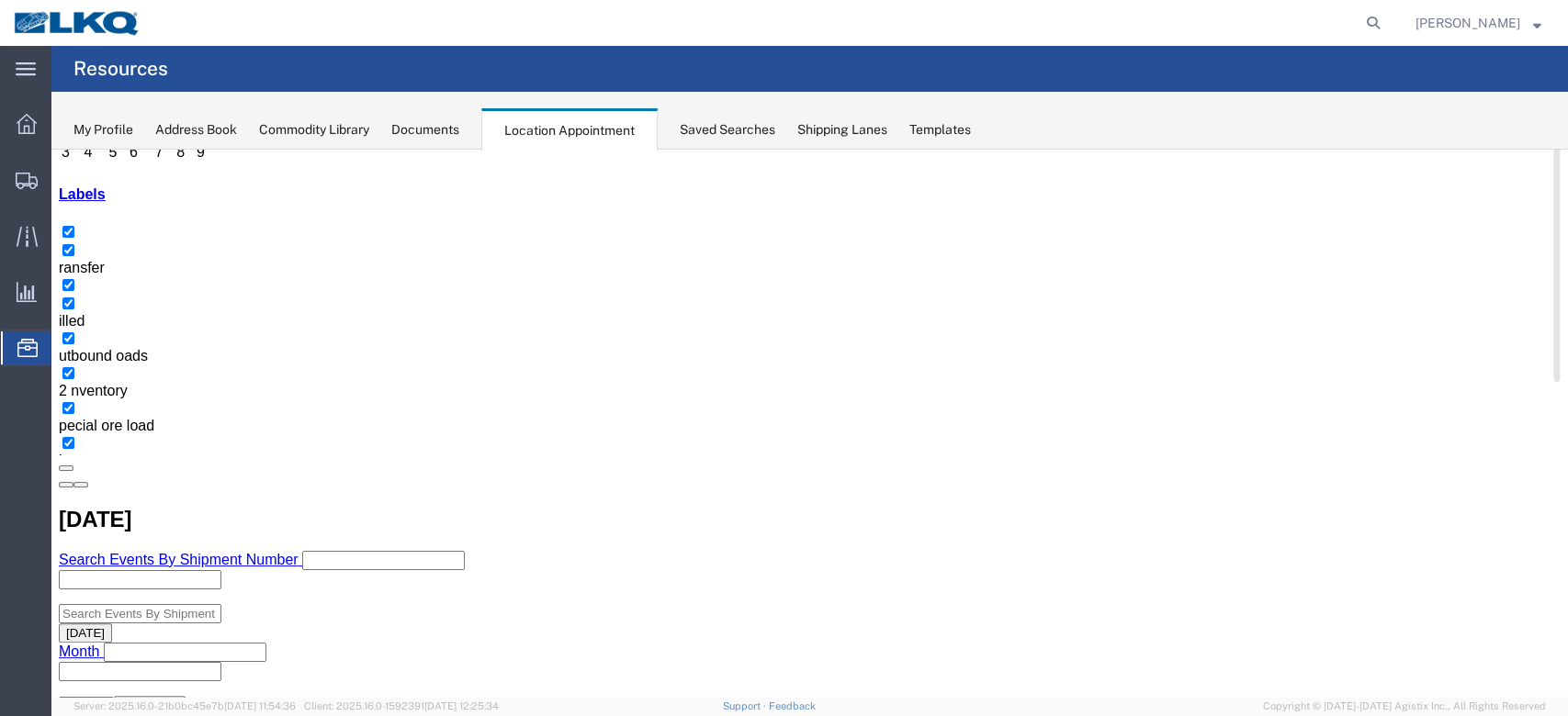
scroll to position [0, 0]
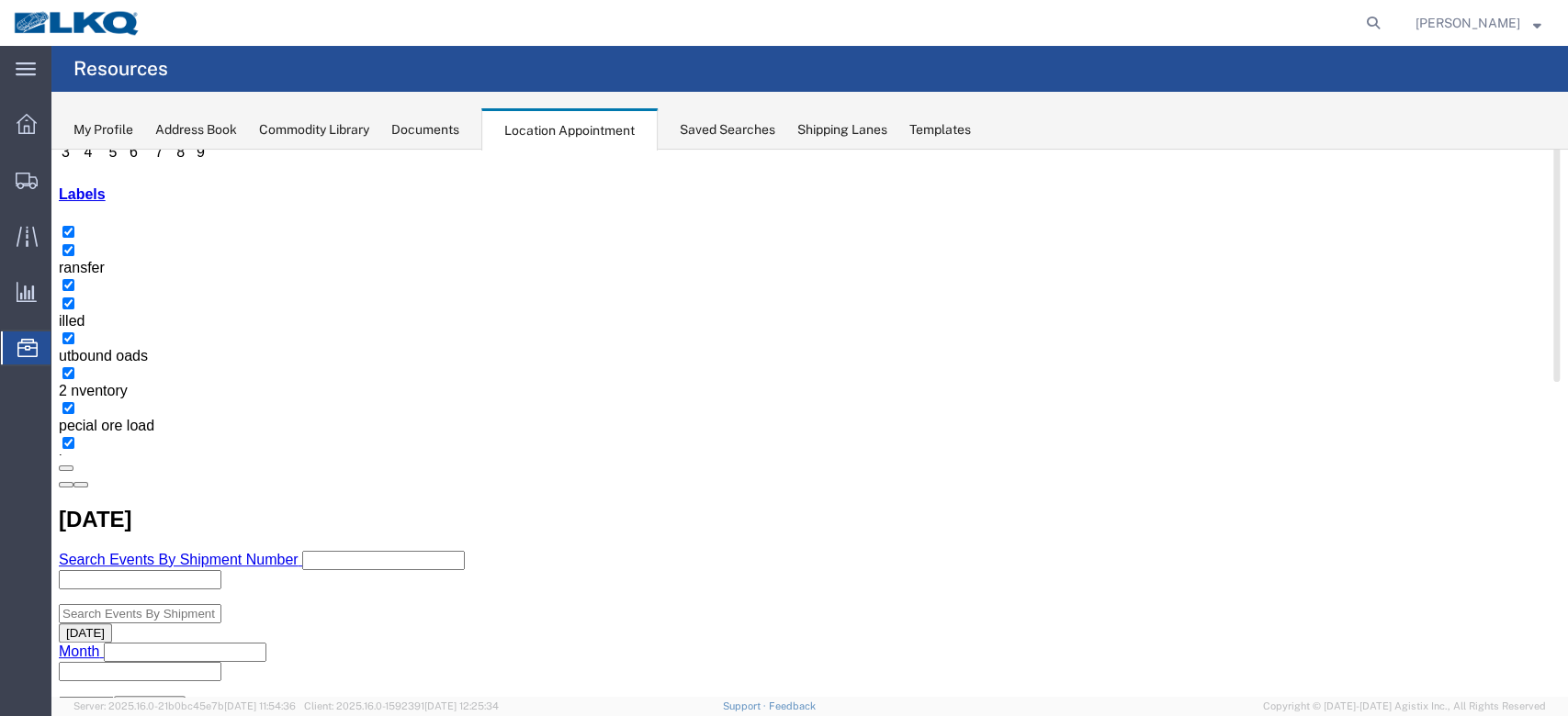
select select "100"
select select "1"
select select
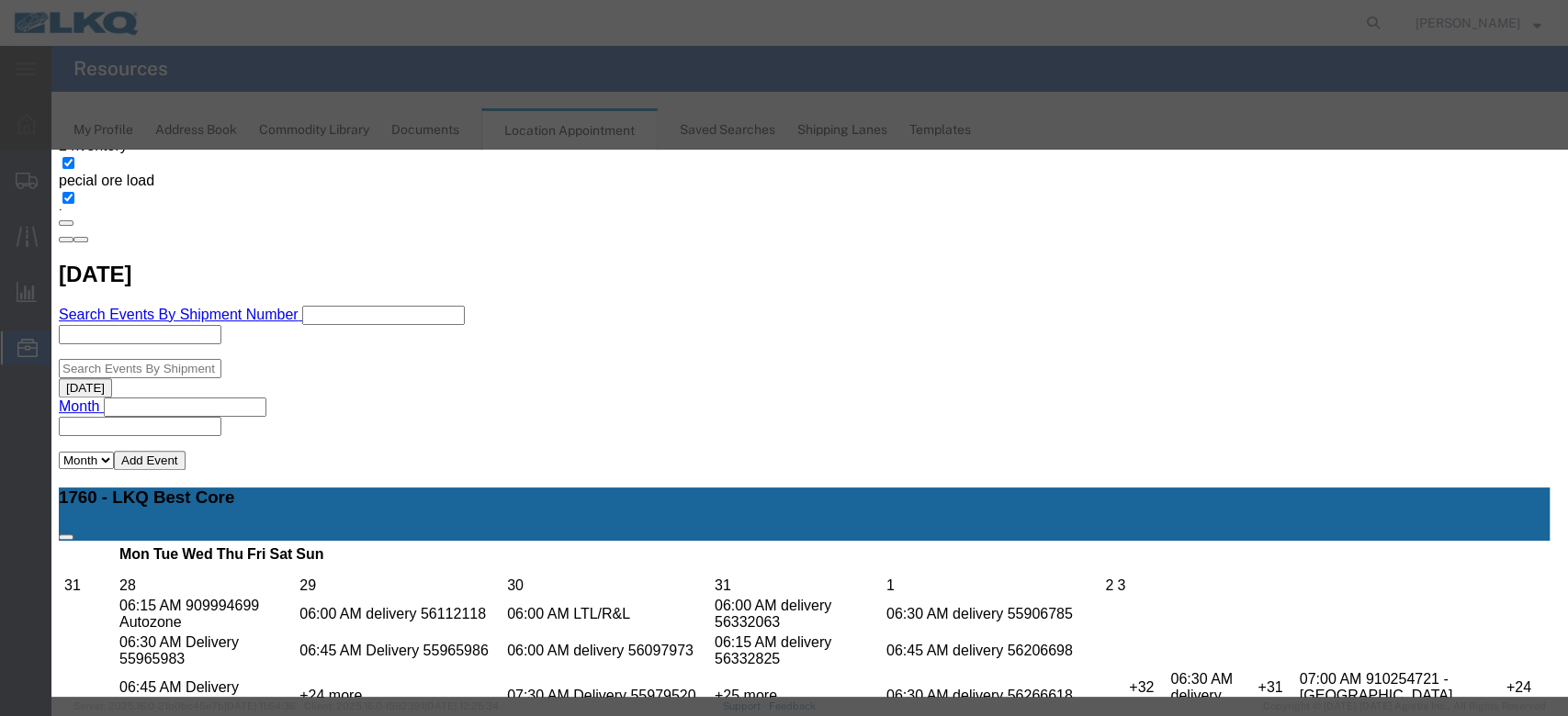
scroll to position [0, 0]
type input "de"
select select "40"
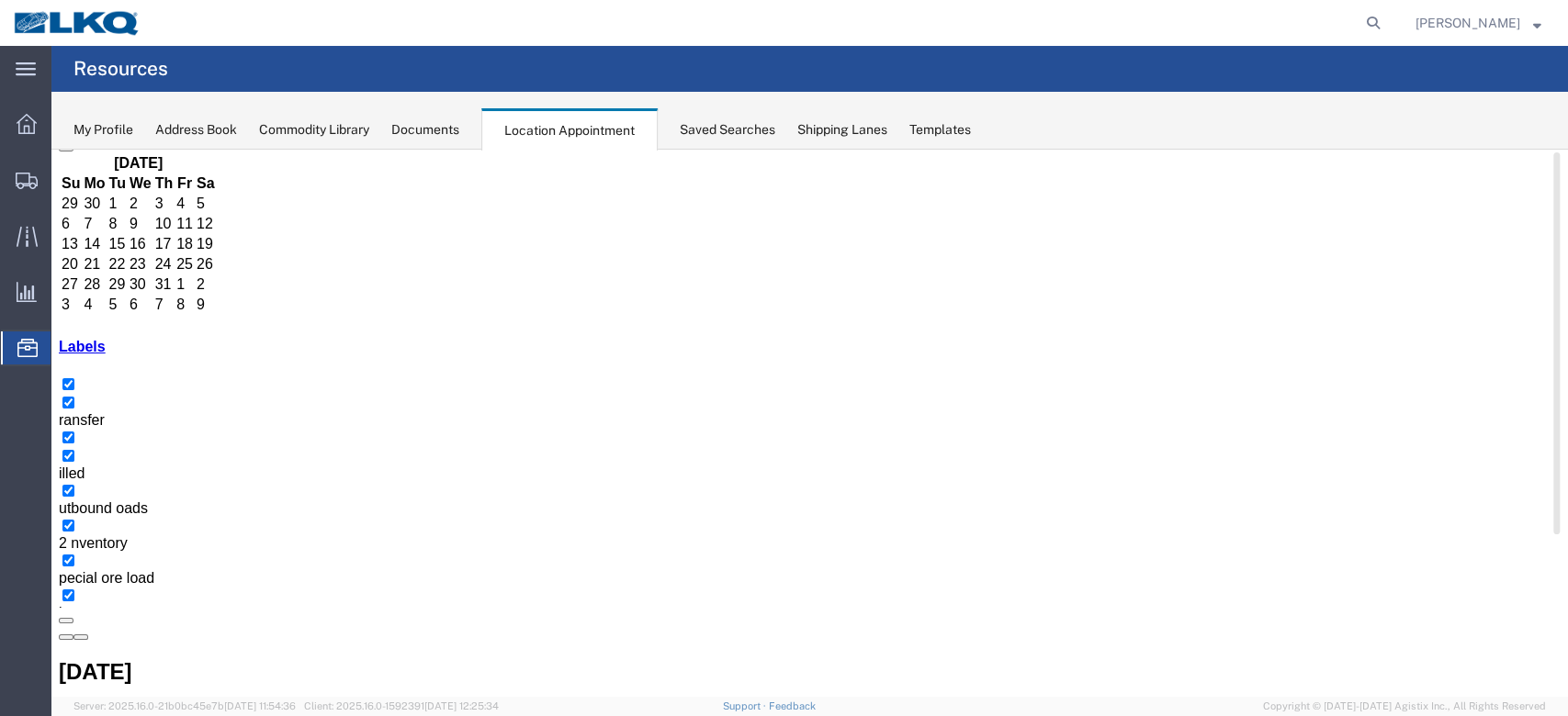
scroll to position [122, 0]
